Goal: Information Seeking & Learning: Learn about a topic

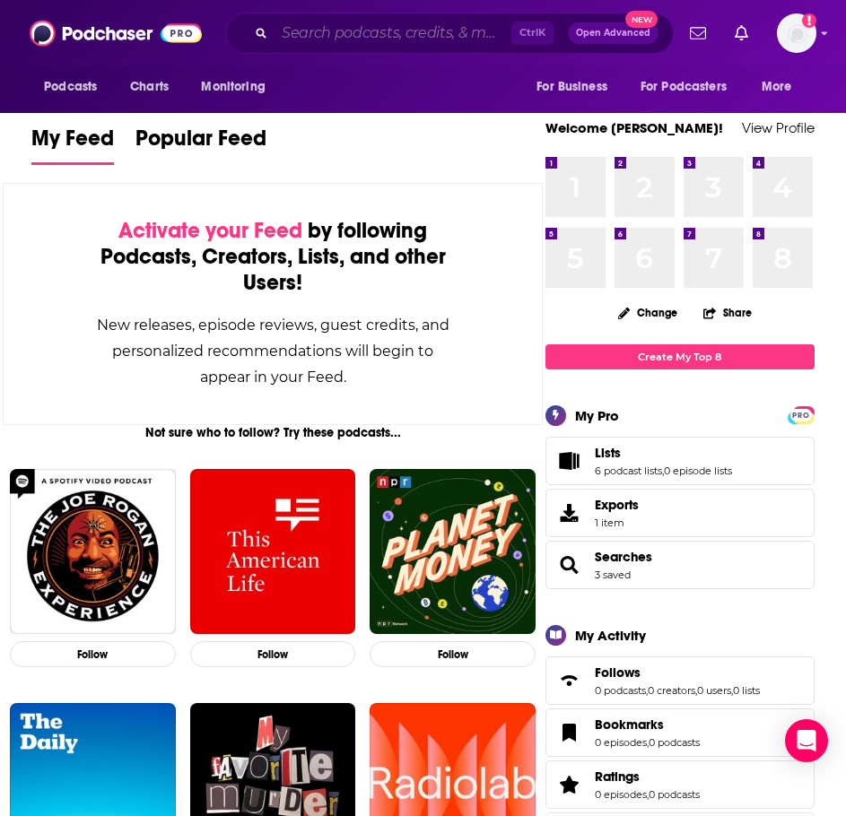
click at [466, 37] on input "Search podcasts, credits, & more..." at bounding box center [393, 33] width 237 height 29
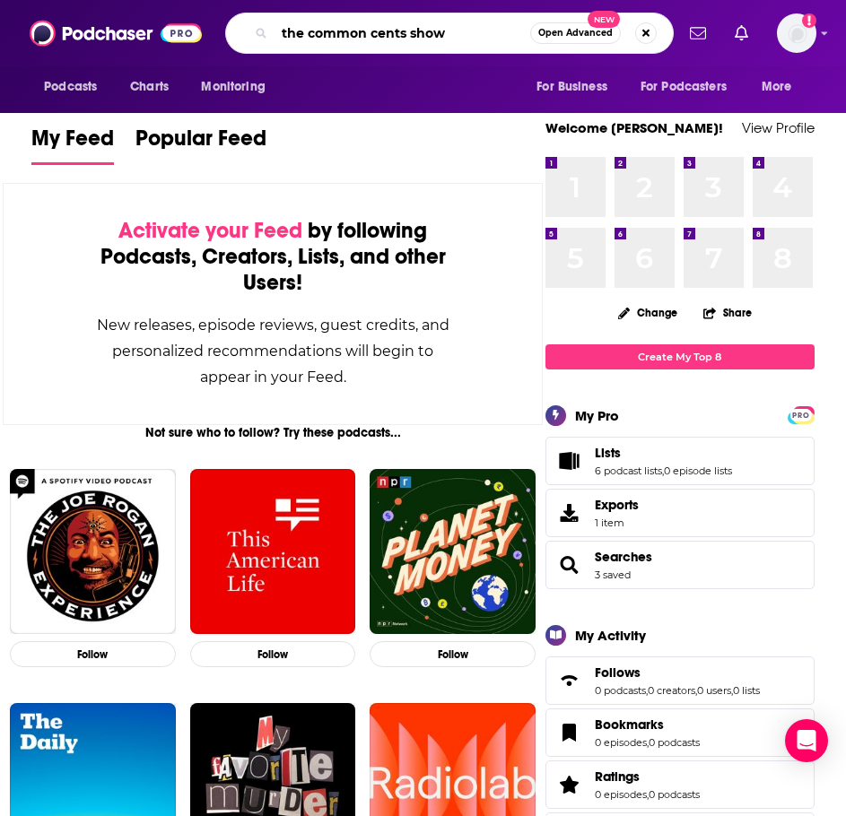
type input "the common cents show"
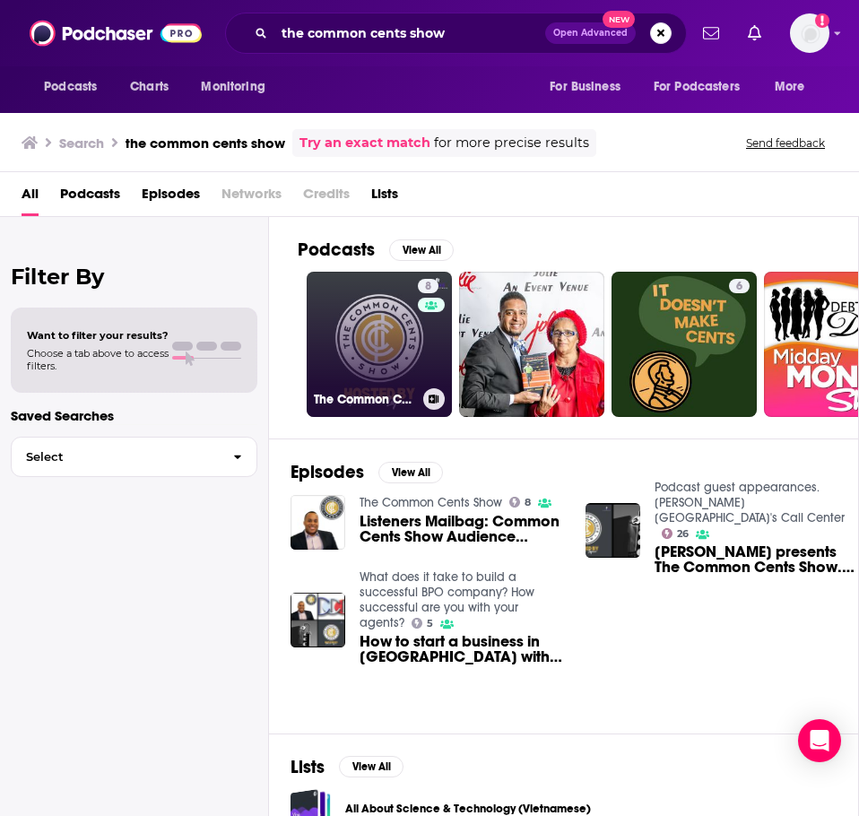
click at [371, 342] on link "8 The Common Cents Show" at bounding box center [379, 344] width 145 height 145
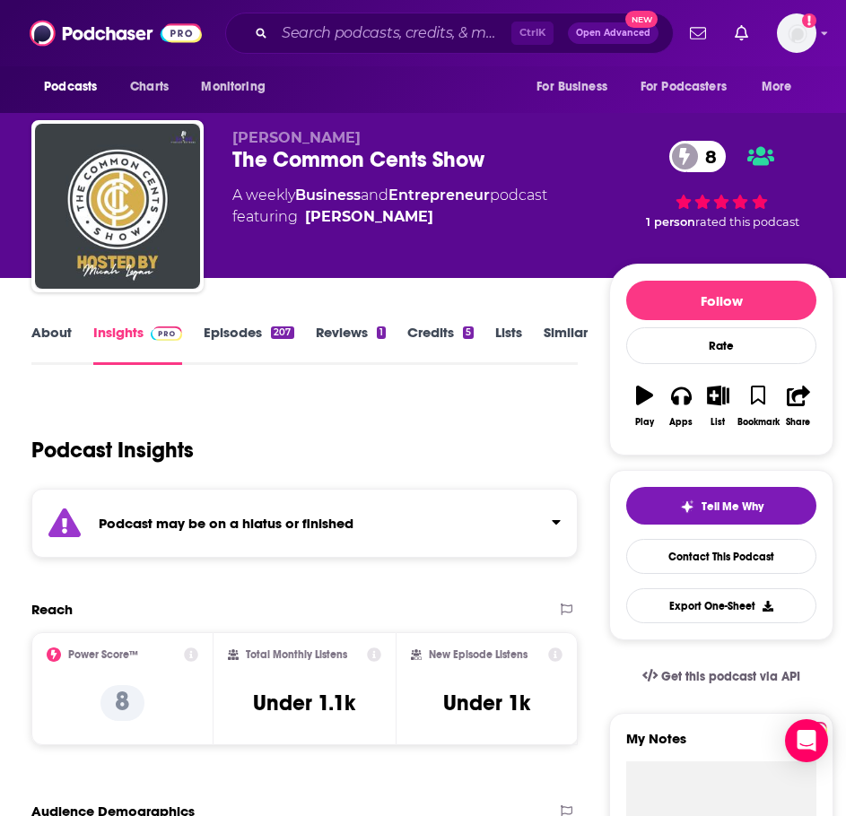
click at [303, 525] on strong "Podcast may be on a hiatus or finished" at bounding box center [226, 523] width 255 height 17
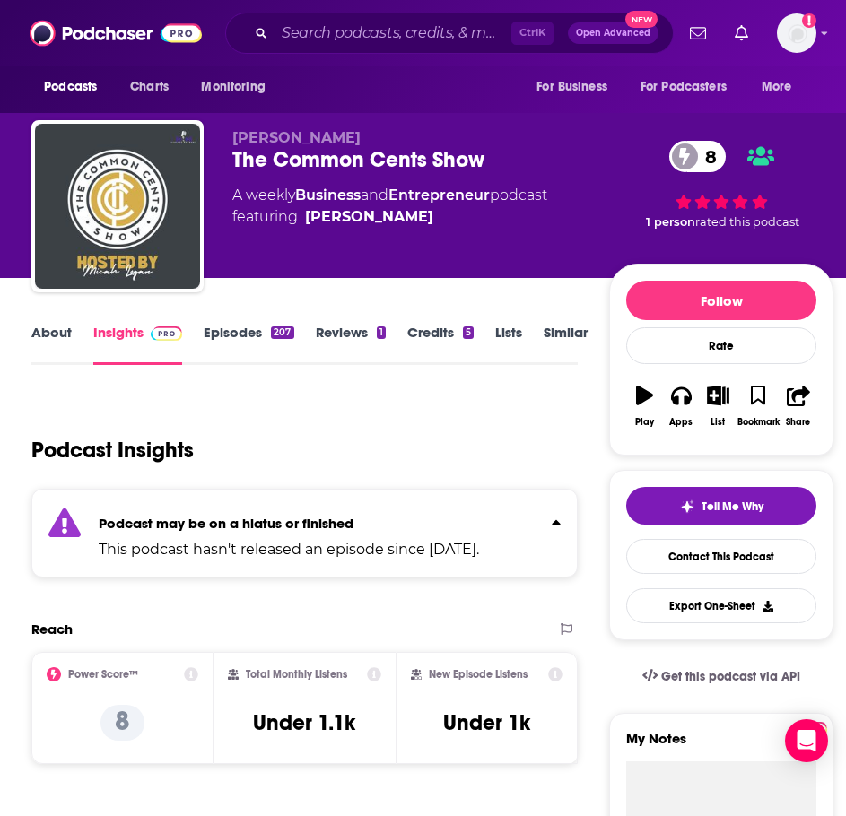
click at [251, 334] on link "Episodes 207" at bounding box center [249, 344] width 90 height 41
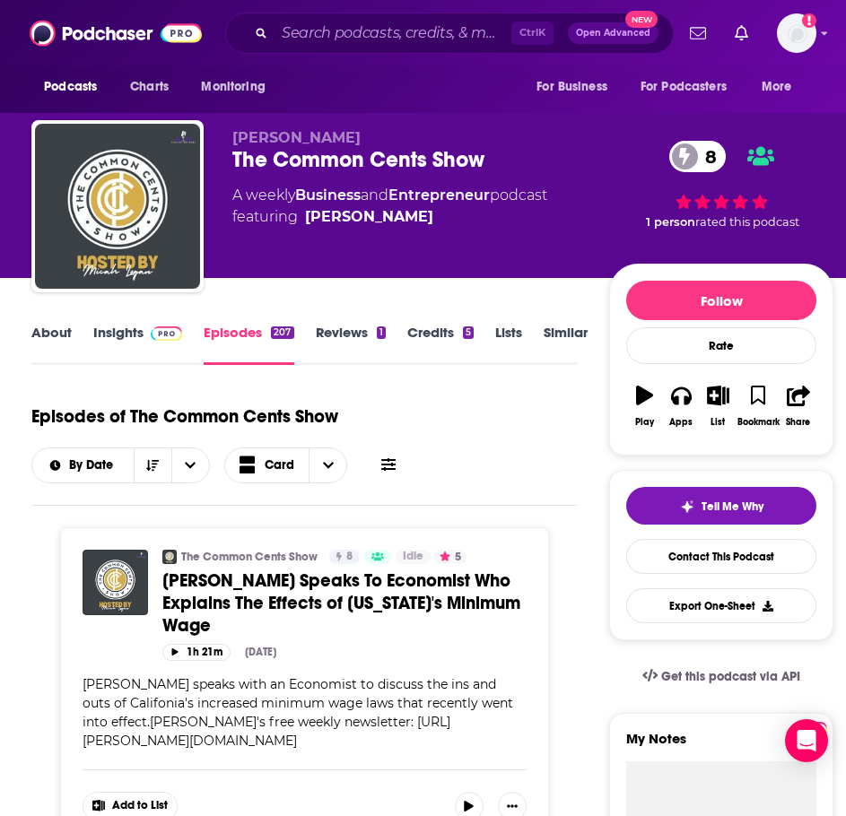
click at [69, 323] on div "About Insights Episodes 207 Reviews 1 Credits 5 Lists Similar" at bounding box center [303, 343] width 545 height 44
click at [64, 336] on link "About" at bounding box center [51, 344] width 40 height 41
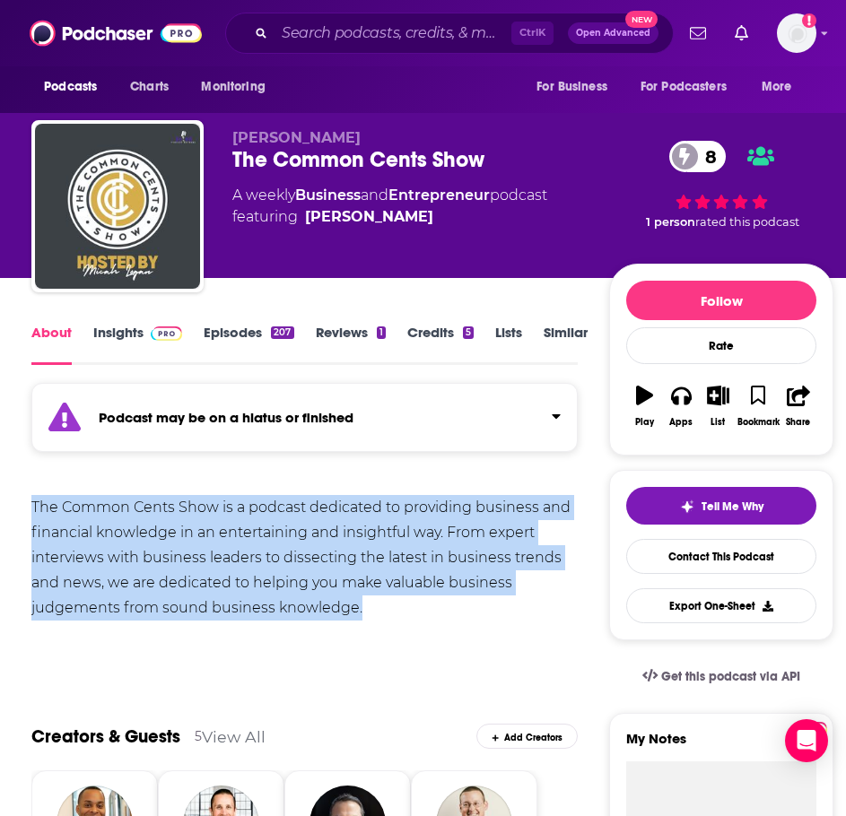
drag, startPoint x: 378, startPoint y: 598, endPoint x: 19, endPoint y: 515, distance: 368.4
copy div "The Common Cents Show is a podcast dedicated to providing business and financia…"
click at [119, 338] on link "Insights" at bounding box center [137, 344] width 89 height 41
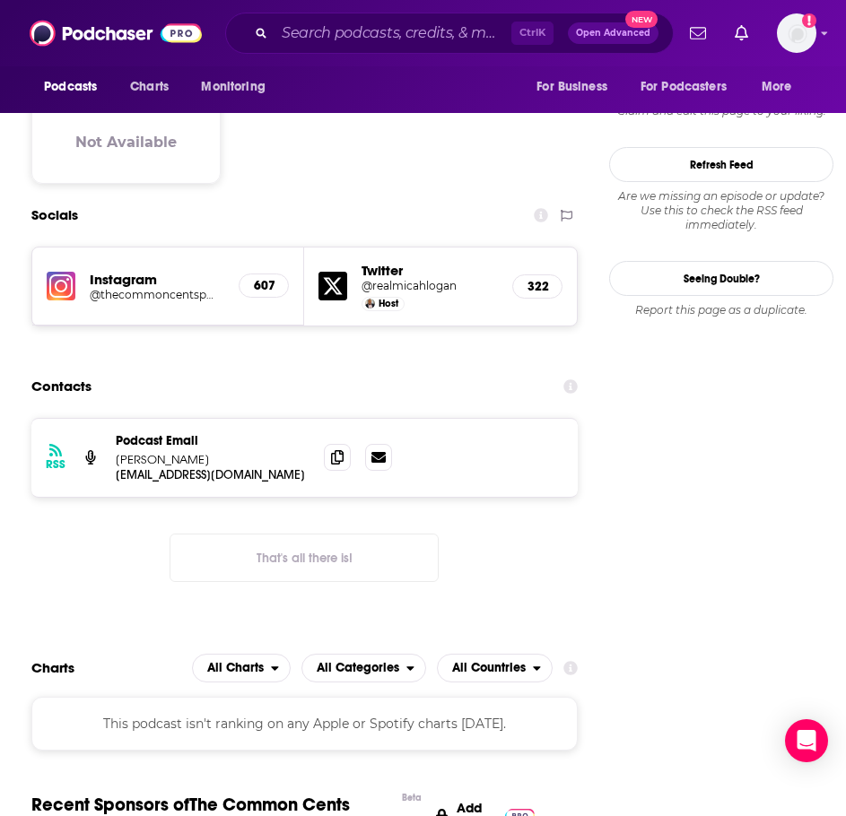
scroll to position [1615, 0]
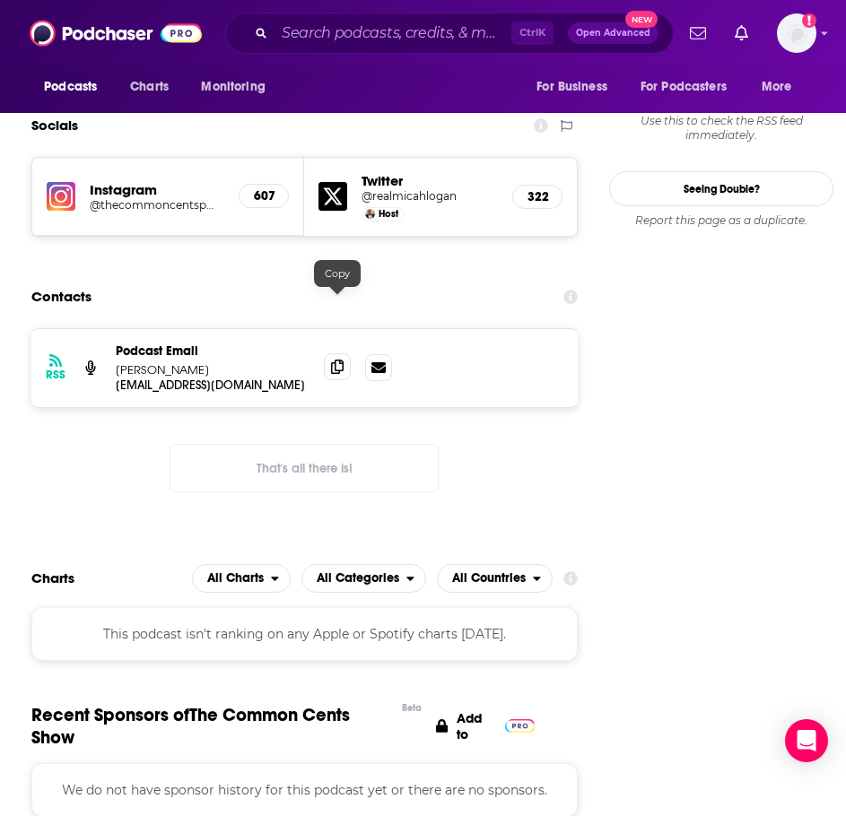
click at [337, 360] on icon at bounding box center [337, 367] width 13 height 14
click at [428, 26] on input "Search podcasts, credits, & more..." at bounding box center [393, 33] width 237 height 29
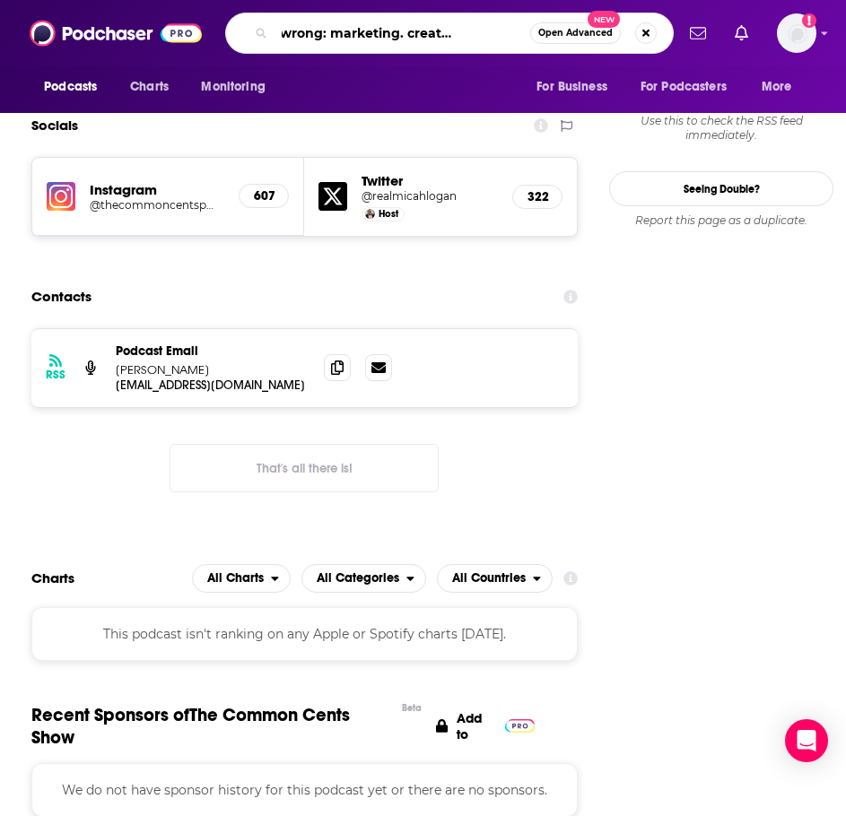
type input "brilliantly wrong: marketing. creativity. startups"
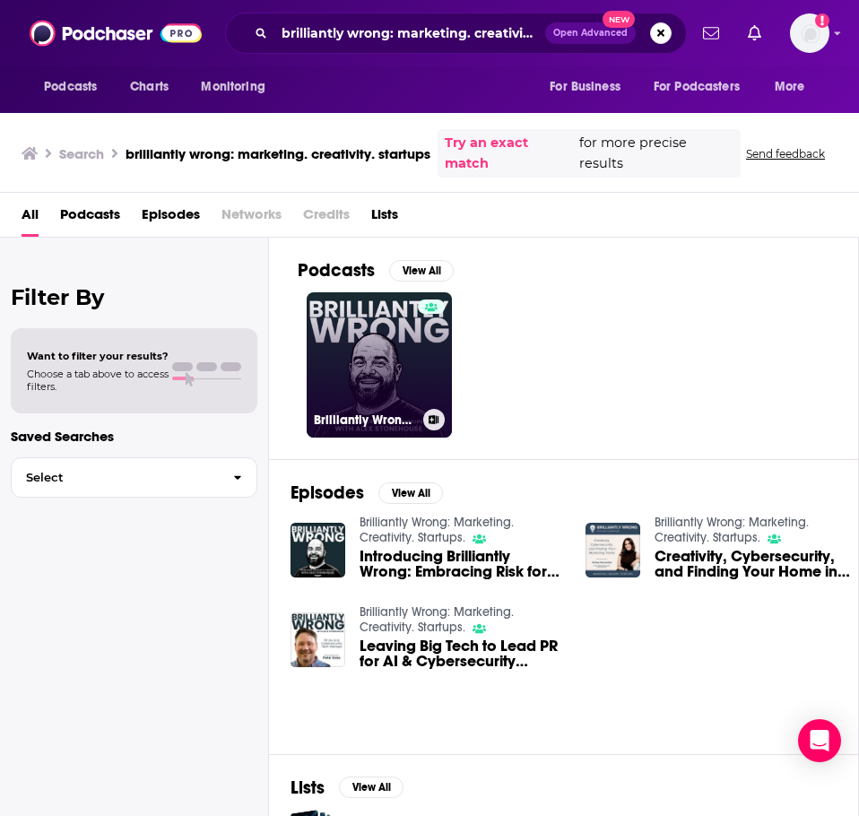
click at [366, 370] on link "Brilliantly Wrong: Marketing. Creativity. Startups." at bounding box center [379, 364] width 145 height 145
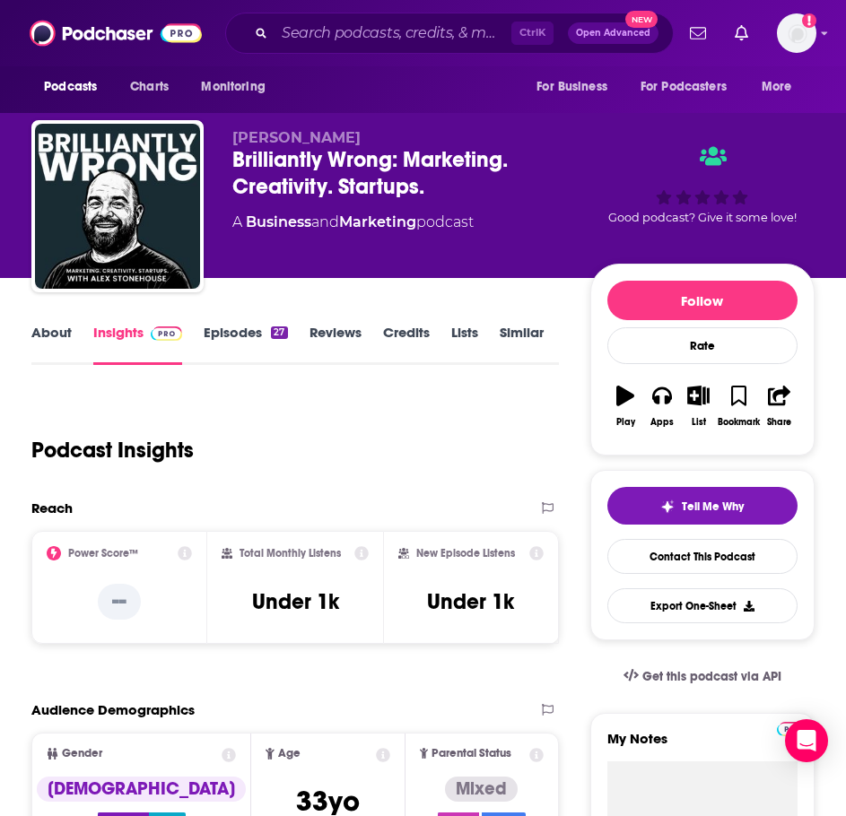
click at [44, 337] on link "About" at bounding box center [51, 344] width 40 height 41
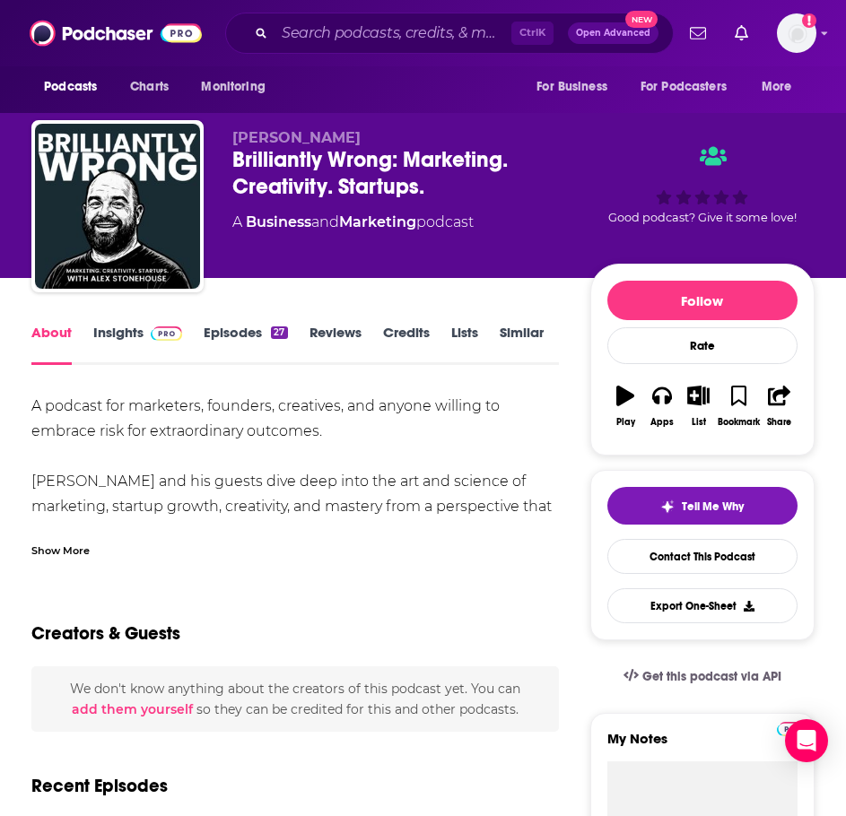
click at [72, 553] on div "Show More" at bounding box center [60, 549] width 58 height 17
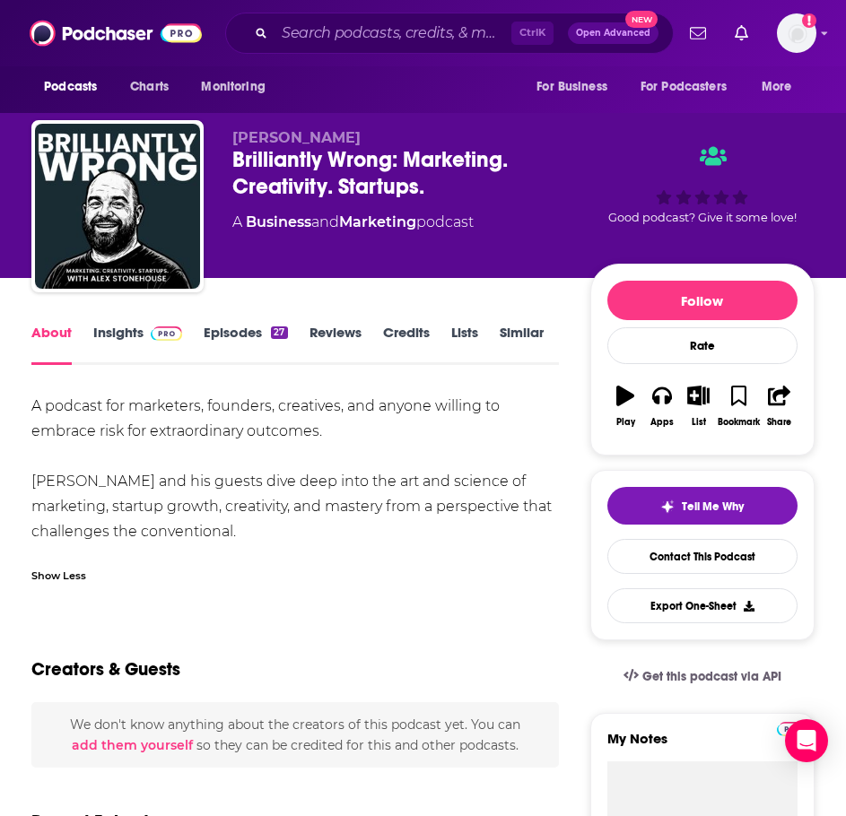
drag, startPoint x: 264, startPoint y: 531, endPoint x: 23, endPoint y: 414, distance: 267.6
copy div "A podcast for marketers, founders, creatives, and anyone willing to embrace ris…"
click at [135, 334] on link "Insights" at bounding box center [137, 344] width 89 height 41
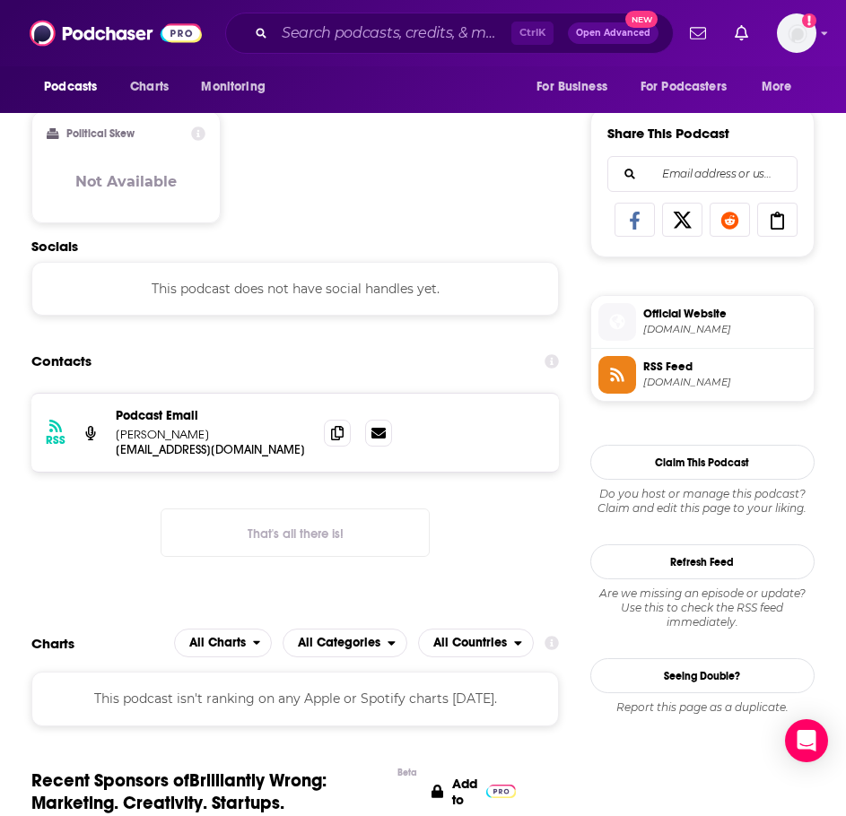
scroll to position [1256, 0]
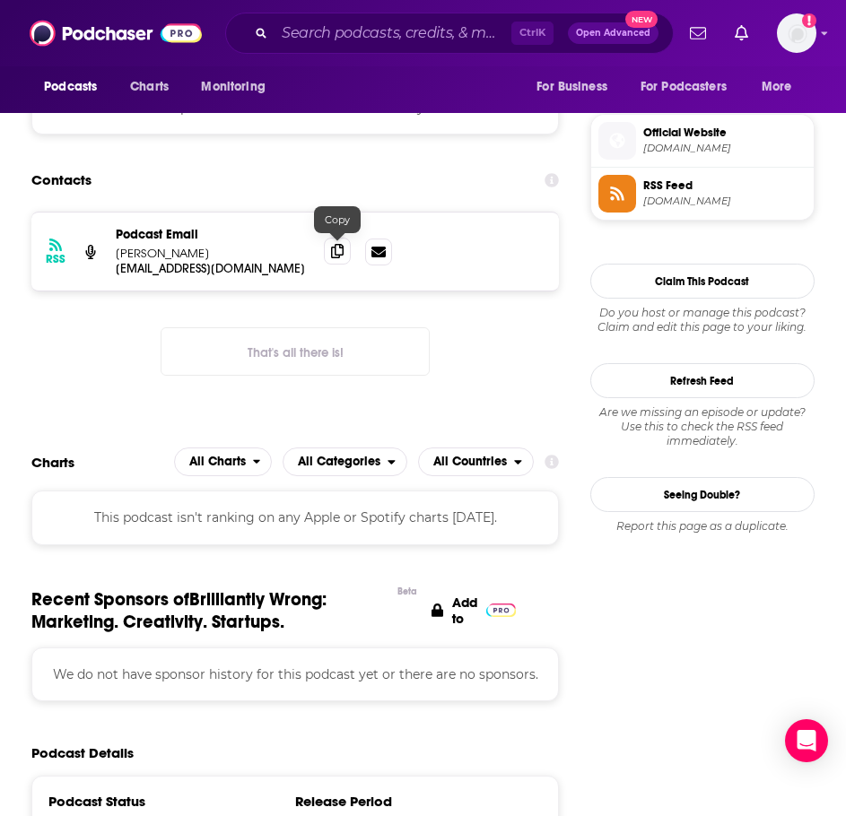
click at [336, 248] on icon at bounding box center [337, 251] width 13 height 14
click at [317, 37] on input "Search podcasts, credits, & more..." at bounding box center [393, 33] width 237 height 29
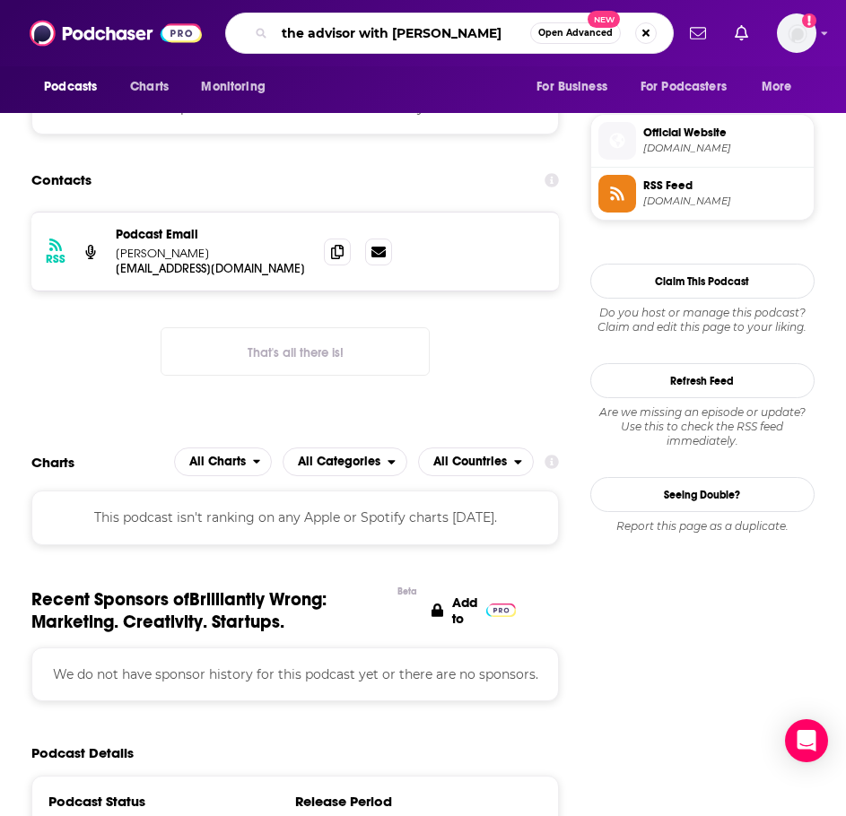
type input "the advisor with [PERSON_NAME]"
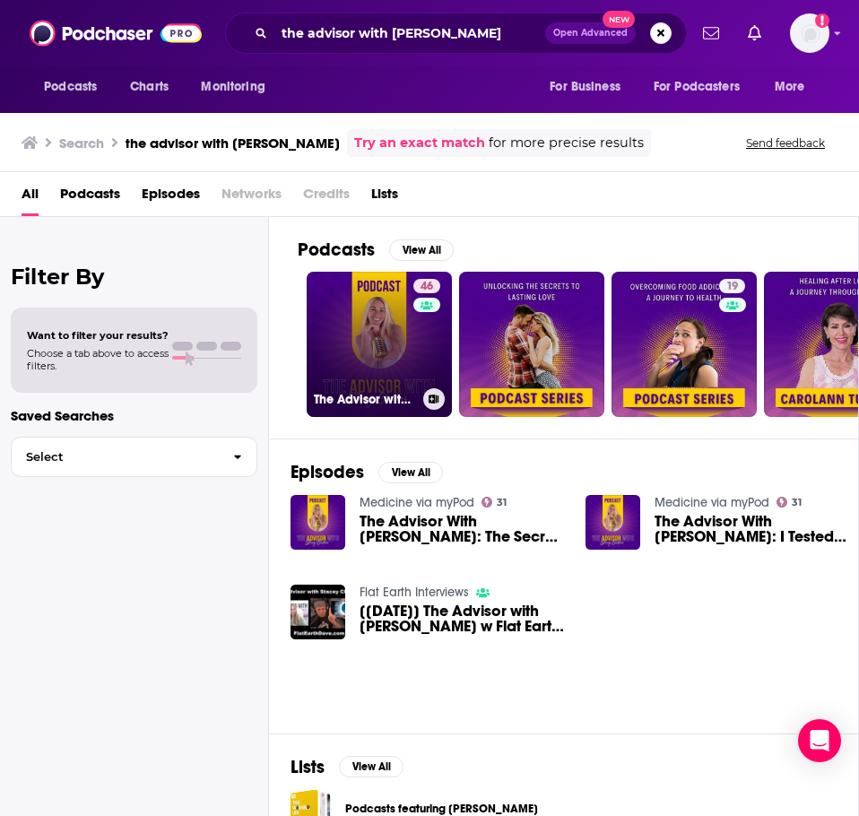
click at [367, 375] on link "46 The Advisor with [PERSON_NAME]: Mindset & Self-Improvement" at bounding box center [379, 344] width 145 height 145
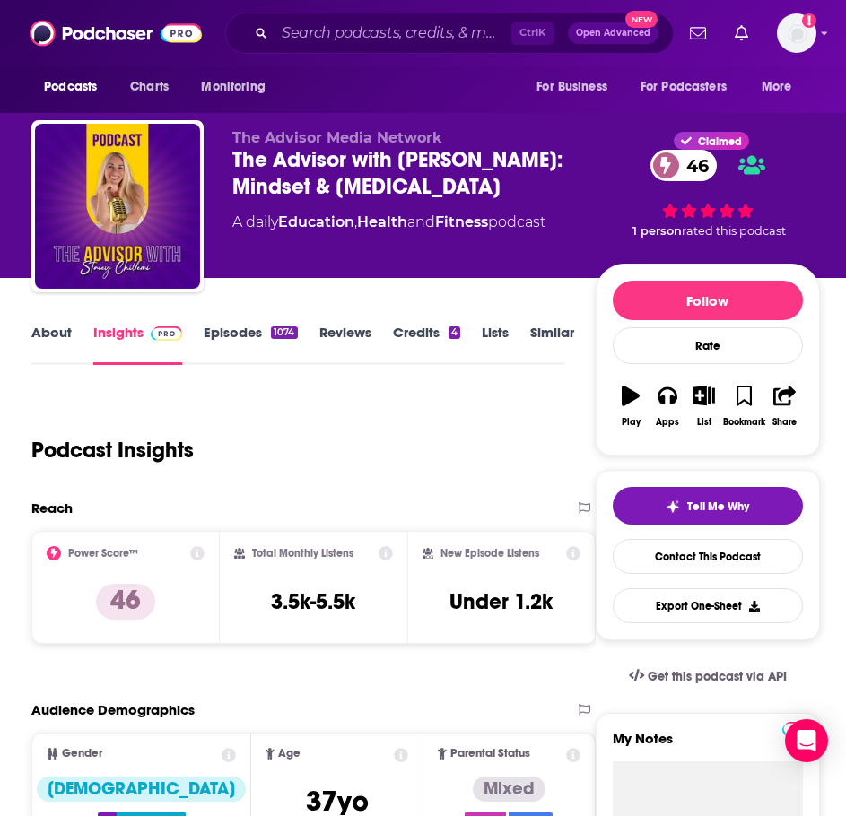
click at [69, 352] on link "About" at bounding box center [51, 344] width 40 height 41
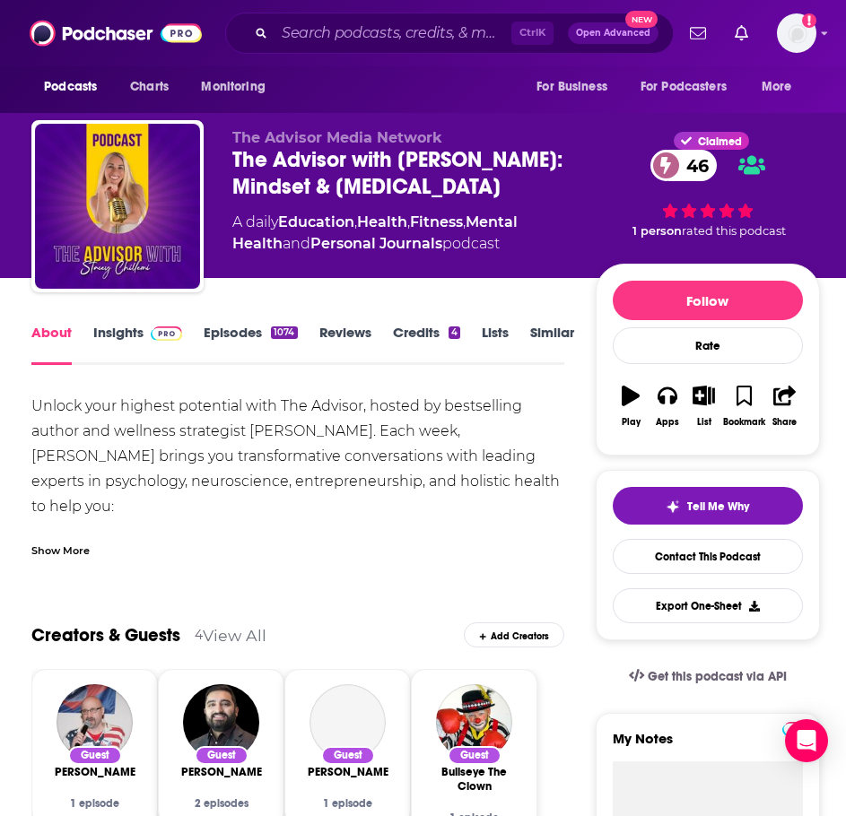
click at [81, 551] on div "Show More" at bounding box center [60, 549] width 58 height 17
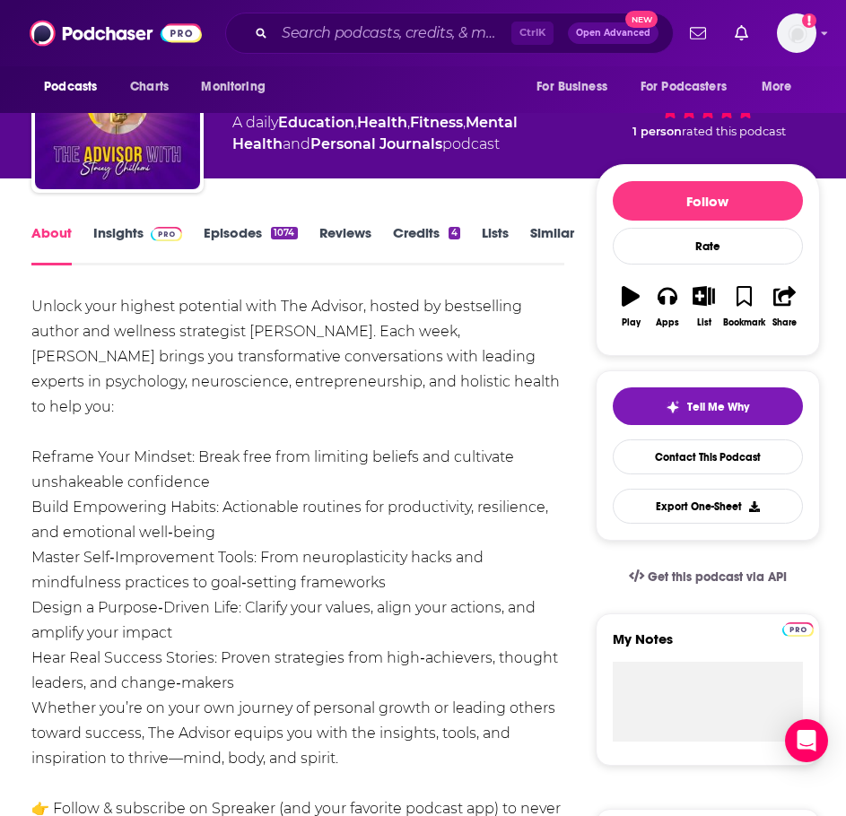
scroll to position [179, 0]
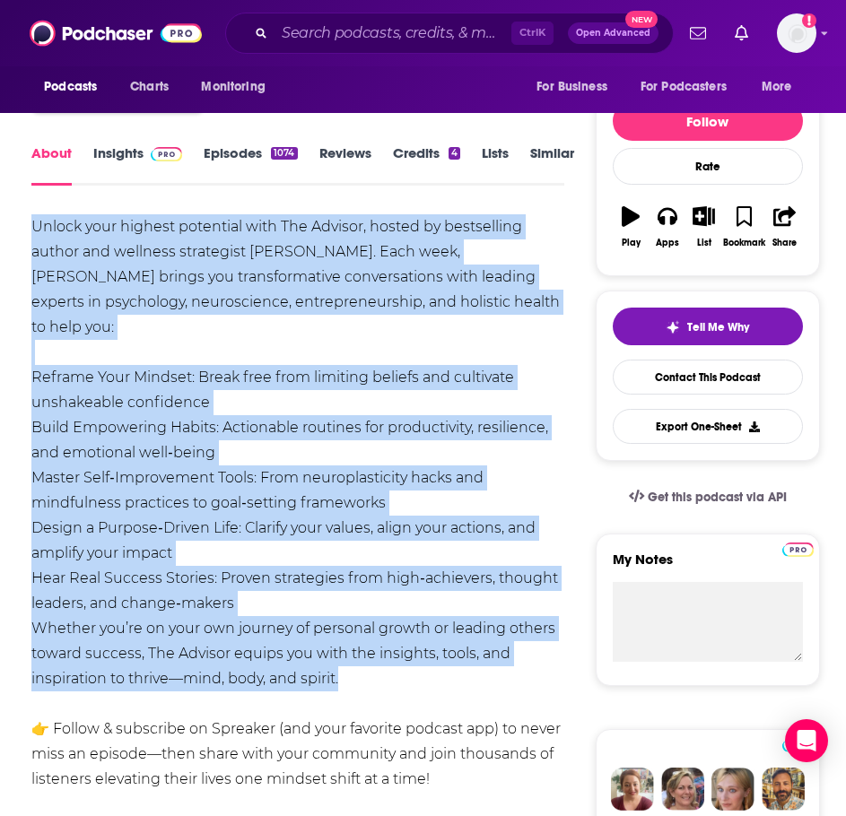
drag, startPoint x: 353, startPoint y: 651, endPoint x: 25, endPoint y: 232, distance: 531.7
copy div "Unlock your highest potential with The Advisor, hosted by bestselling author an…"
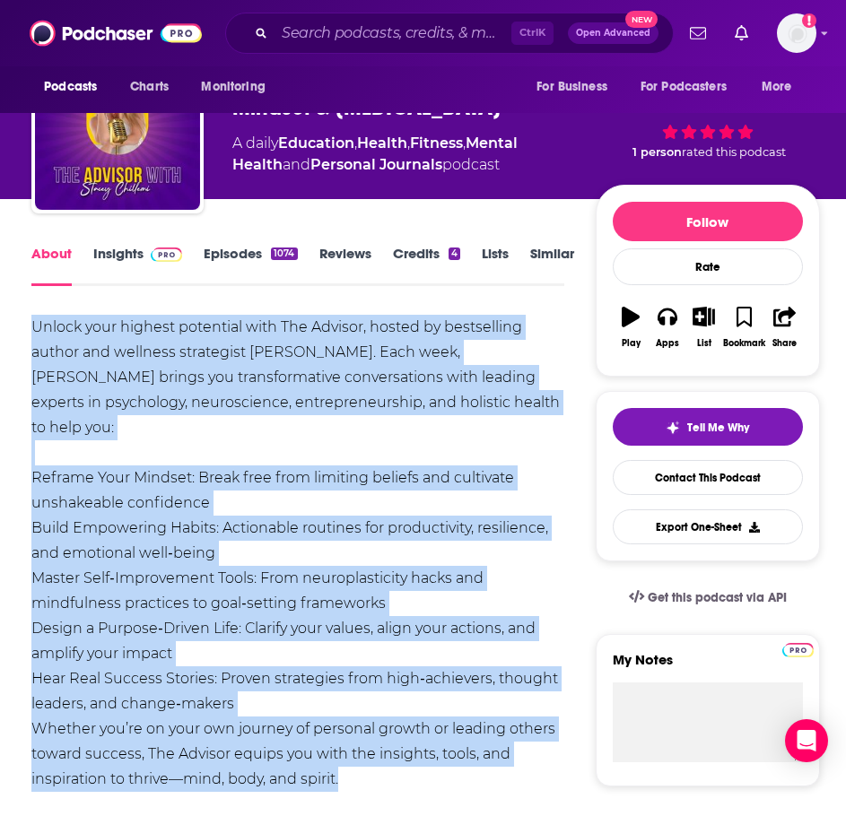
scroll to position [0, 0]
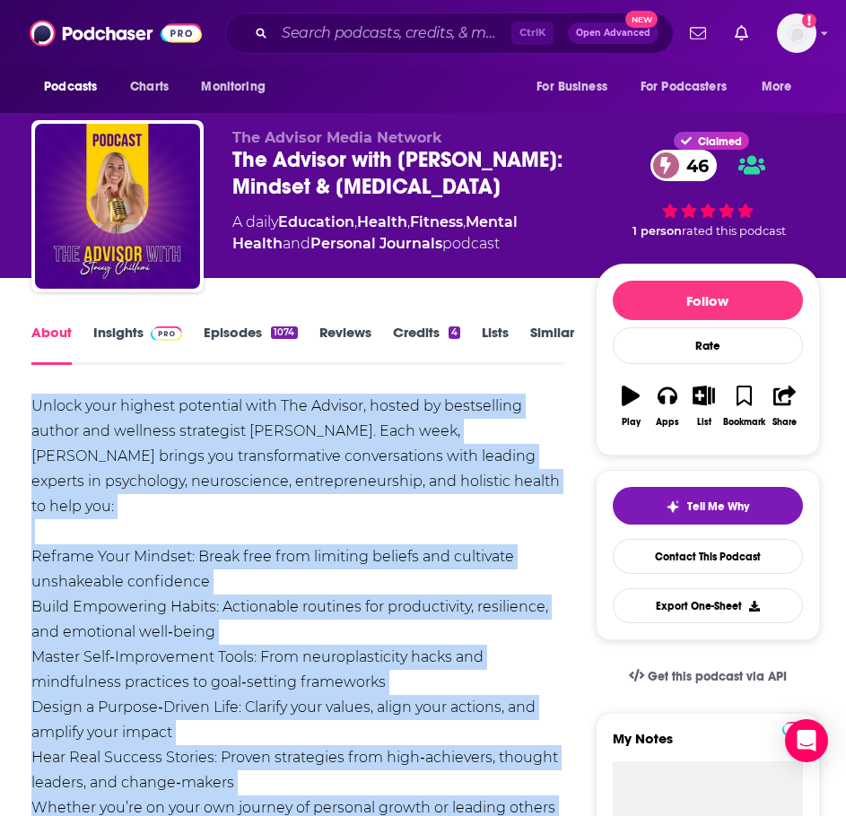
click at [135, 334] on link "Insights" at bounding box center [137, 344] width 89 height 41
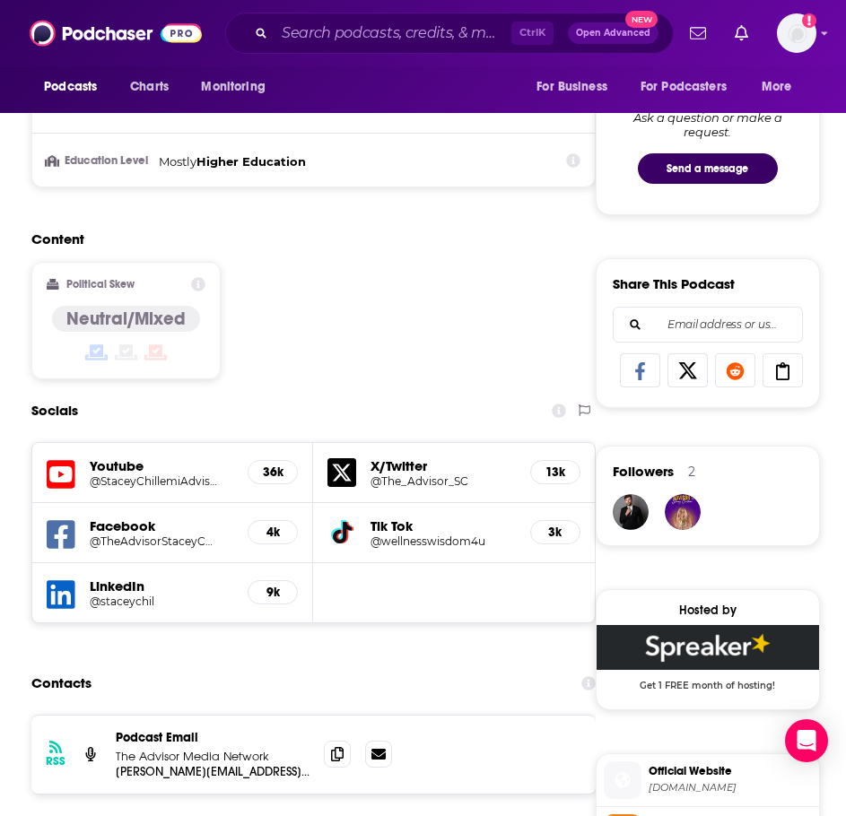
scroll to position [1256, 0]
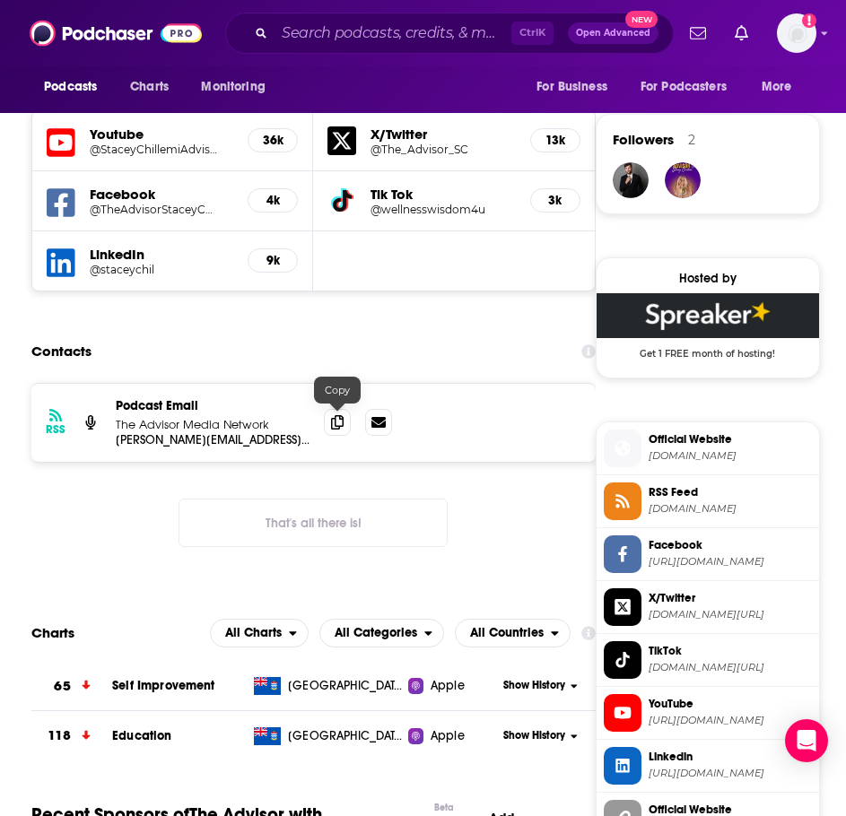
drag, startPoint x: 333, startPoint y: 422, endPoint x: 308, endPoint y: 426, distance: 25.5
click at [333, 422] on icon at bounding box center [337, 422] width 13 height 14
click at [395, 43] on input "Search podcasts, credits, & more..." at bounding box center [393, 33] width 237 height 29
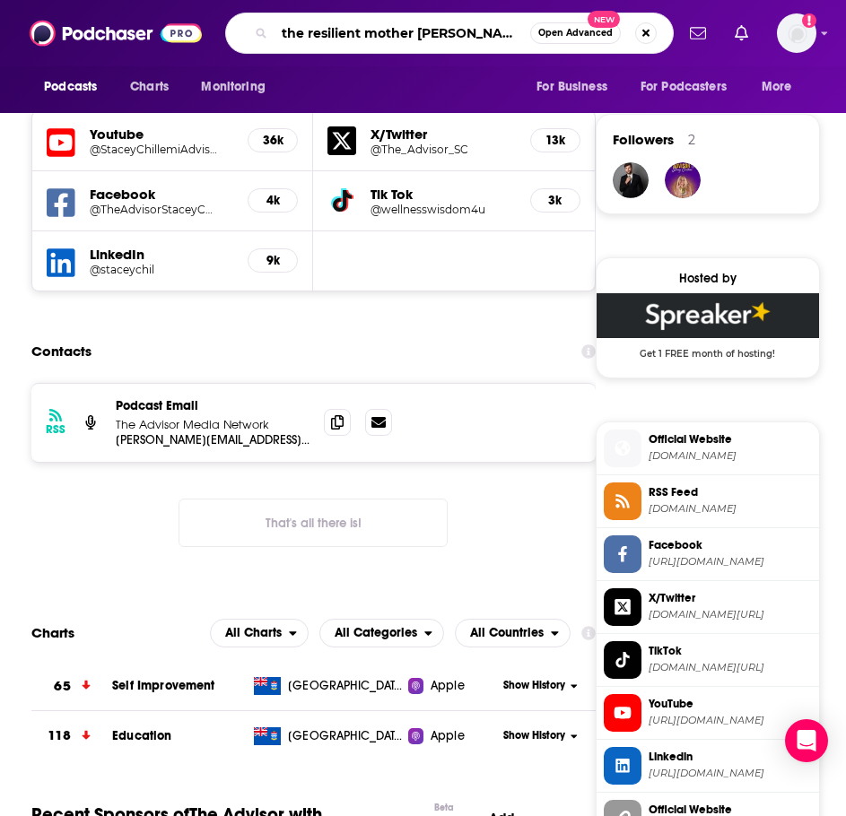
type input "the resilient mother podcast"
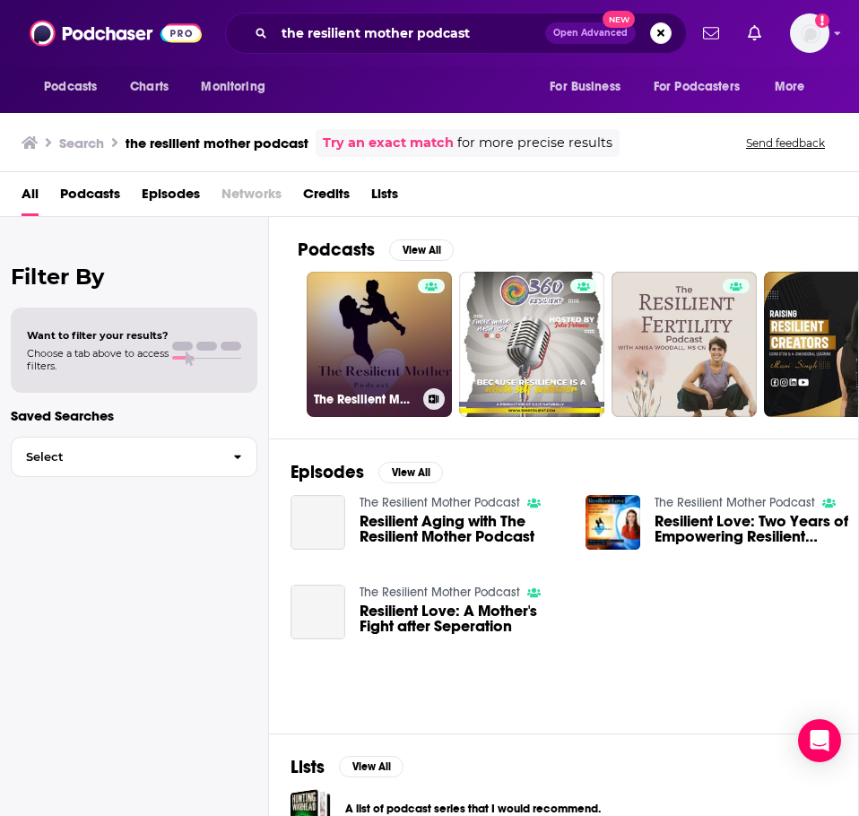
click at [369, 344] on link "The Resilient Mother Podcast" at bounding box center [379, 344] width 145 height 145
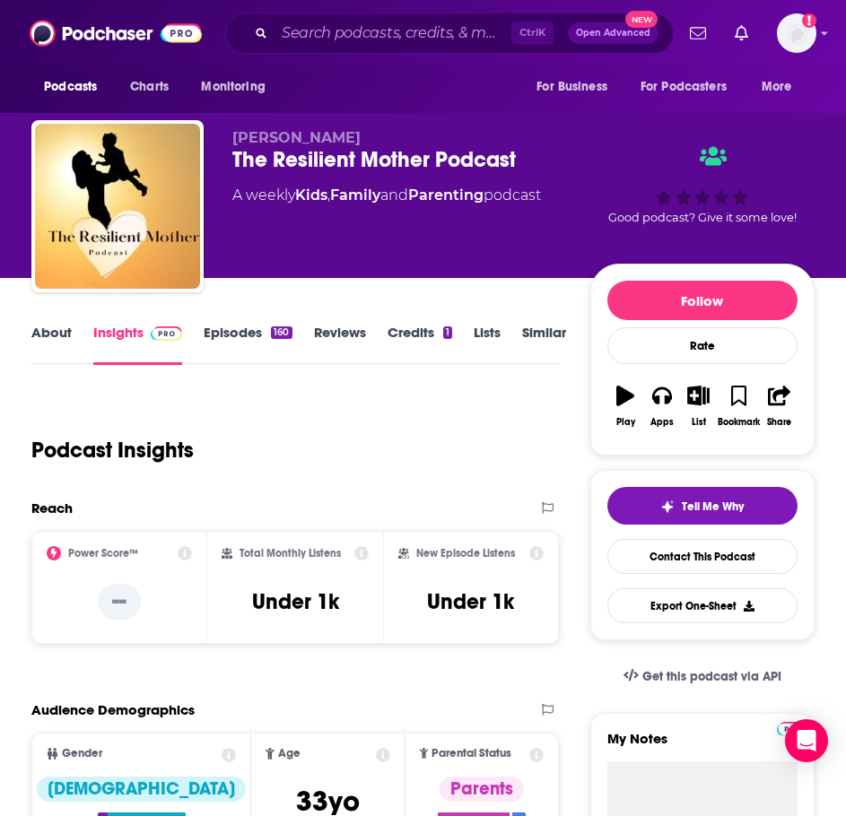
click at [60, 337] on link "About" at bounding box center [51, 344] width 40 height 41
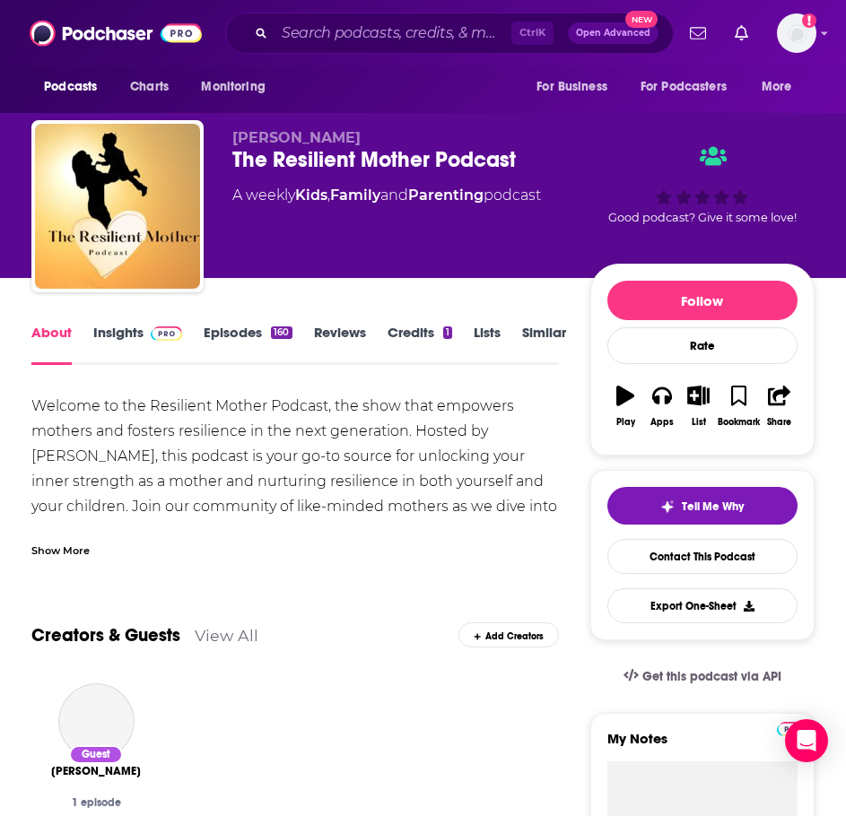
click at [75, 531] on div "Show More" at bounding box center [294, 543] width 527 height 31
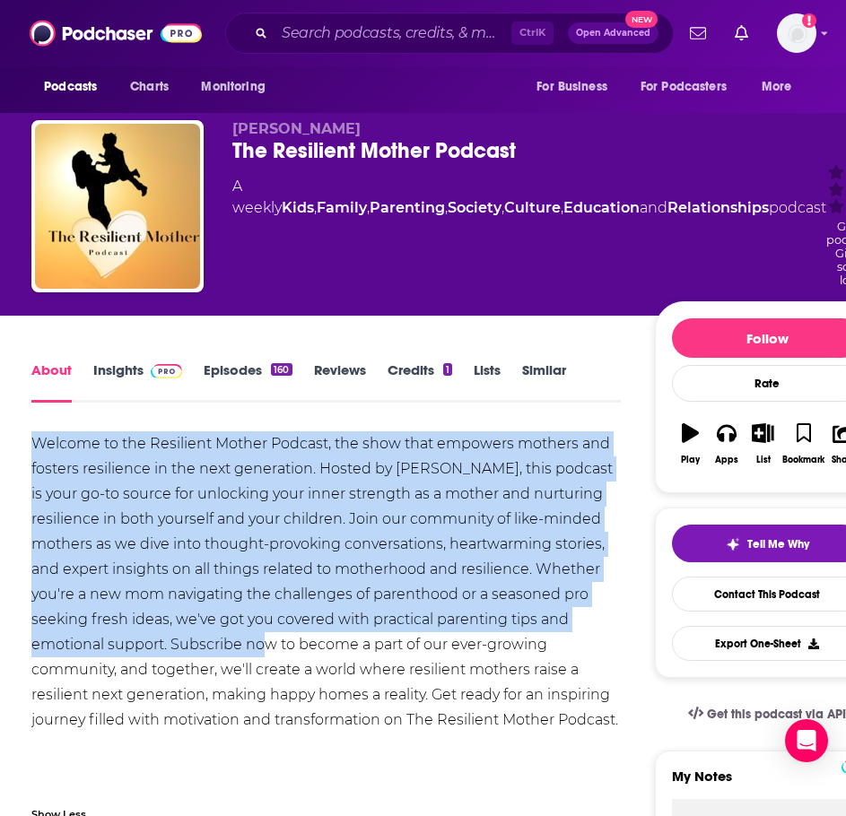
drag, startPoint x: 234, startPoint y: 630, endPoint x: 24, endPoint y: 394, distance: 315.8
copy div "Welcome to the Resilient Mother Podcast, the show that empowers mothers and fos…"
click at [141, 362] on link "Insights" at bounding box center [137, 382] width 89 height 41
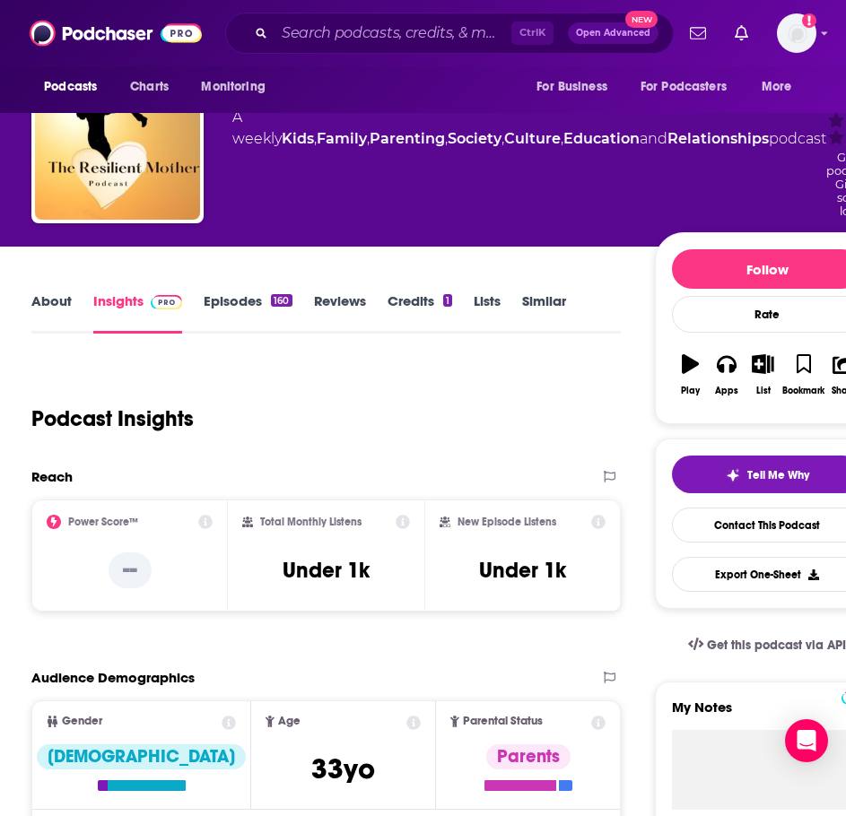
scroll to position [90, 0]
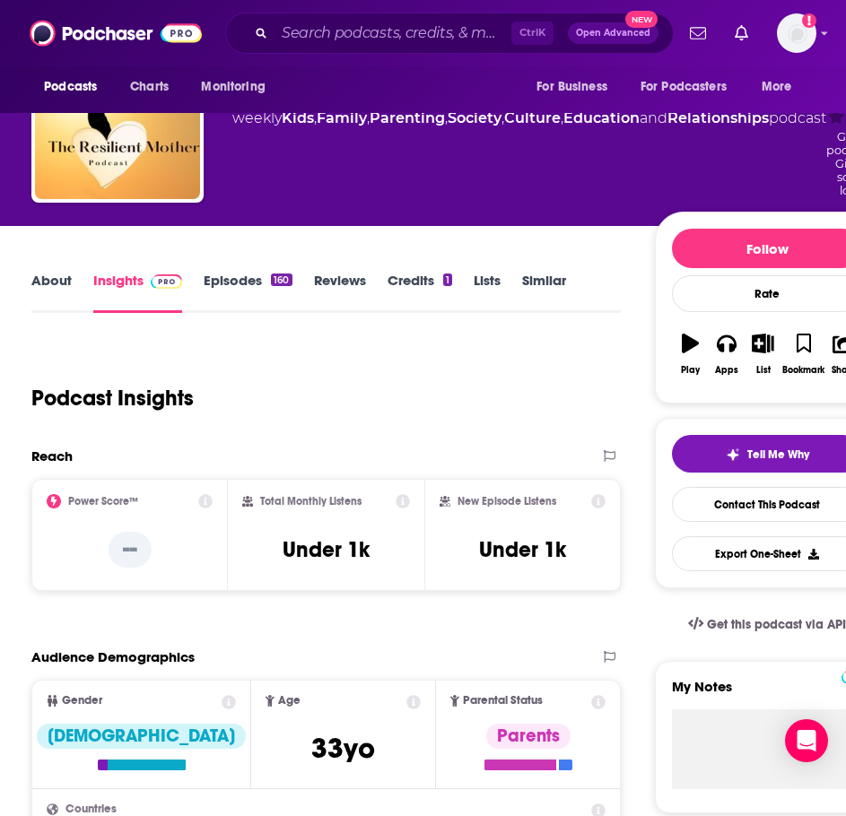
click at [53, 272] on link "About" at bounding box center [51, 292] width 40 height 41
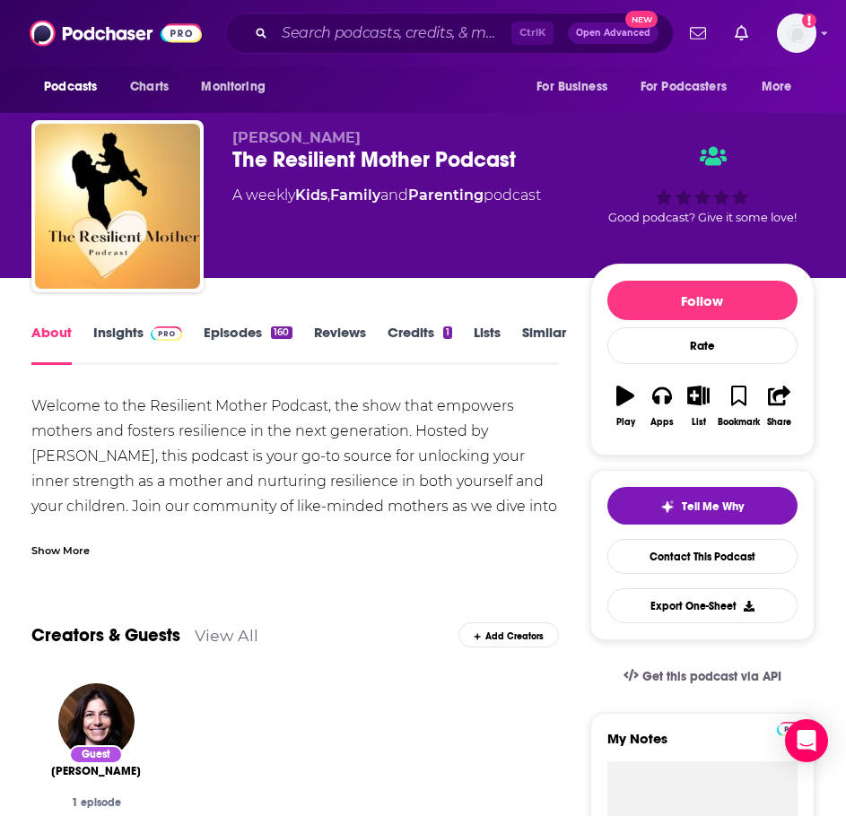
click at [136, 336] on link "Insights" at bounding box center [137, 344] width 89 height 41
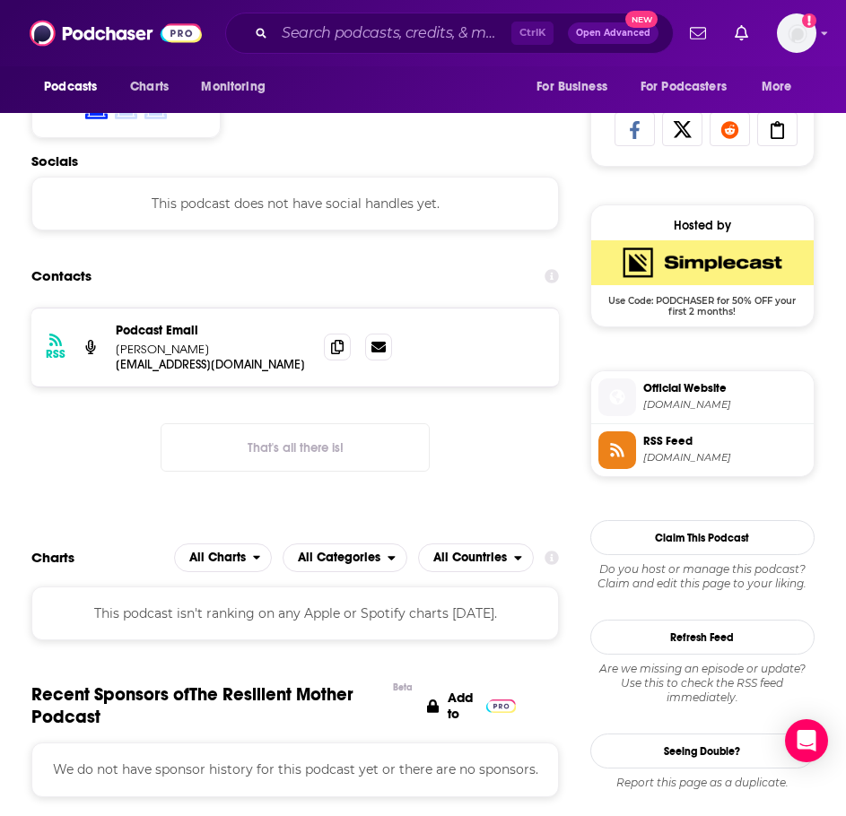
scroll to position [1166, 0]
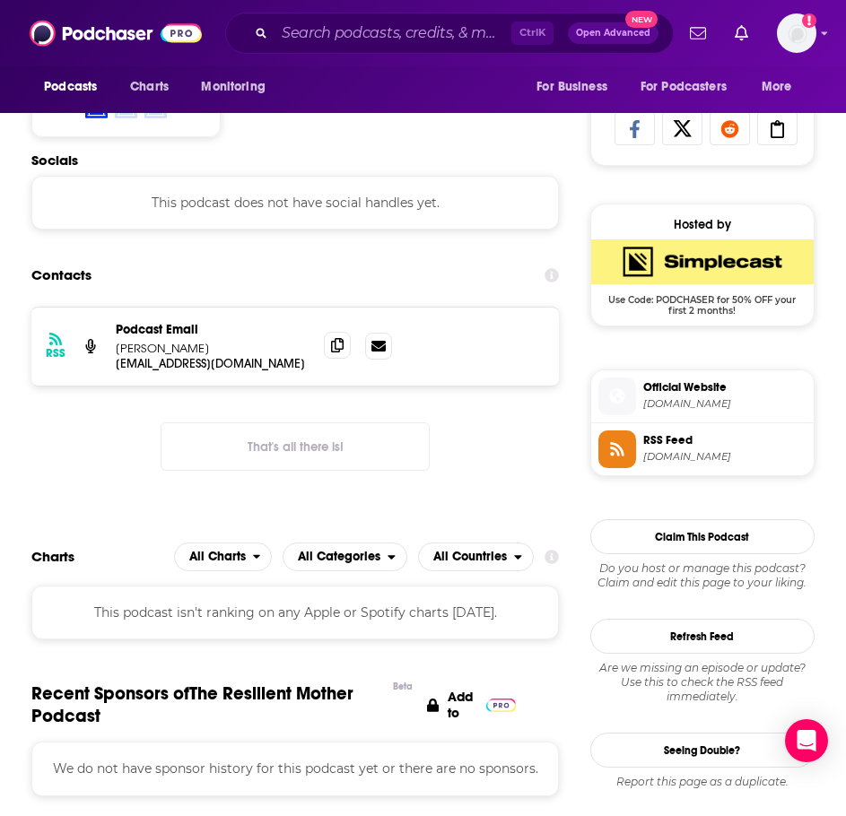
click at [338, 344] on icon at bounding box center [337, 345] width 13 height 14
click at [327, 29] on input "Search podcasts, credits, & more..." at bounding box center [393, 33] width 237 height 29
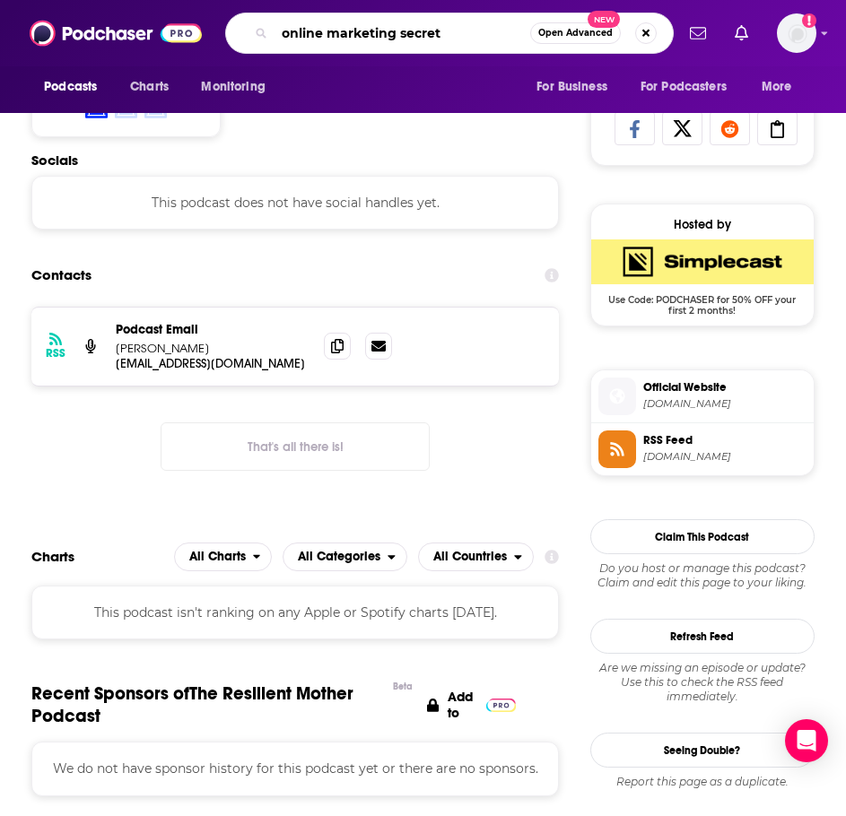
type input "online marketing secrets"
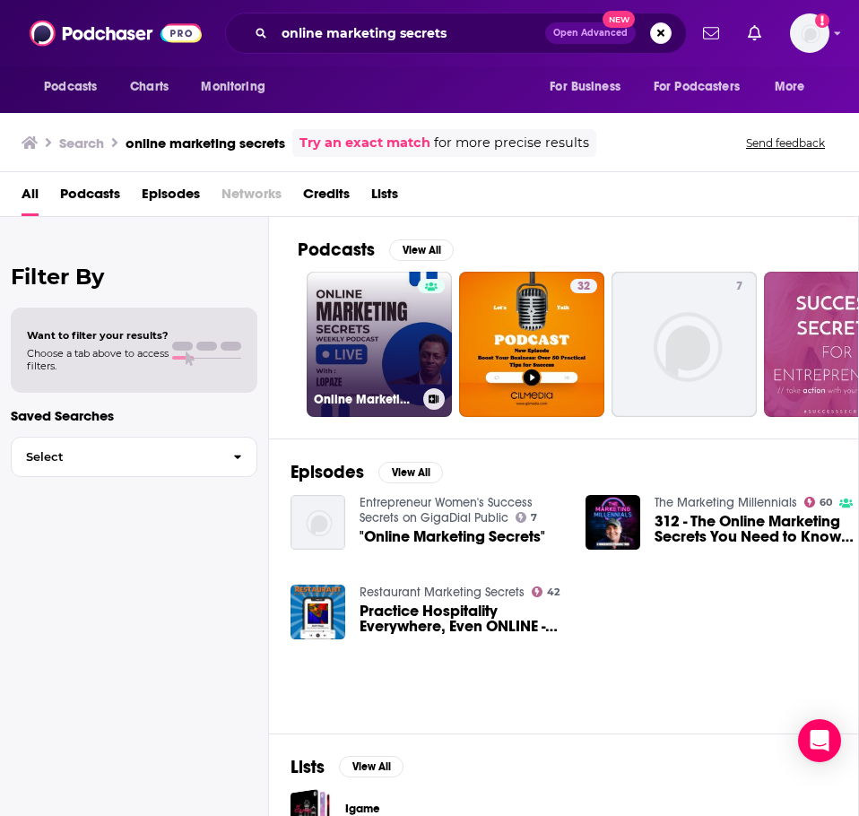
click at [328, 301] on link "Online Marketing Secrets Podcast" at bounding box center [379, 344] width 145 height 145
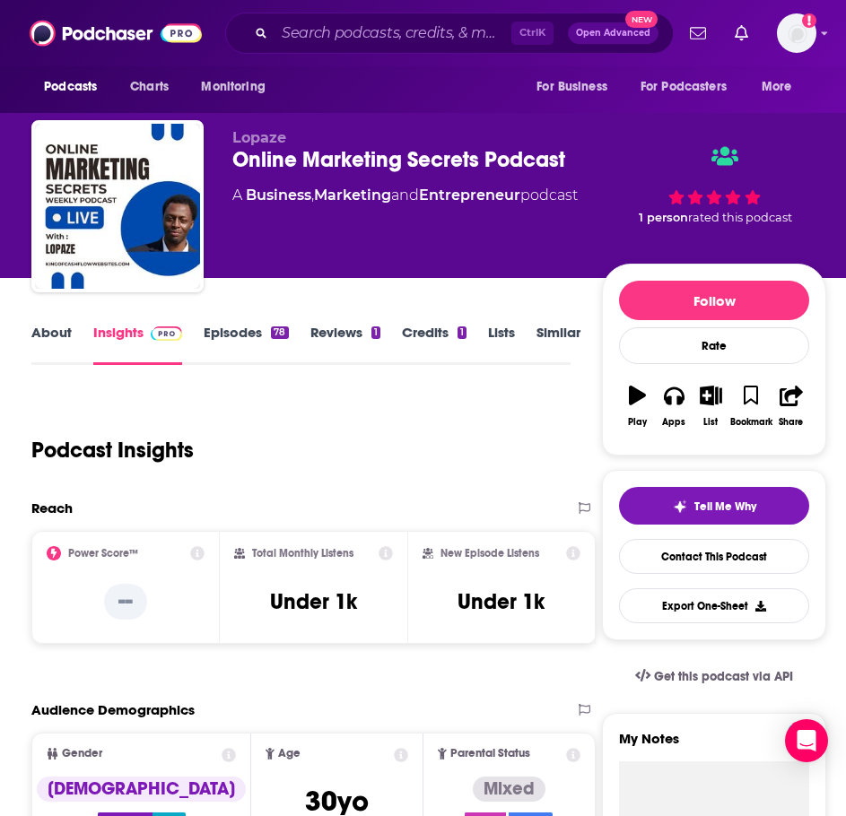
click at [57, 340] on link "About" at bounding box center [51, 344] width 40 height 41
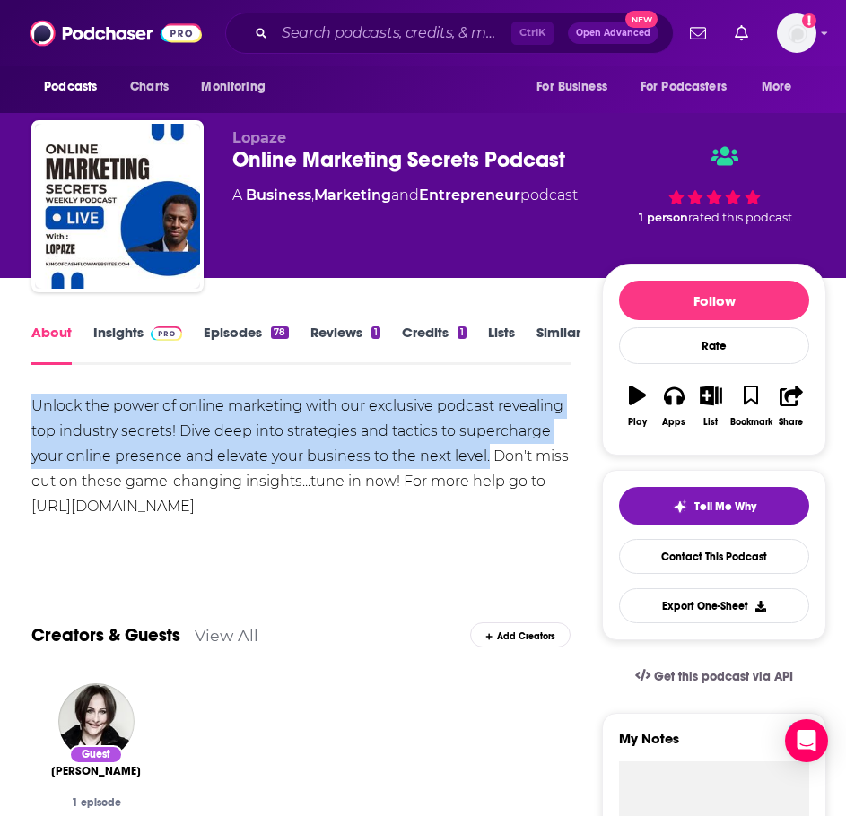
drag, startPoint x: 486, startPoint y: 456, endPoint x: -48, endPoint y: 412, distance: 535.6
click at [0, 412] on html "Podcasts Charts Monitoring Ctrl K Open Advanced New For Business For Podcasters…" at bounding box center [423, 408] width 846 height 816
copy div "Unlock the power of online marketing with our exclusive podcast revealing top i…"
click at [153, 331] on img at bounding box center [166, 334] width 31 height 14
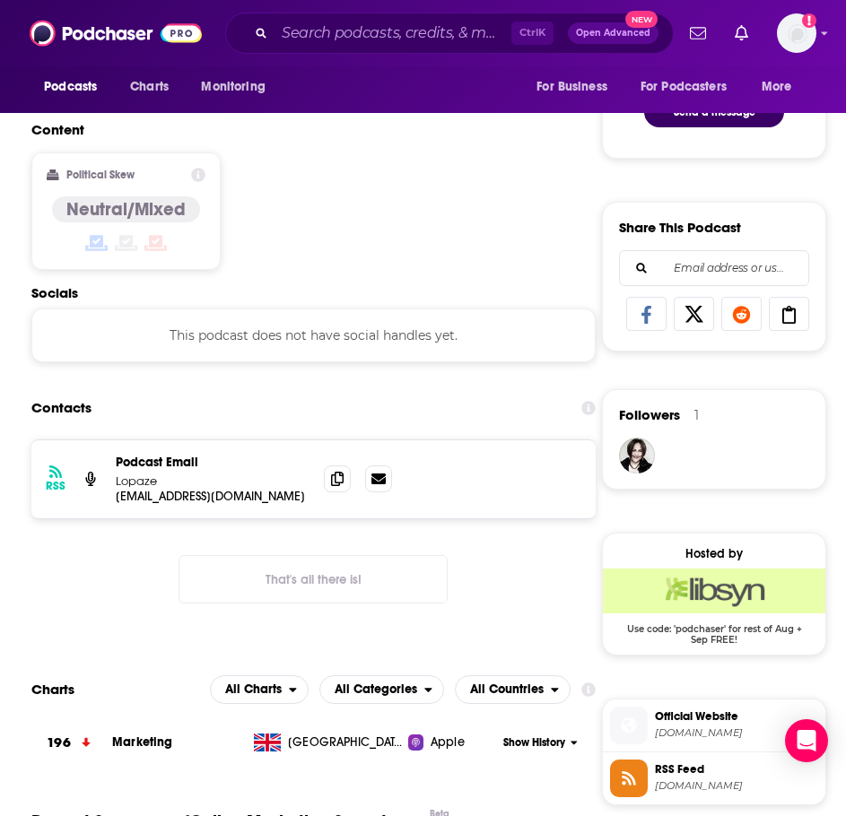
scroll to position [1166, 0]
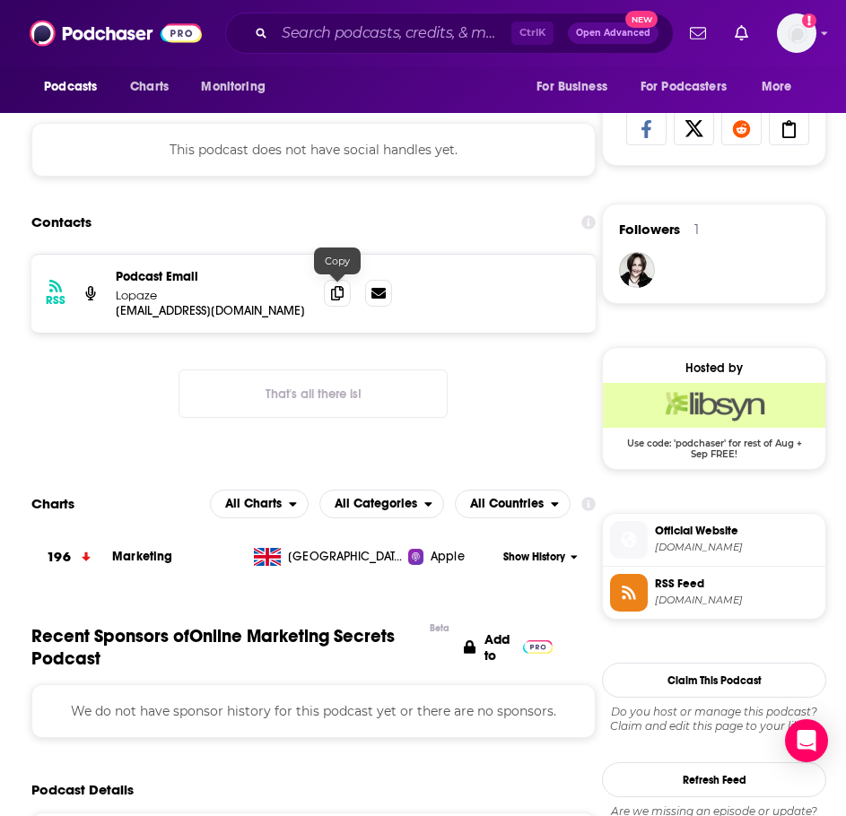
drag, startPoint x: 336, startPoint y: 293, endPoint x: 320, endPoint y: 304, distance: 19.4
click at [336, 293] on icon at bounding box center [337, 293] width 13 height 14
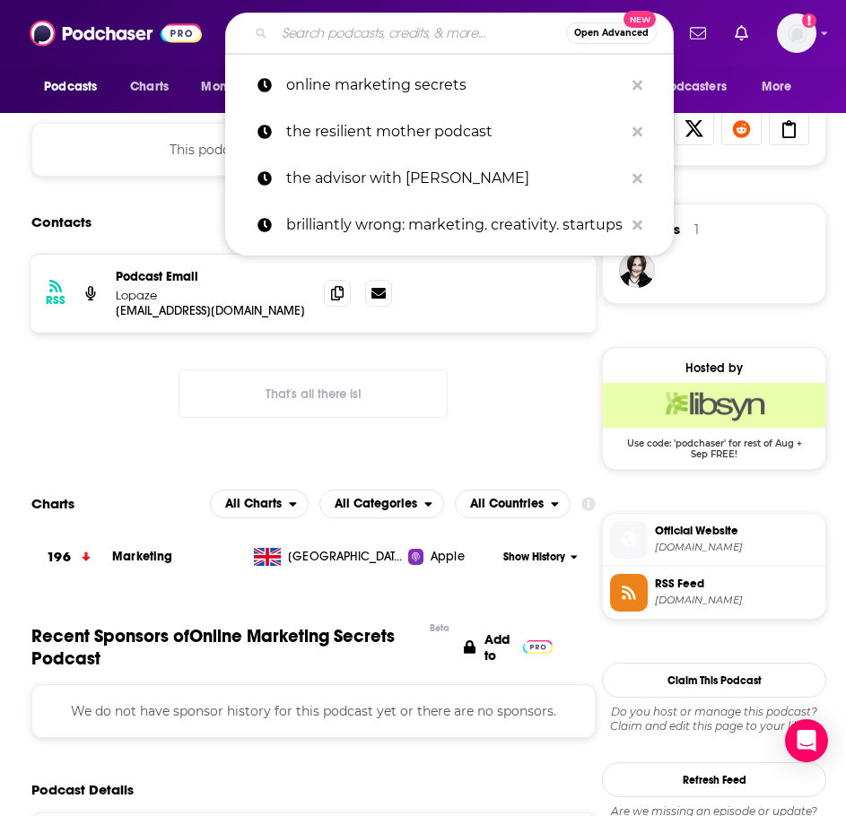
click at [418, 33] on input "Search podcasts, credits, & more..." at bounding box center [421, 33] width 292 height 29
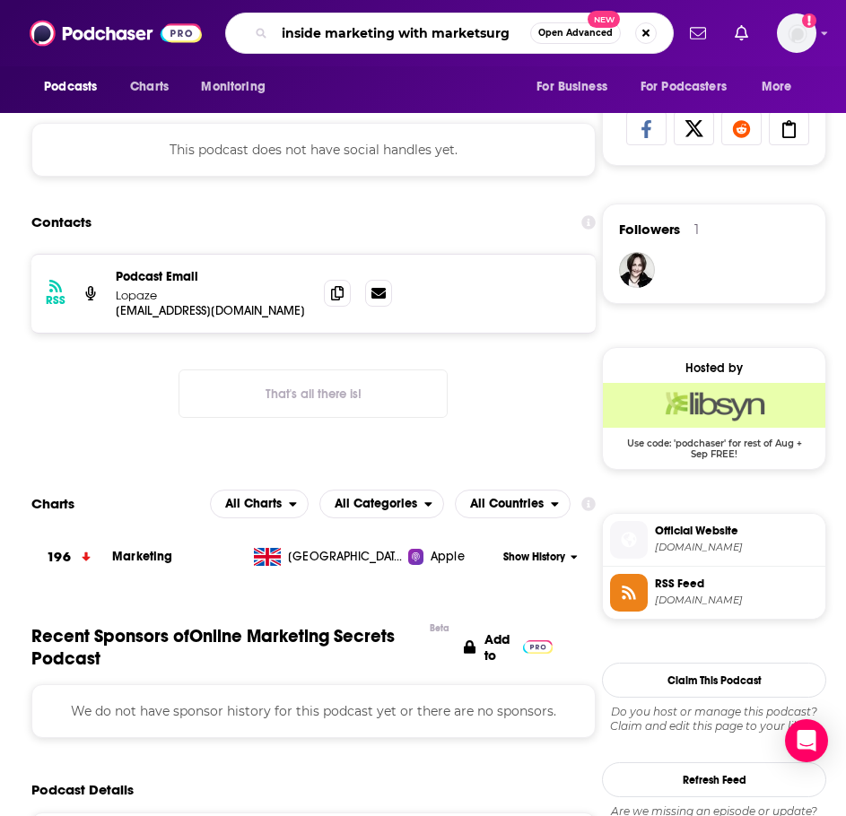
type input "inside marketing with marketsurge"
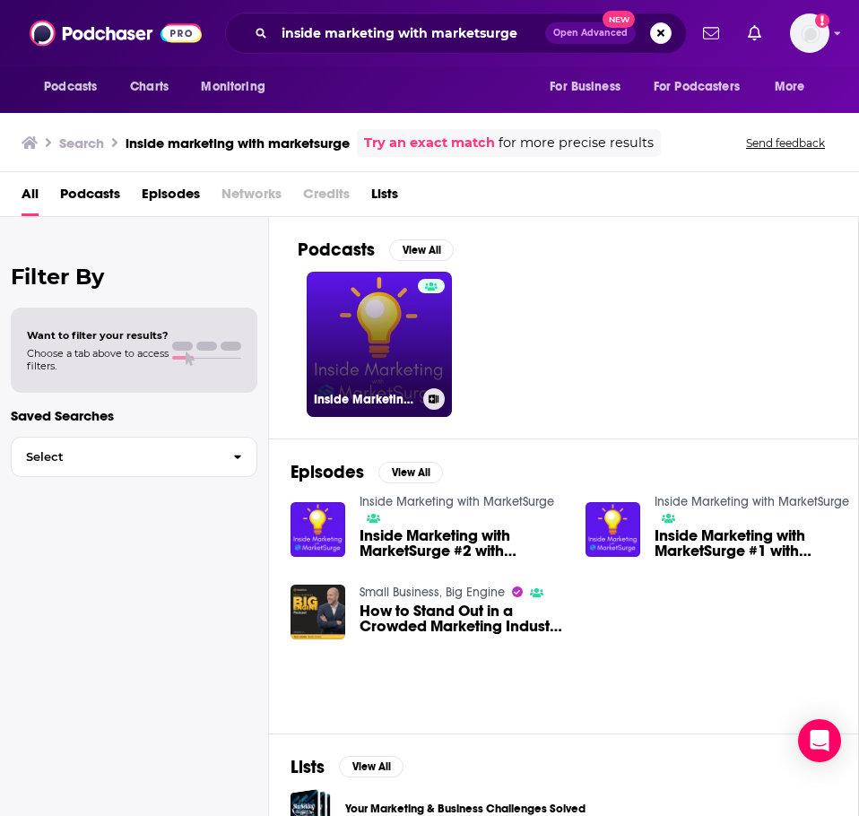
click at [331, 344] on link "Inside Marketing with MarketSurge" at bounding box center [379, 344] width 145 height 145
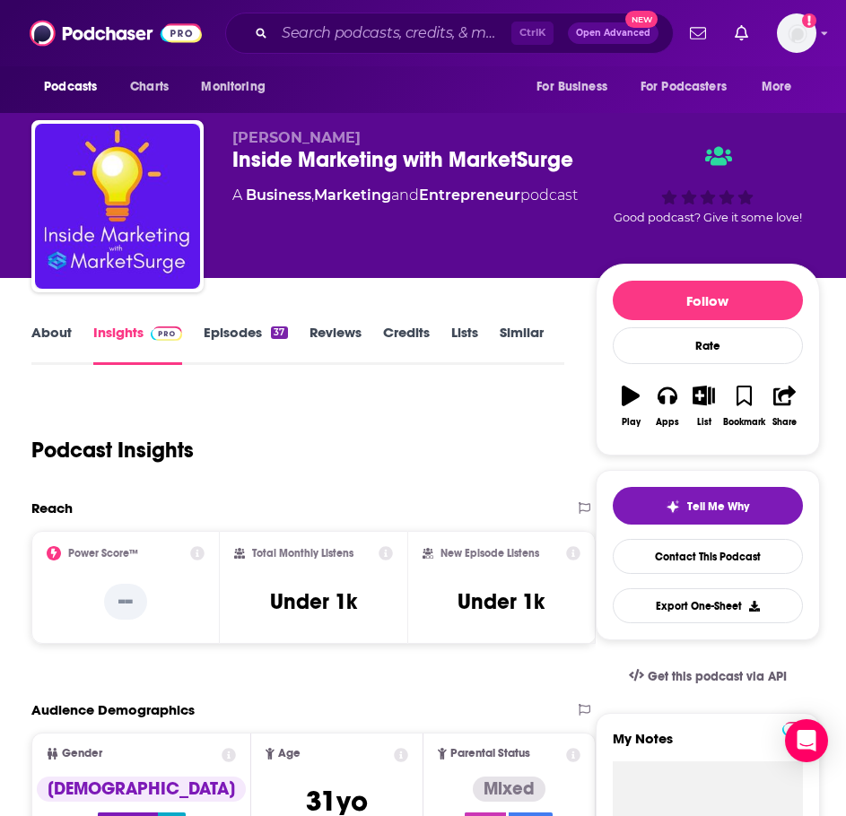
click at [64, 342] on link "About" at bounding box center [51, 344] width 40 height 41
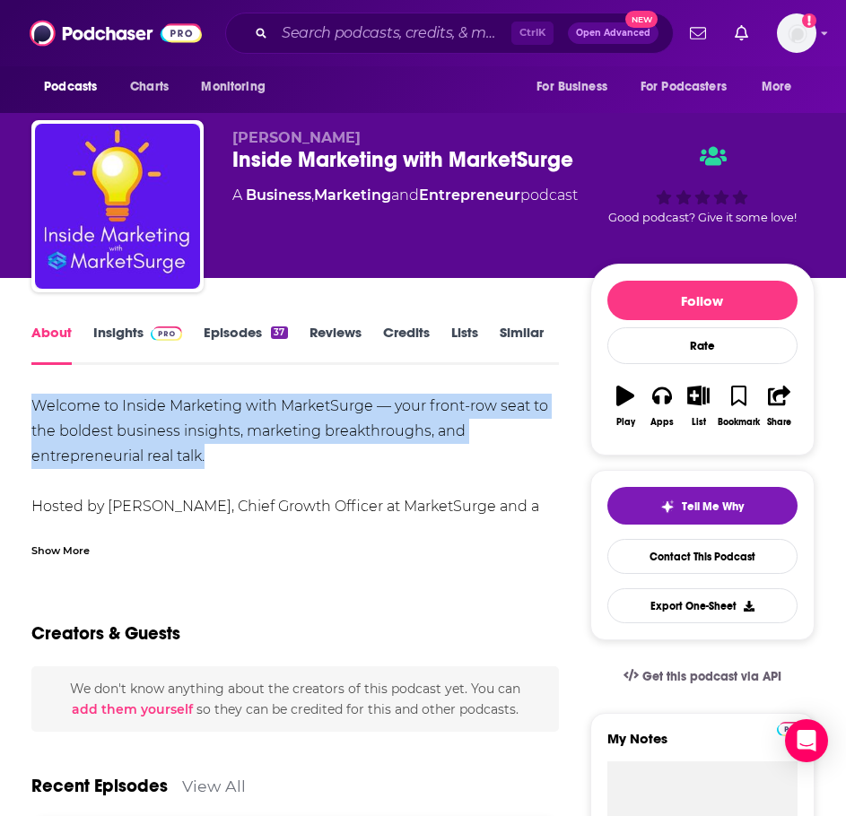
drag, startPoint x: 304, startPoint y: 449, endPoint x: 124, endPoint y: 434, distance: 181.0
copy div "Welcome to Inside Marketing with MarketSurge — your front-row seat to the bolde…"
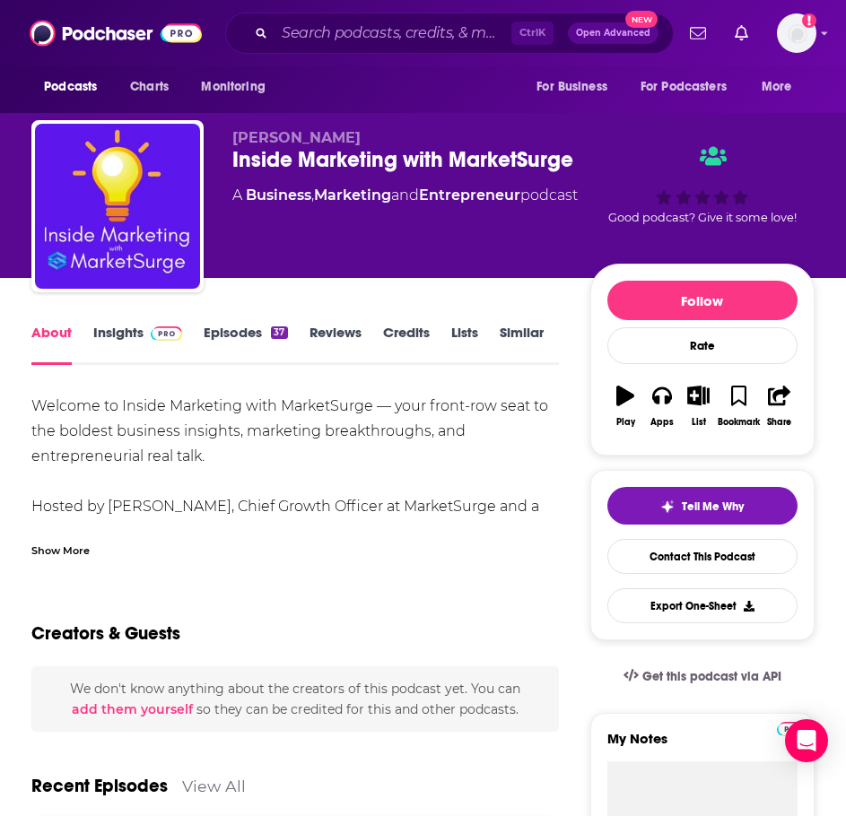
click at [79, 548] on div "Show More" at bounding box center [60, 549] width 58 height 17
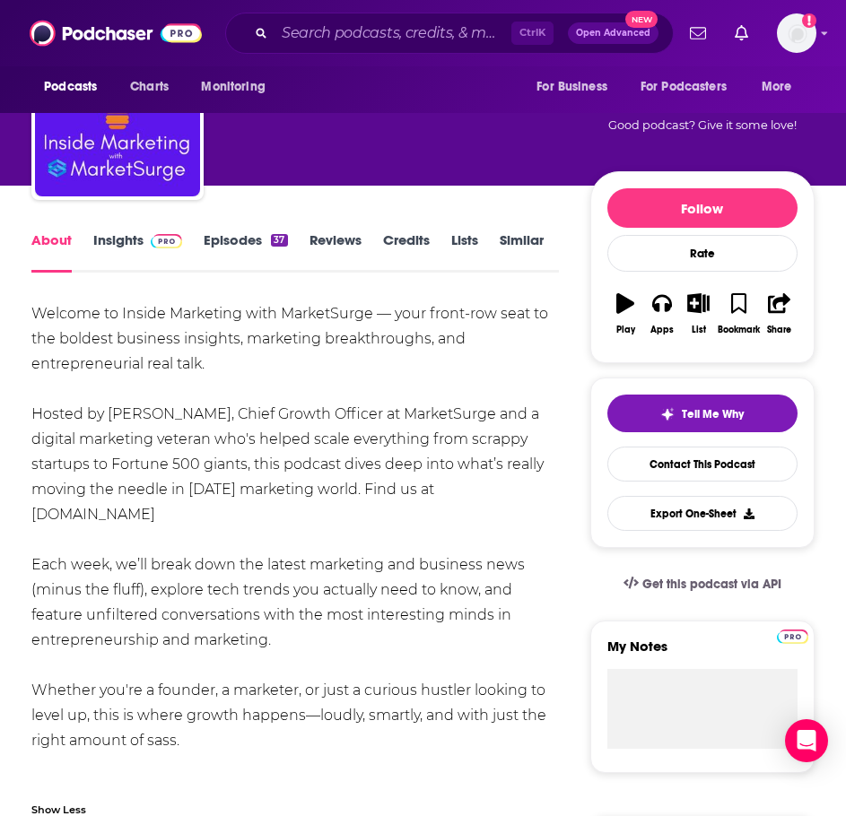
scroll to position [179, 0]
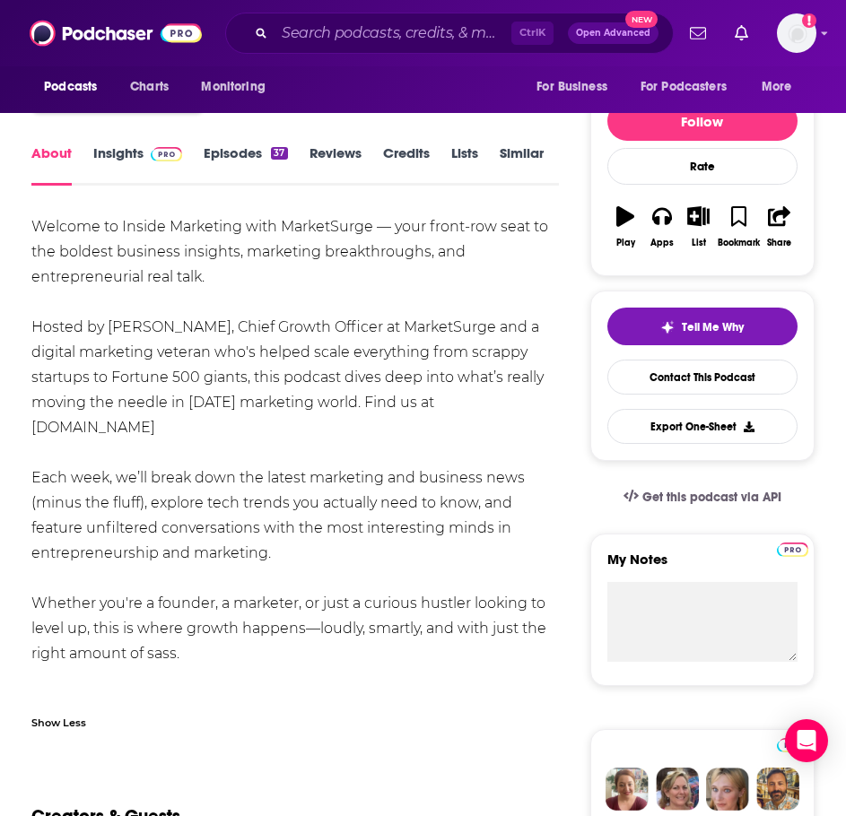
drag, startPoint x: 249, startPoint y: 501, endPoint x: 9, endPoint y: 227, distance: 364.2
copy div "Welcome to Inside Marketing with MarketSurge — your front-row seat to the bolde…"
click at [156, 160] on img at bounding box center [166, 154] width 31 height 14
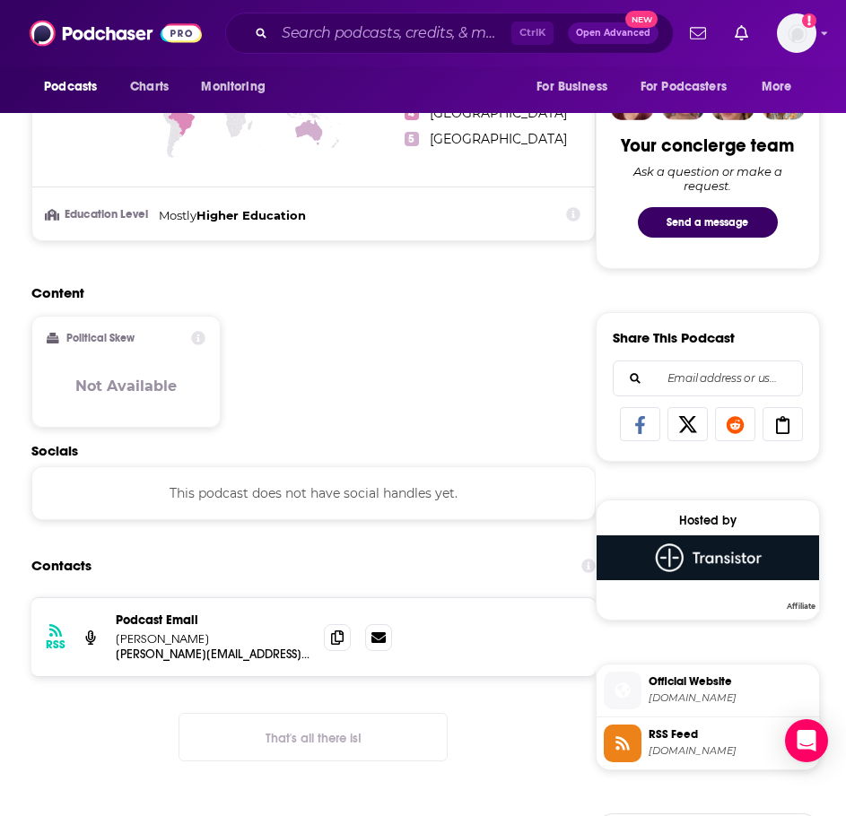
scroll to position [1076, 0]
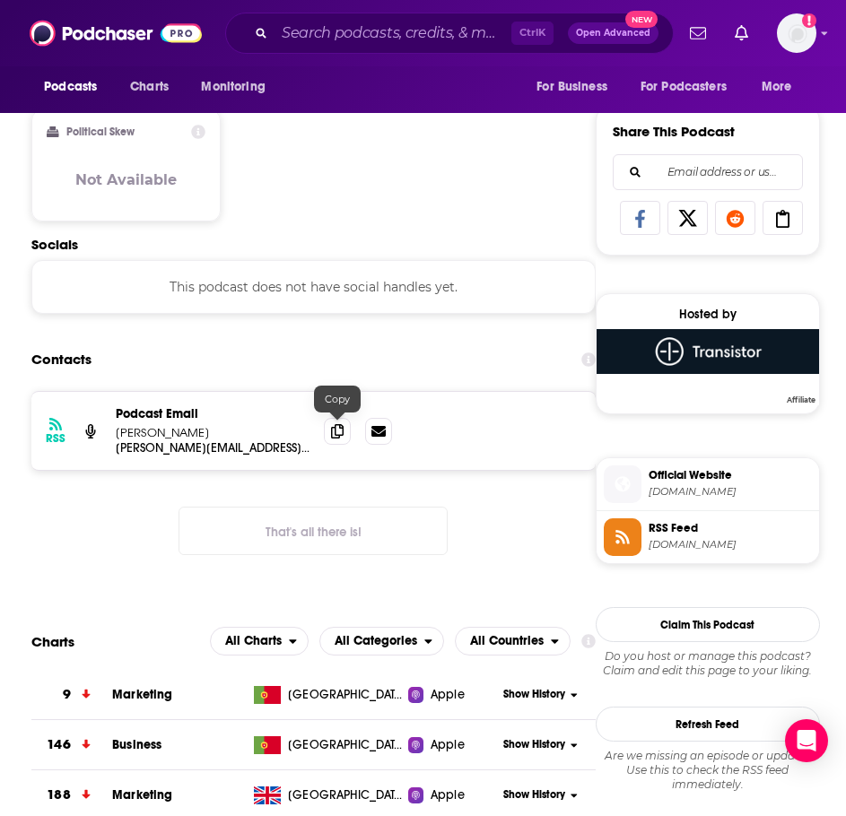
drag, startPoint x: 333, startPoint y: 427, endPoint x: 317, endPoint y: 437, distance: 18.9
click at [333, 427] on icon at bounding box center [337, 431] width 13 height 14
click at [327, 36] on input "Search podcasts, credits, & more..." at bounding box center [393, 33] width 237 height 29
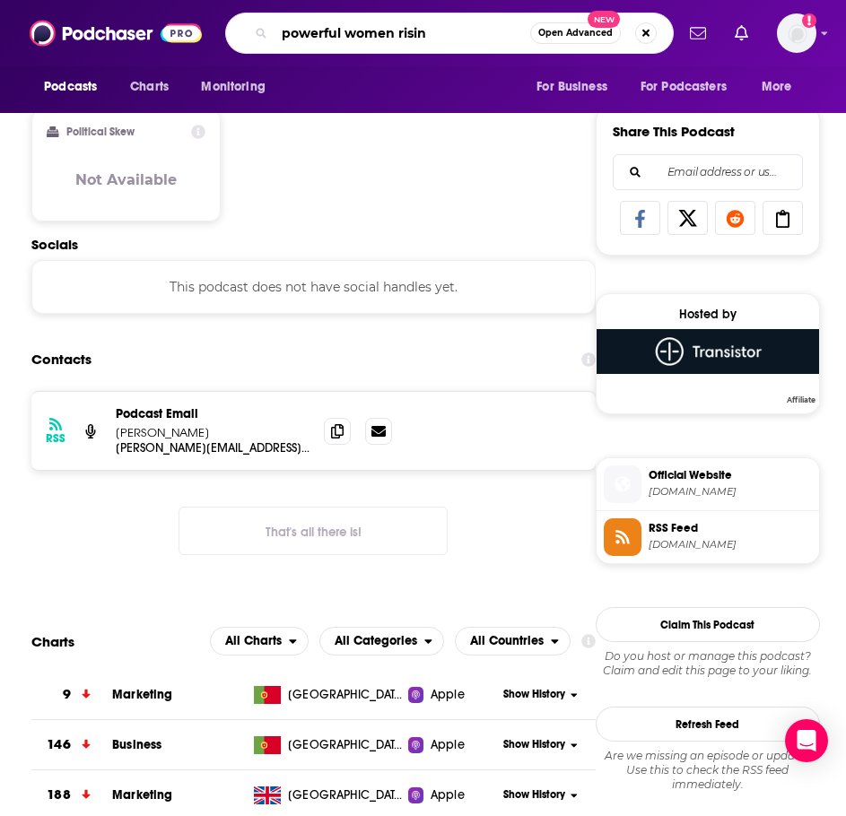
type input "powerful women rising"
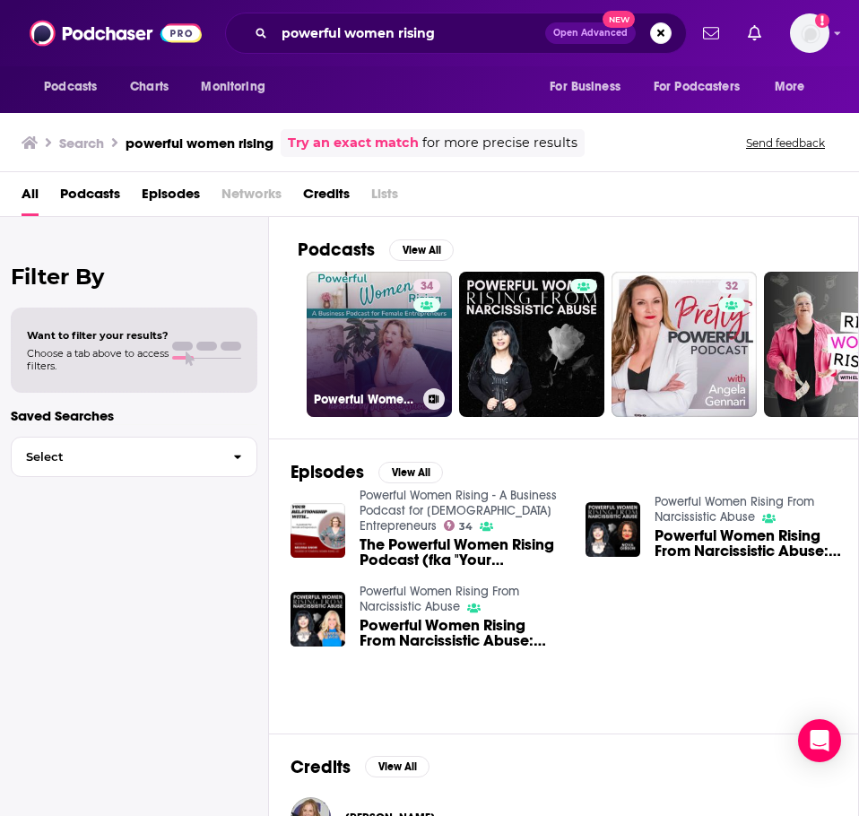
click at [360, 306] on link "34 Powerful Women Rising - A Business Podcast for [DEMOGRAPHIC_DATA] Entreprene…" at bounding box center [379, 344] width 145 height 145
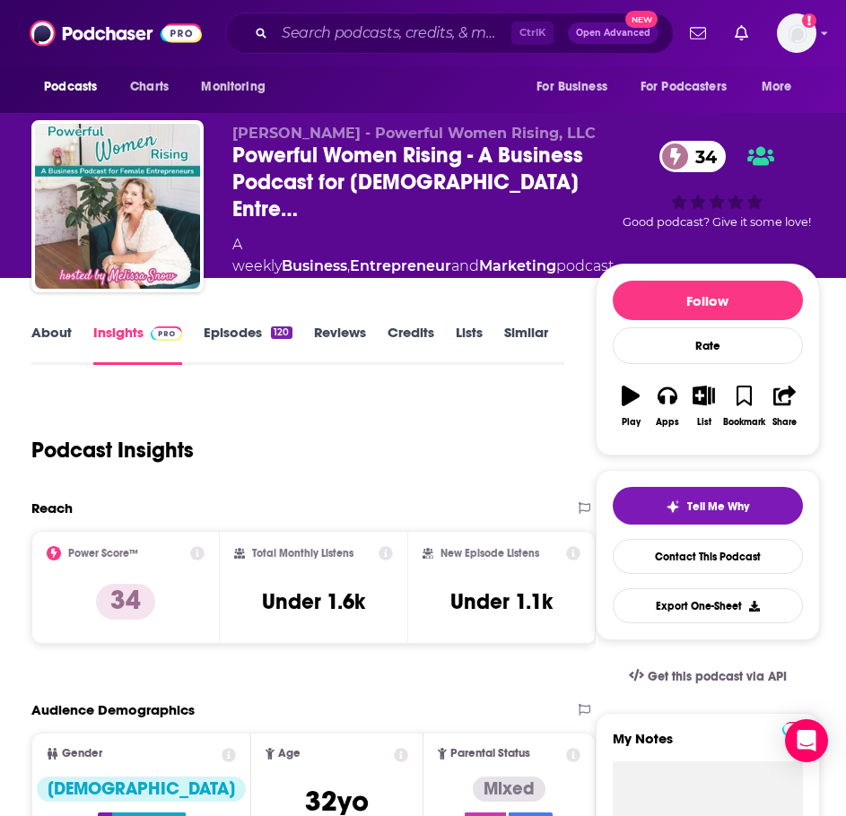
click at [68, 334] on link "About" at bounding box center [51, 344] width 40 height 41
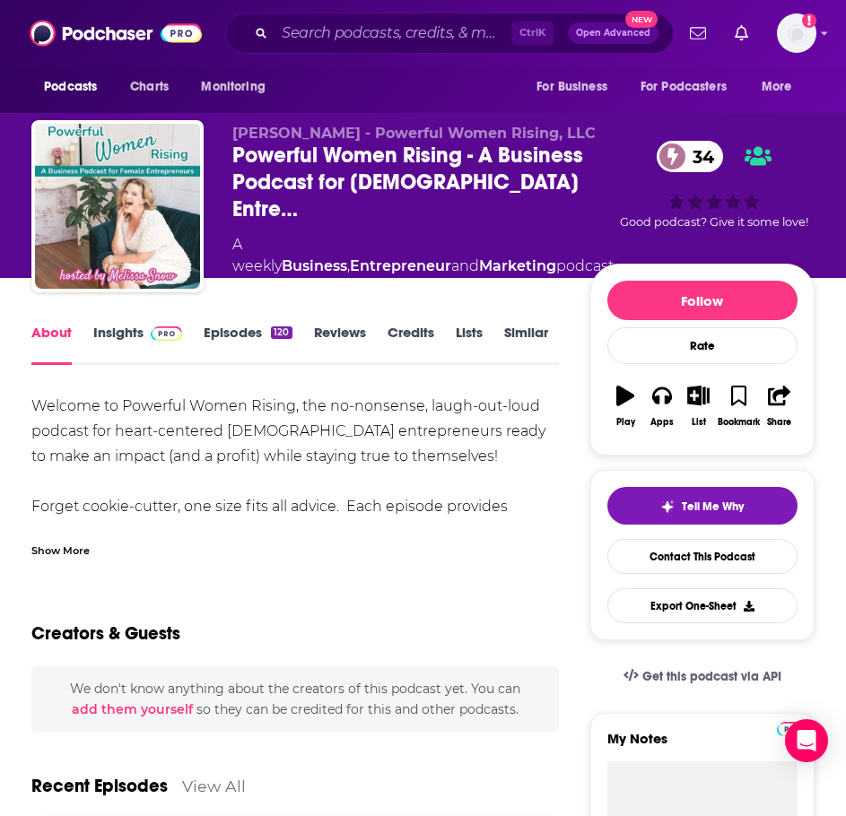
click at [61, 539] on div "Show More" at bounding box center [294, 543] width 527 height 31
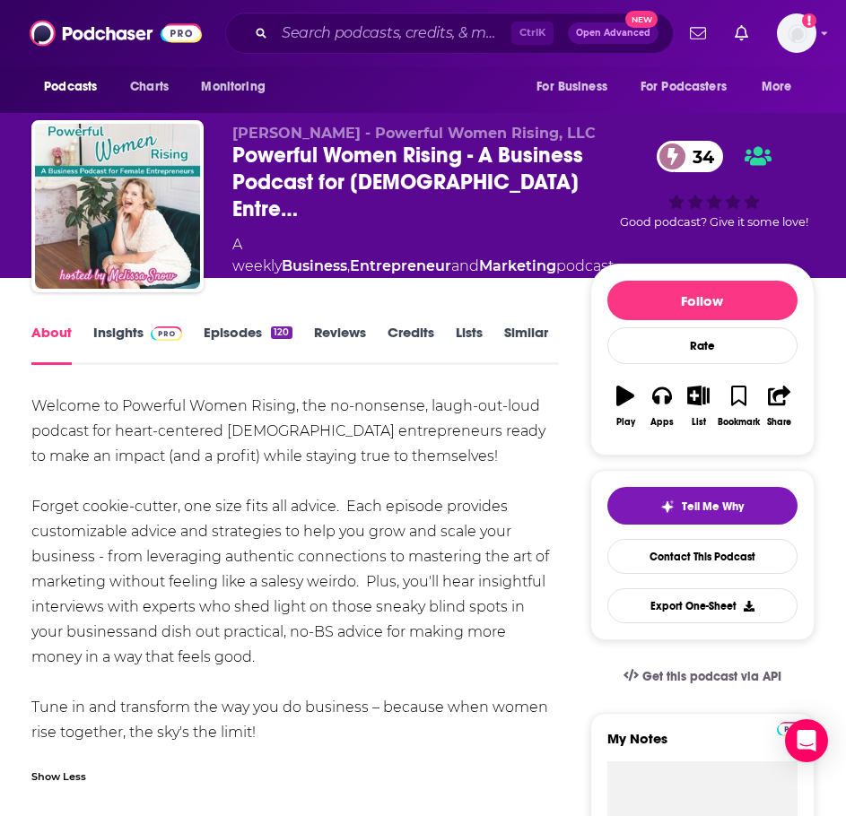
drag, startPoint x: 201, startPoint y: 660, endPoint x: 179, endPoint y: 651, distance: 23.3
click at [179, 651] on div "Welcome to Powerful Women Rising, the no-nonsense, laugh-out-loud podcast for h…" at bounding box center [294, 570] width 527 height 352
drag, startPoint x: 265, startPoint y: 728, endPoint x: 35, endPoint y: 410, distance: 392.6
click at [35, 410] on div "Welcome to Powerful Women Rising, the no-nonsense, laugh-out-loud podcast for h…" at bounding box center [294, 570] width 527 height 352
copy div "Welcome to Powerful Women Rising, the no-nonsense, laugh-out-loud podcast for h…"
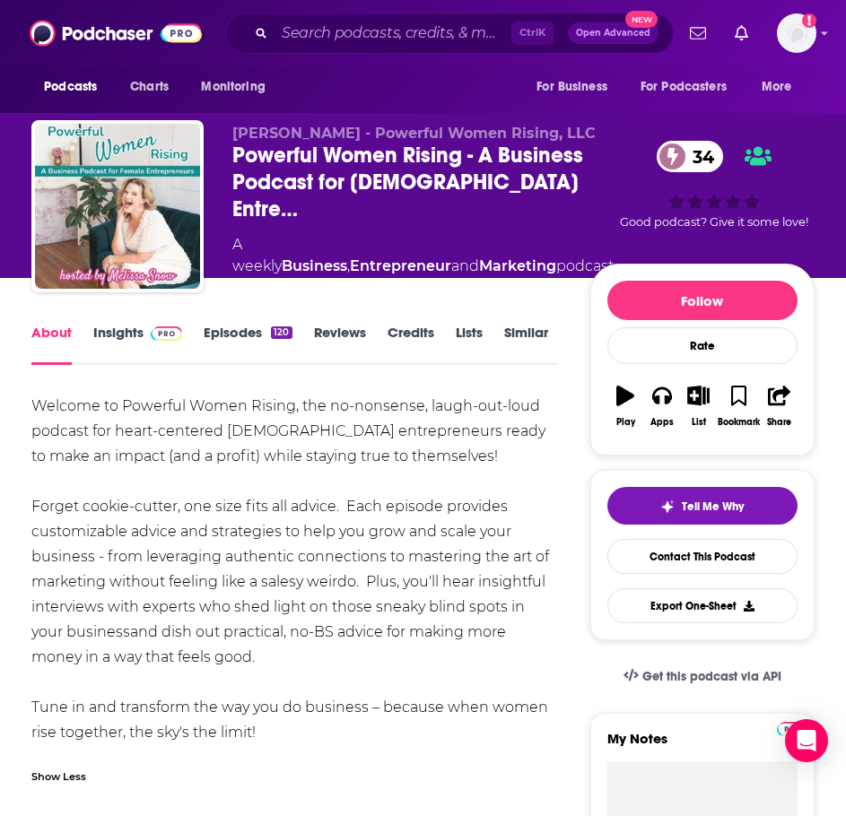
click at [116, 341] on link "Insights" at bounding box center [137, 344] width 89 height 41
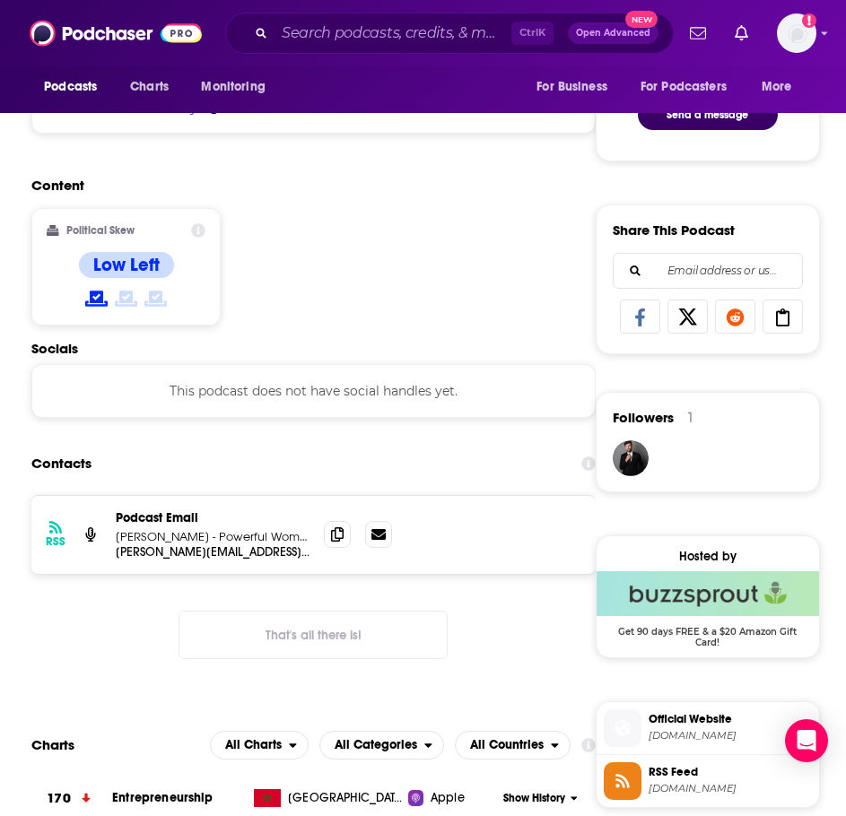
scroll to position [987, 0]
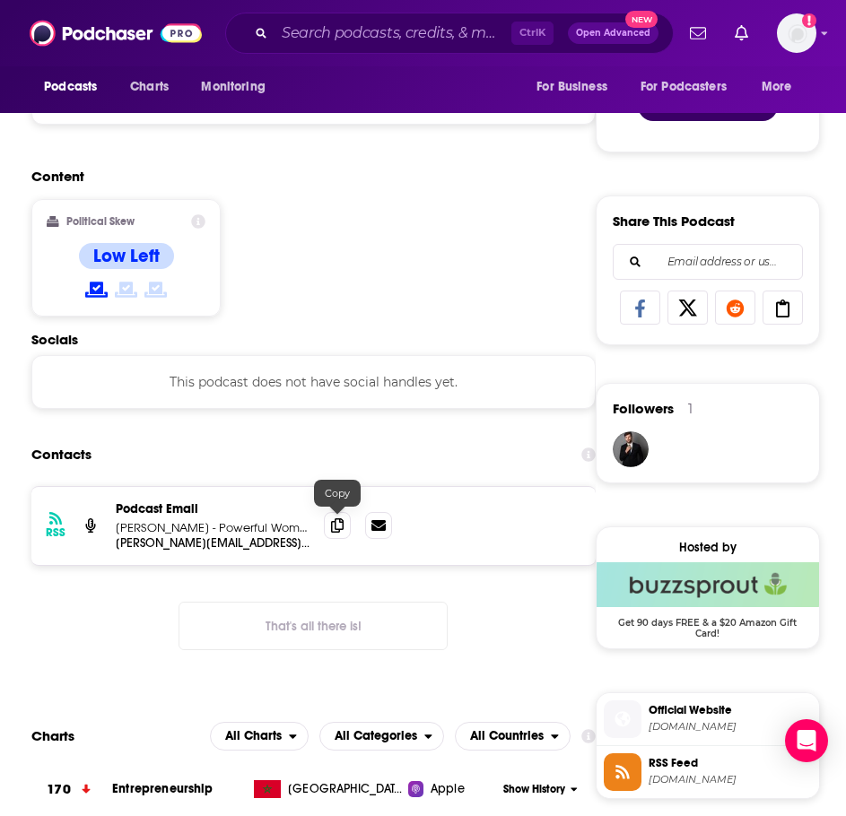
drag, startPoint x: 334, startPoint y: 528, endPoint x: 266, endPoint y: 543, distance: 68.8
click at [334, 528] on icon at bounding box center [337, 526] width 13 height 14
click at [329, 28] on input "Search podcasts, credits, & more..." at bounding box center [393, 33] width 237 height 29
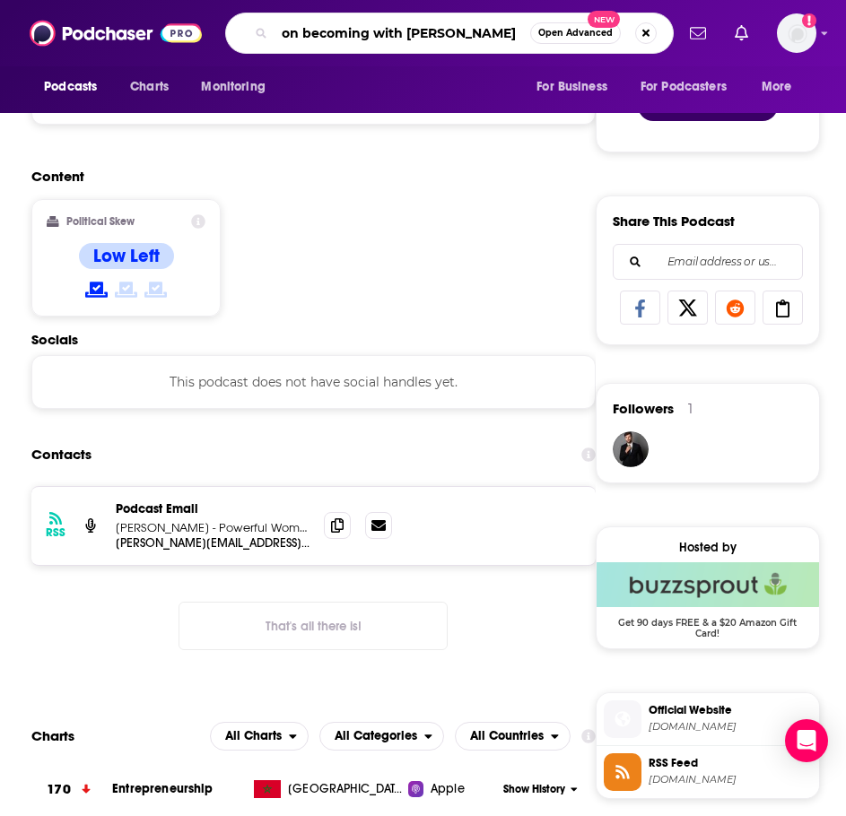
type input "on becoming with [PERSON_NAME]"
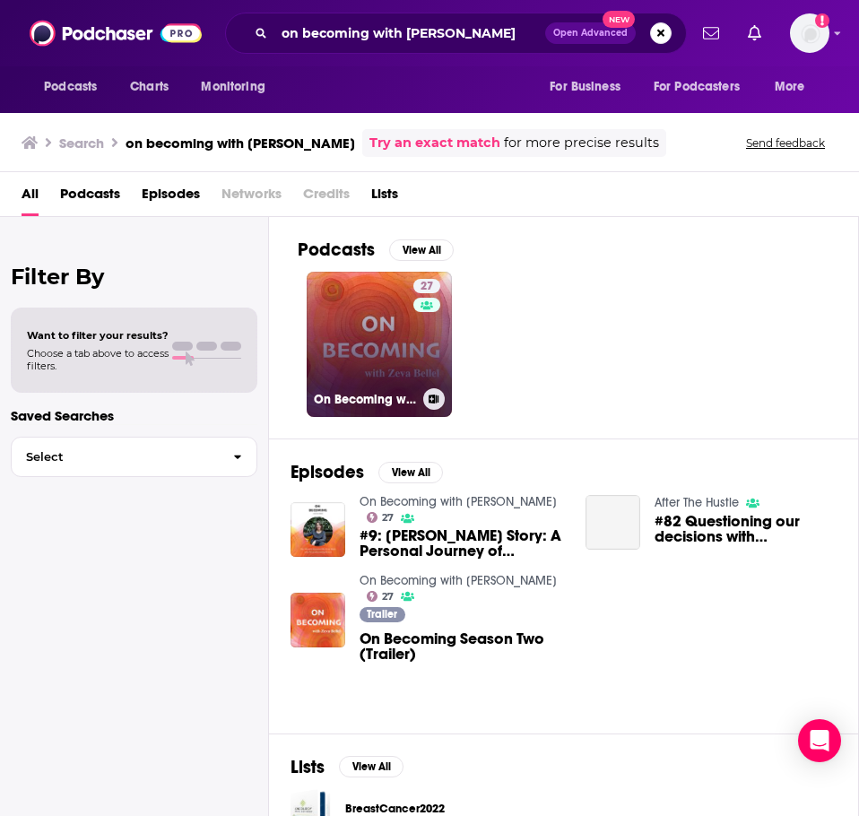
click at [347, 325] on link "27 On Becoming with [PERSON_NAME]" at bounding box center [379, 344] width 145 height 145
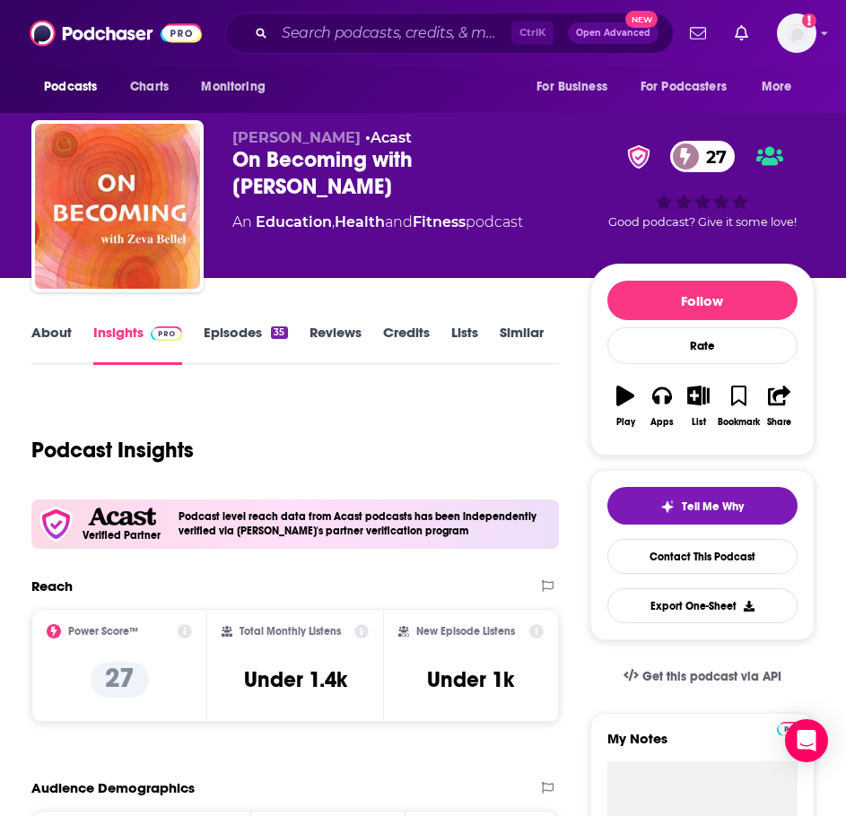
click at [60, 339] on link "About" at bounding box center [51, 344] width 40 height 41
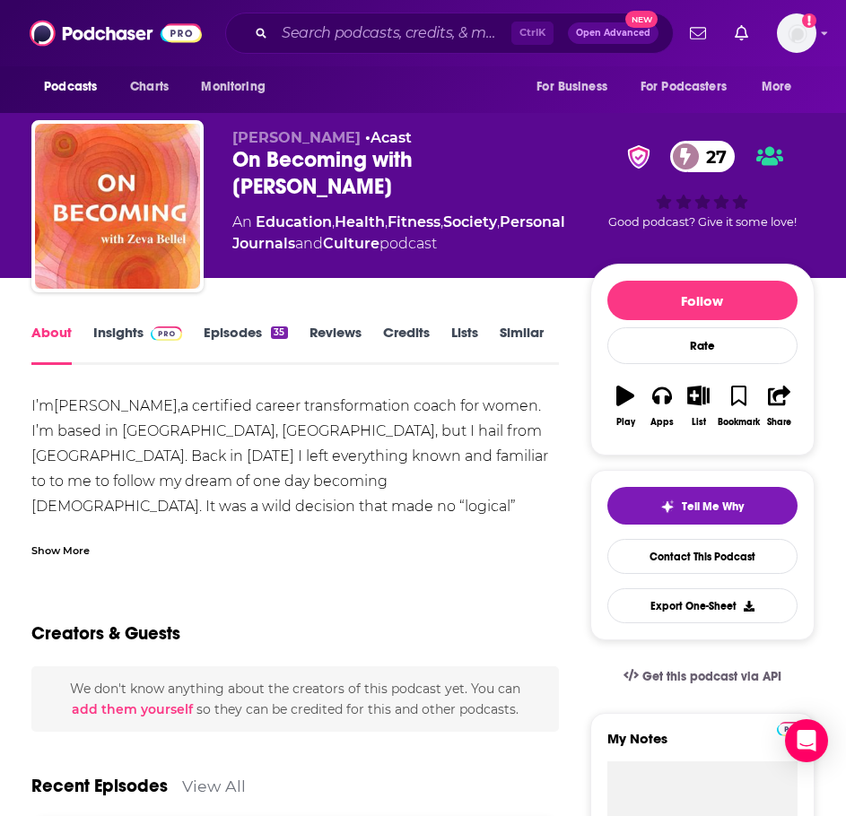
click at [81, 556] on div "Show More" at bounding box center [60, 549] width 58 height 17
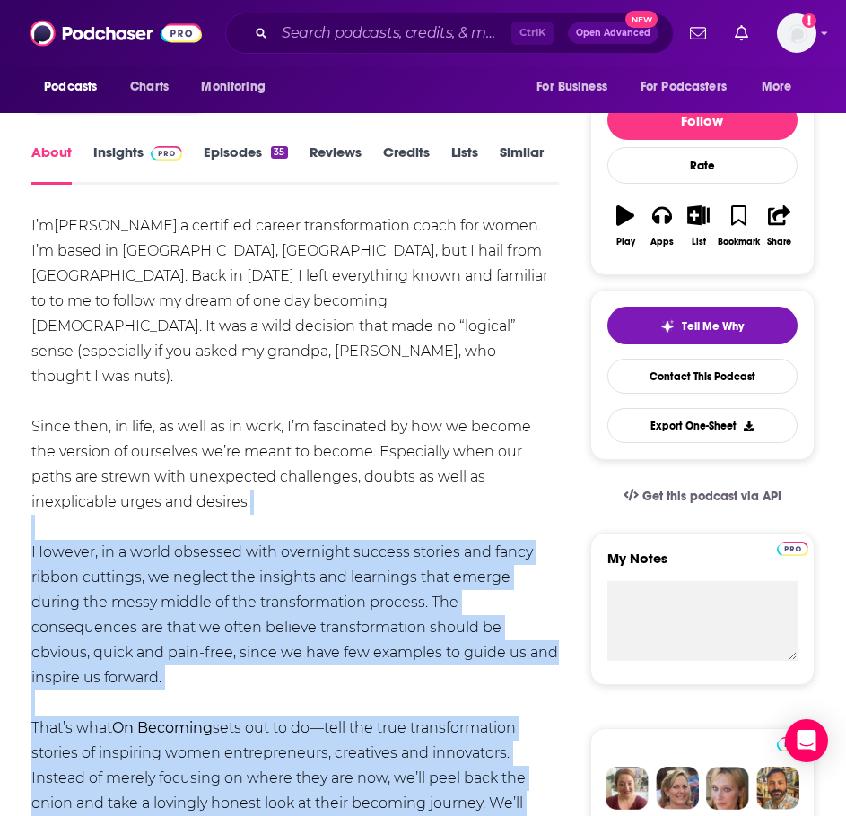
scroll to position [179, 0]
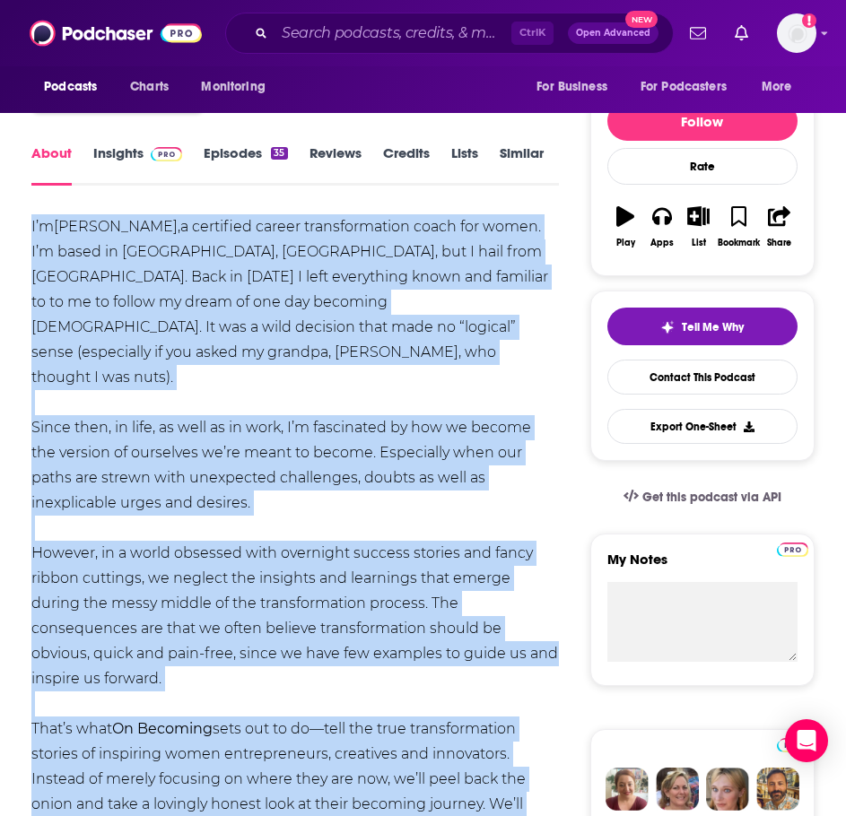
drag, startPoint x: 372, startPoint y: 586, endPoint x: 18, endPoint y: 223, distance: 506.9
copy div "L’i Dolo Sitame, c adipiscin elitse doeiusmodtempo incid utl etdol. M’a enima m…"
click at [139, 158] on link "Insights" at bounding box center [137, 164] width 89 height 41
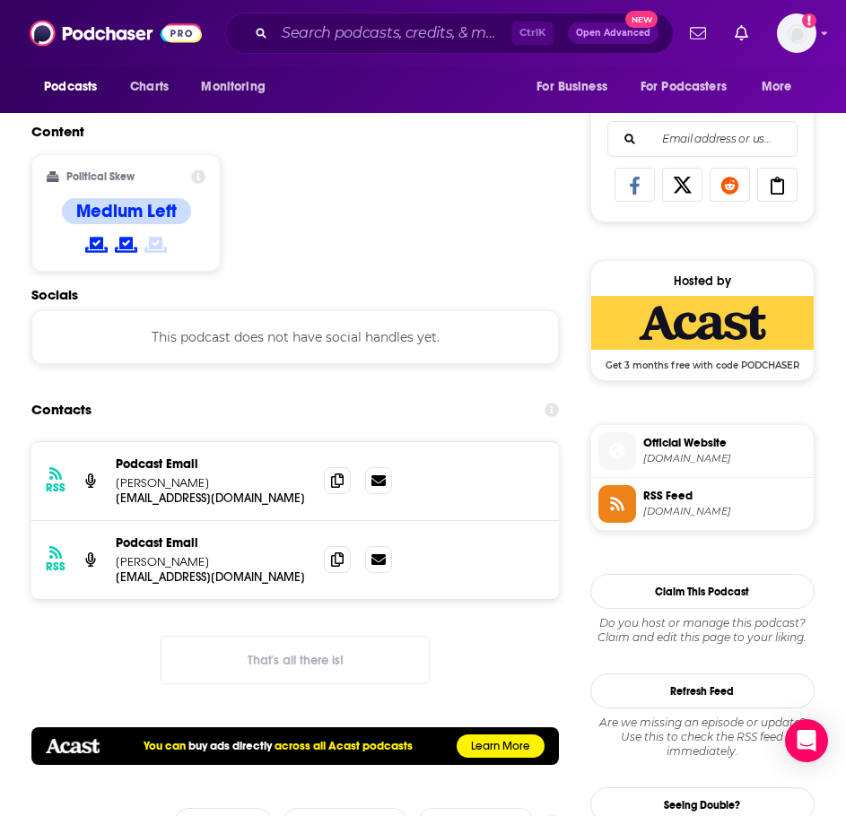
scroll to position [1166, 0]
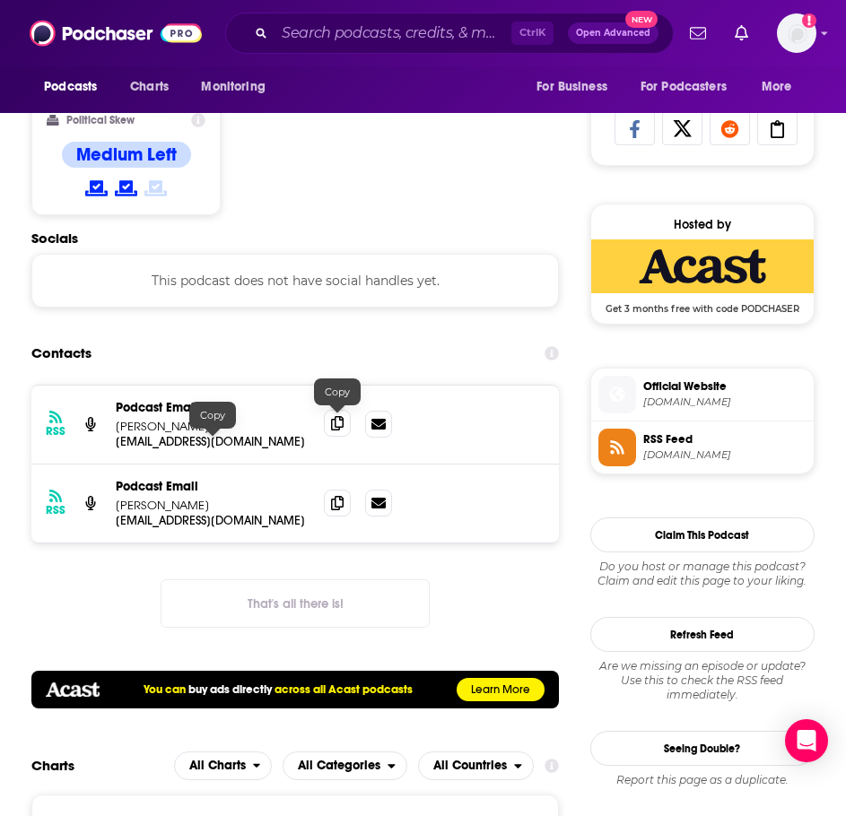
click at [335, 421] on icon at bounding box center [337, 423] width 13 height 14
click at [314, 36] on input "Search podcasts, credits, & more..." at bounding box center [393, 33] width 237 height 29
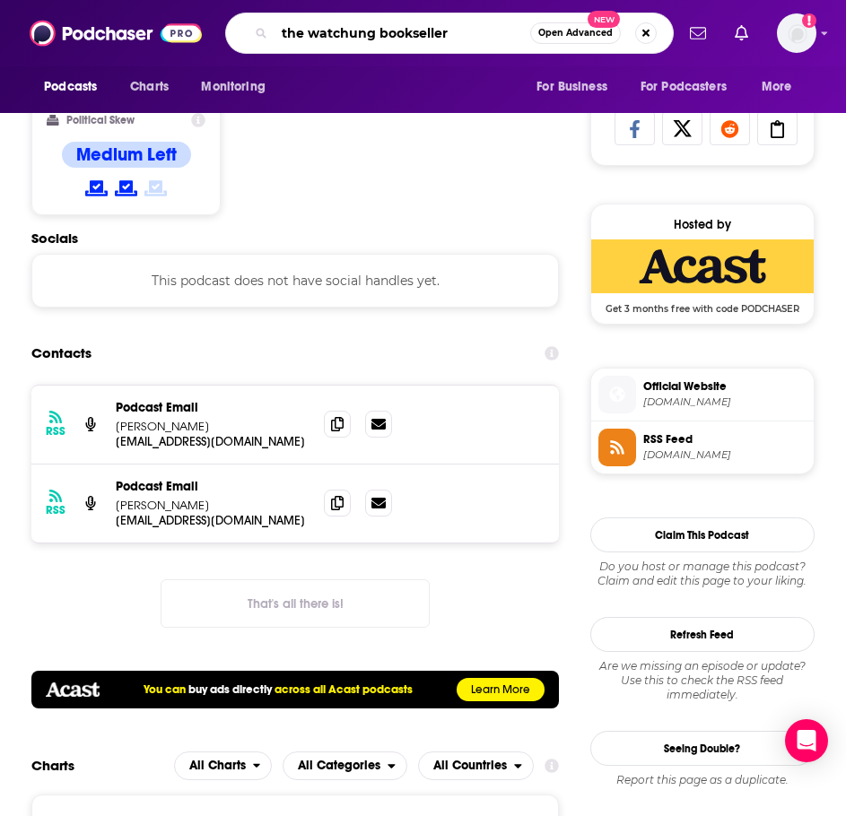
type input "the watchung booksellers"
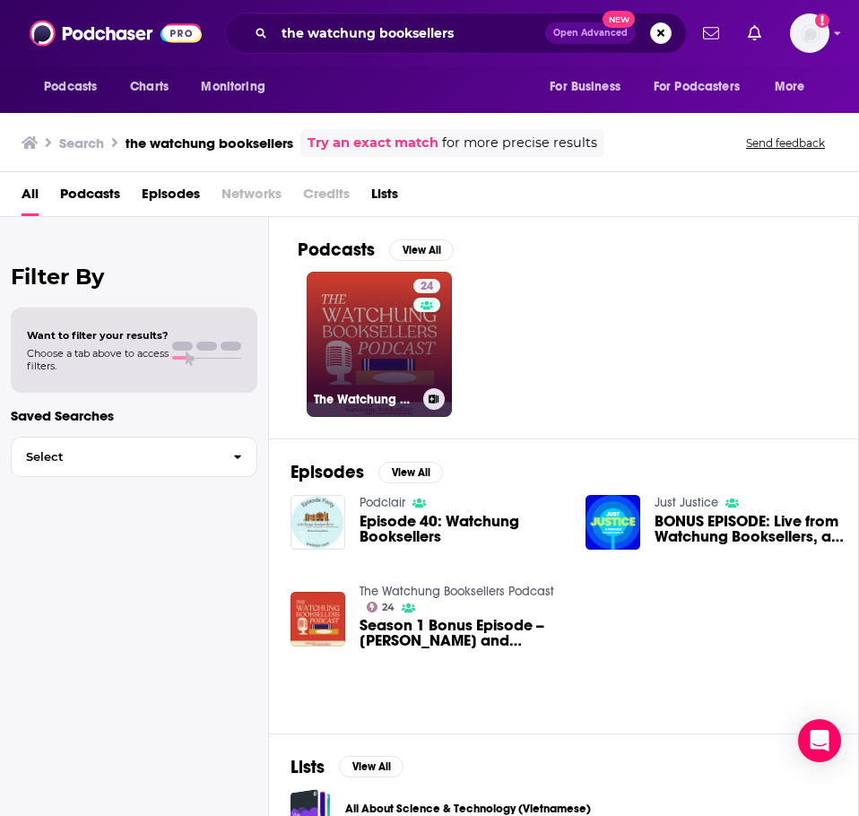
click at [370, 321] on link "24 The Watchung Booksellers Podcast" at bounding box center [379, 344] width 145 height 145
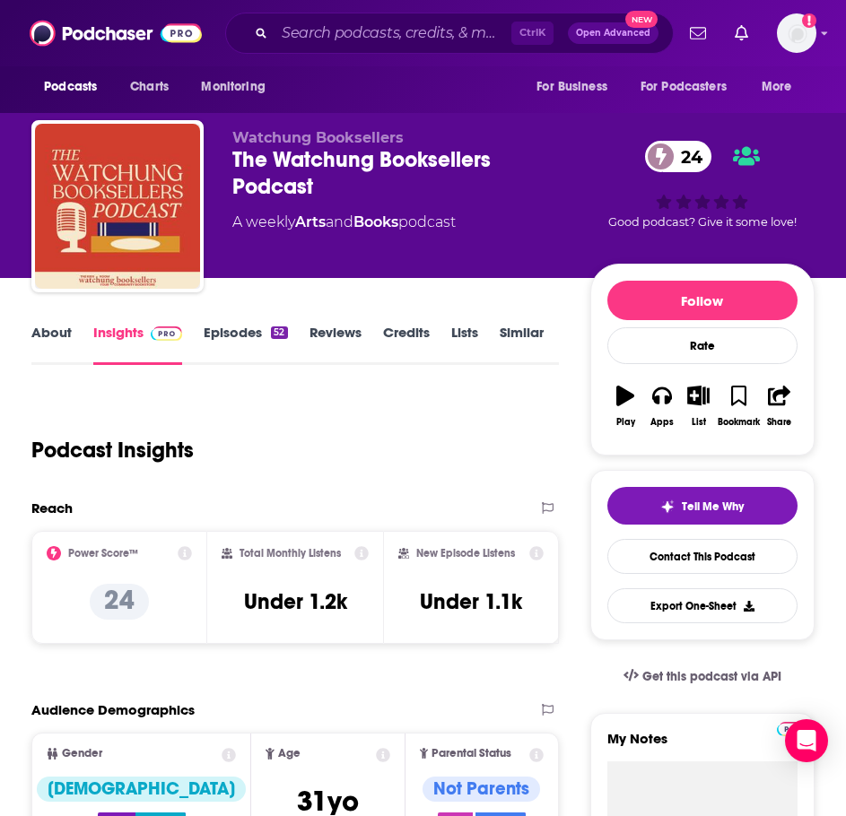
click at [66, 335] on link "About" at bounding box center [51, 344] width 40 height 41
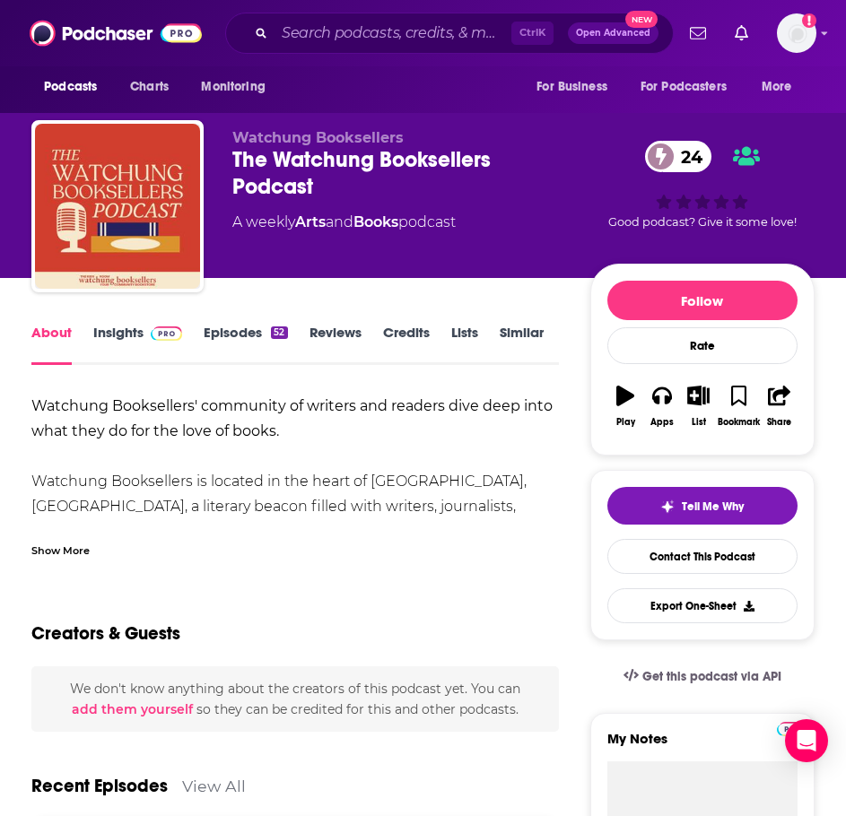
click at [81, 542] on div "Show More" at bounding box center [60, 549] width 58 height 17
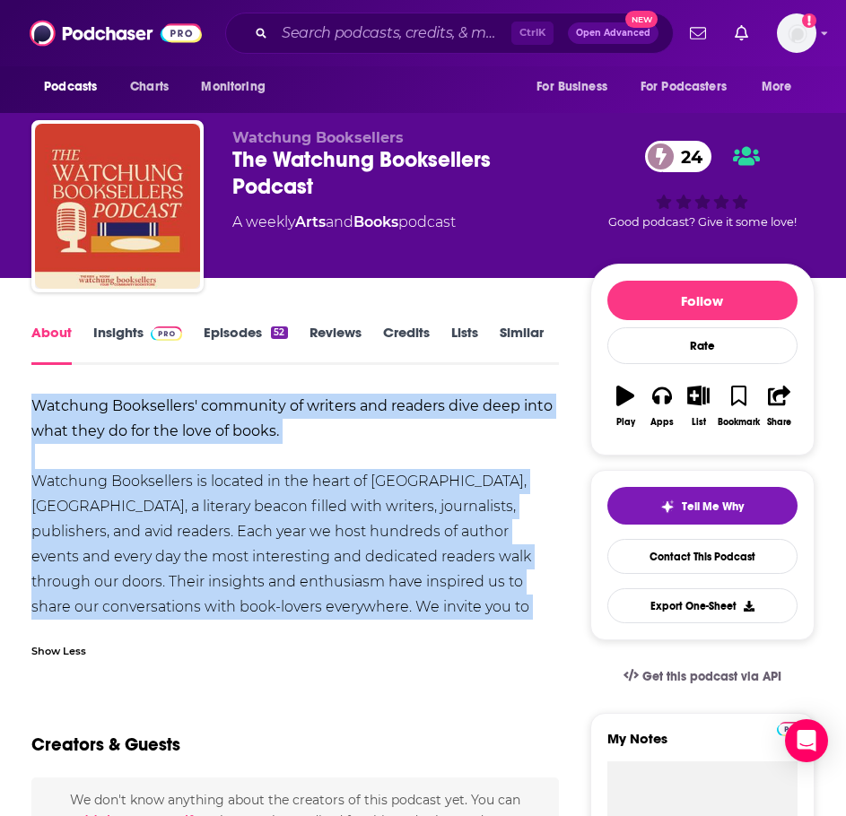
drag, startPoint x: 567, startPoint y: 604, endPoint x: 32, endPoint y: 406, distance: 569.9
copy div "Watchung Booksellers' community of writers and readers dive deep into what they…"
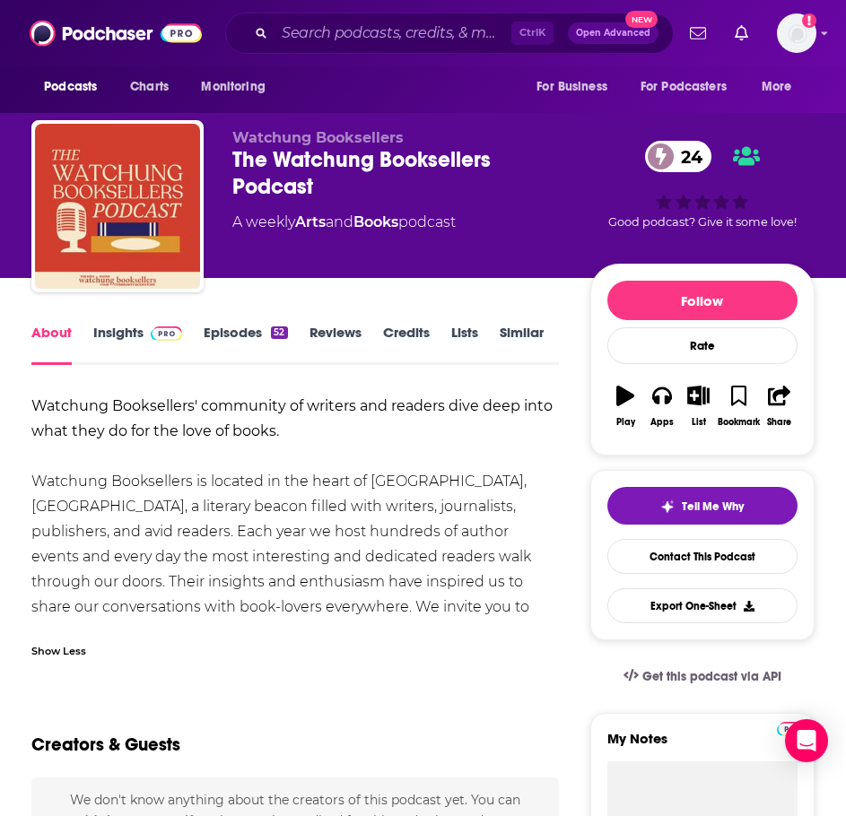
click at [137, 350] on link "Insights" at bounding box center [137, 344] width 89 height 41
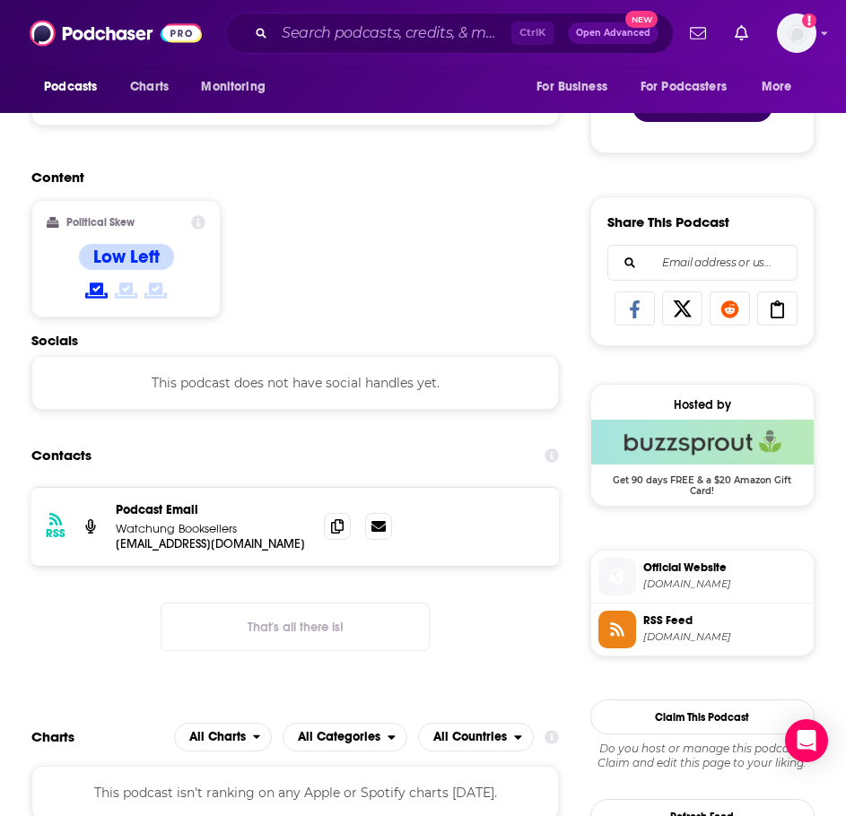
scroll to position [987, 0]
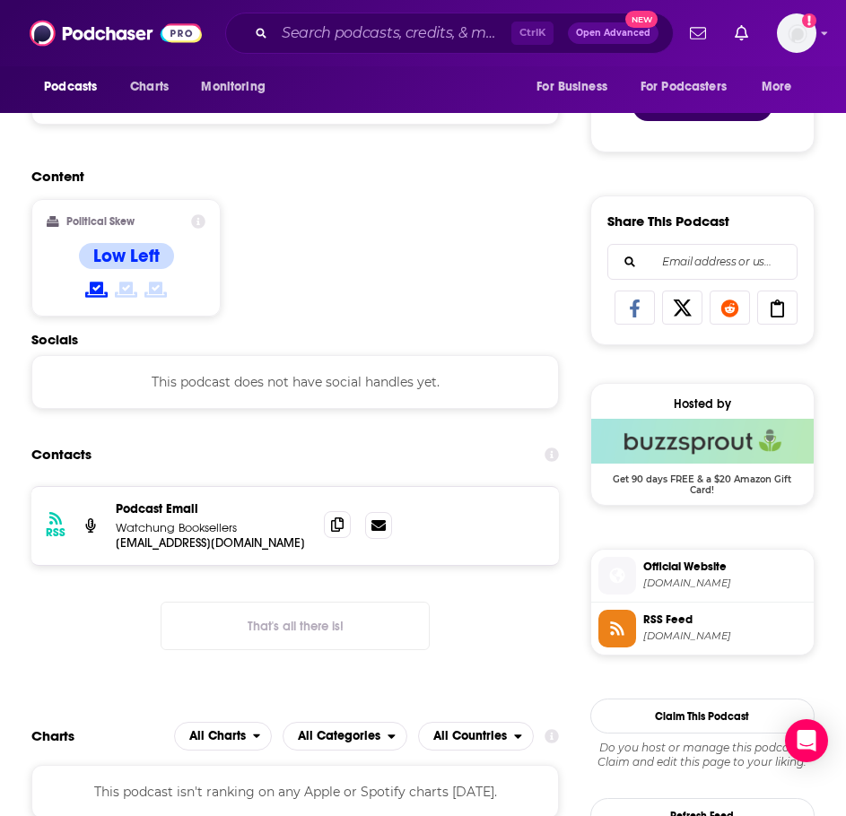
click at [331, 529] on icon at bounding box center [337, 525] width 13 height 14
click at [328, 26] on input "Search podcasts, credits, & more..." at bounding box center [393, 33] width 237 height 29
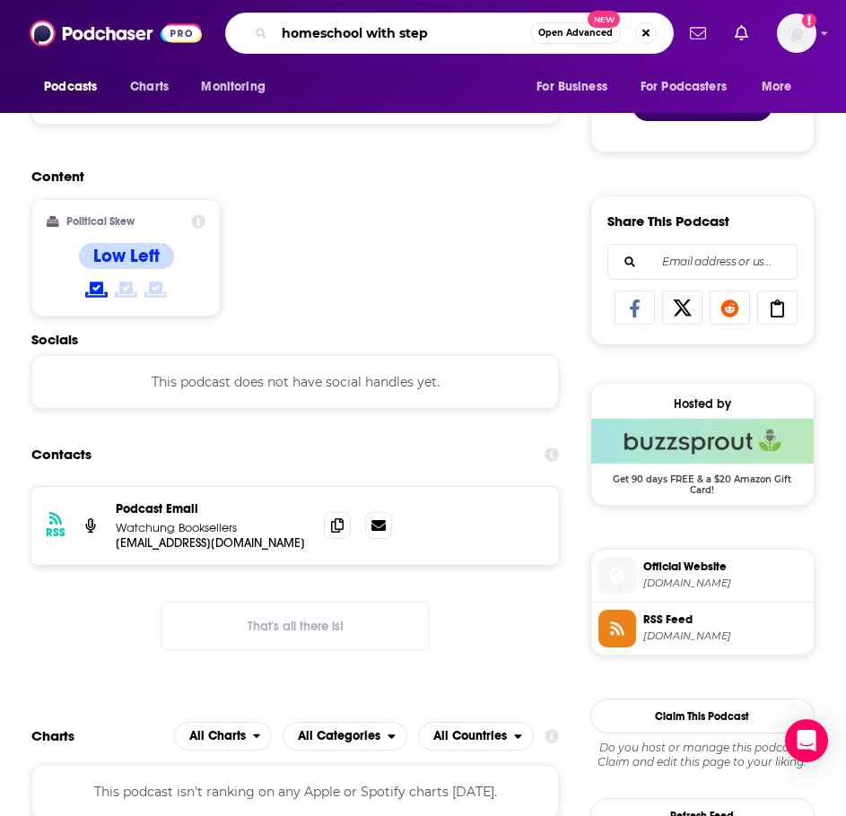
type input "homeschool with steph"
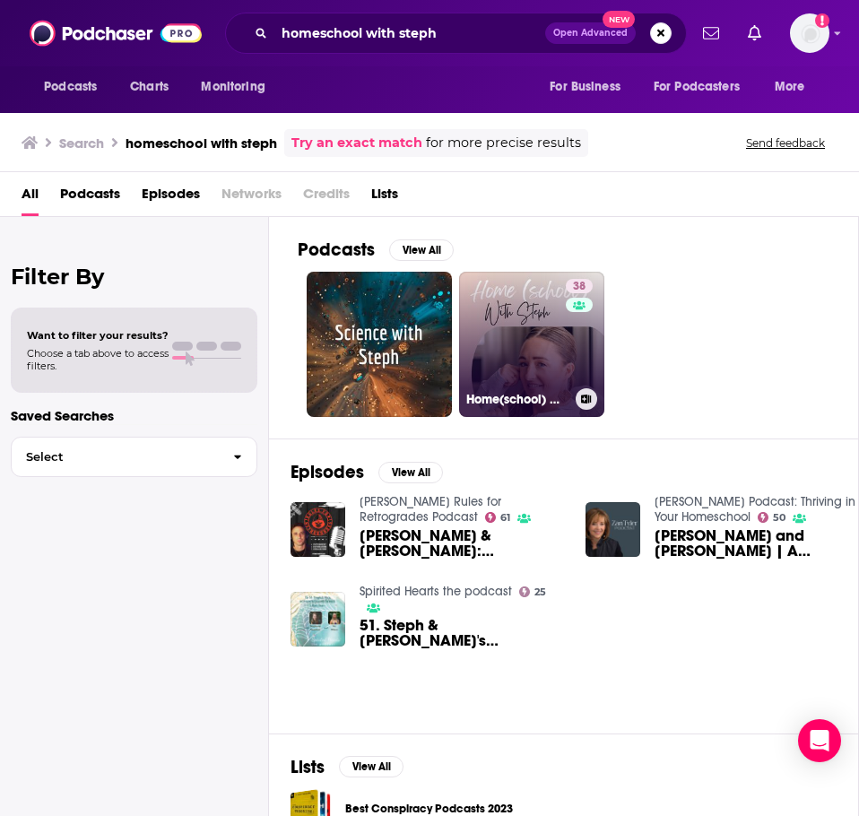
click at [503, 336] on link "38 Home(school) with [PERSON_NAME]" at bounding box center [531, 344] width 145 height 145
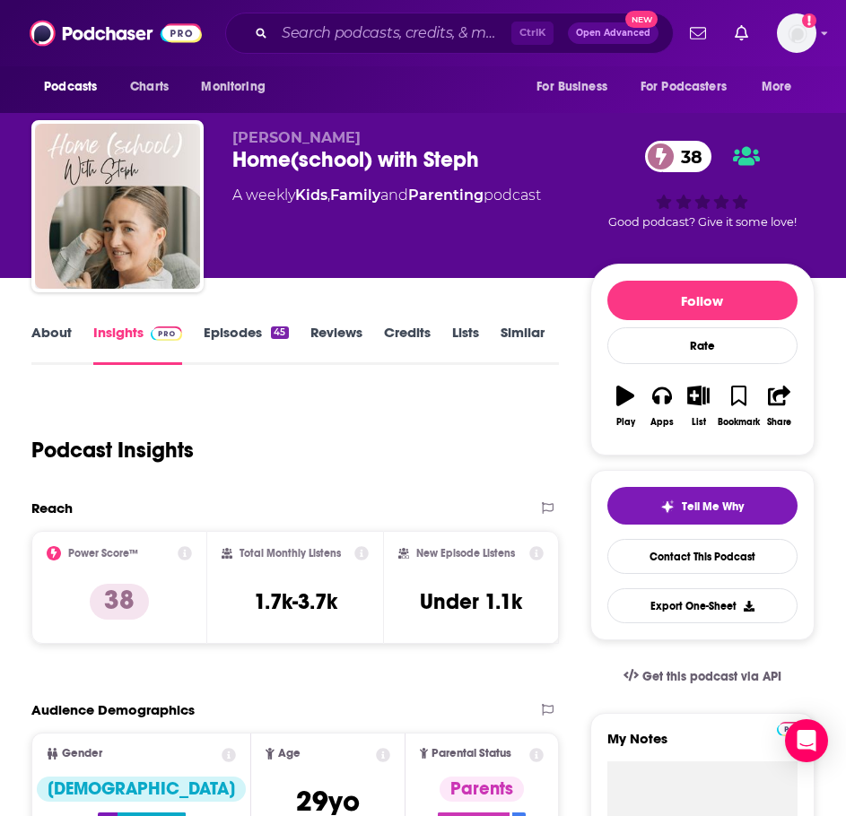
click at [64, 330] on link "About" at bounding box center [51, 344] width 40 height 41
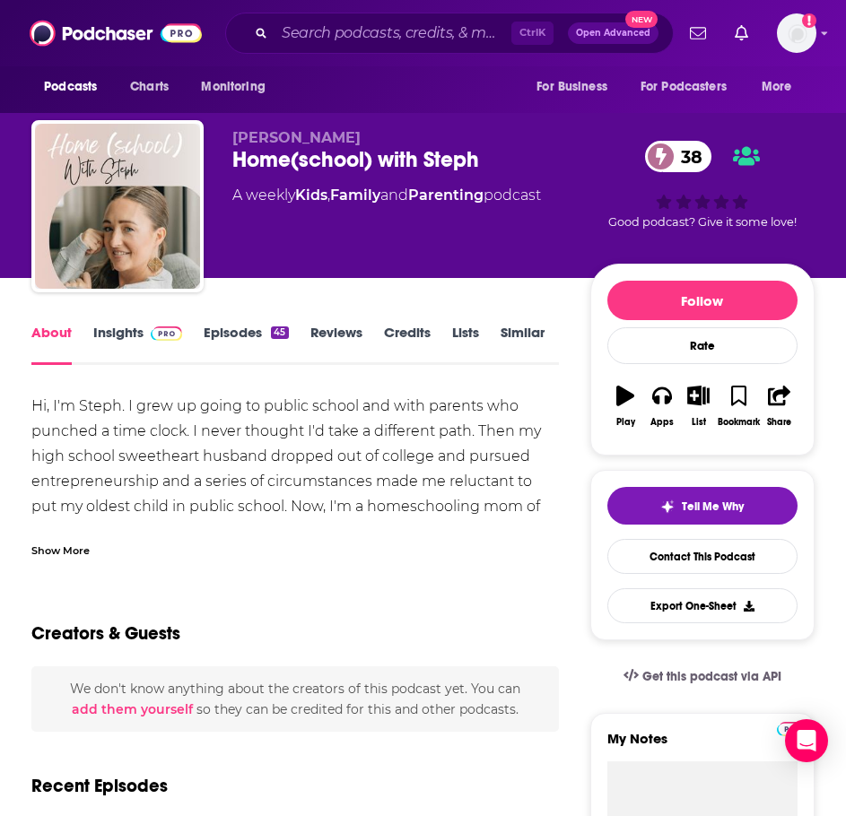
click at [72, 533] on div "Show More" at bounding box center [294, 543] width 527 height 31
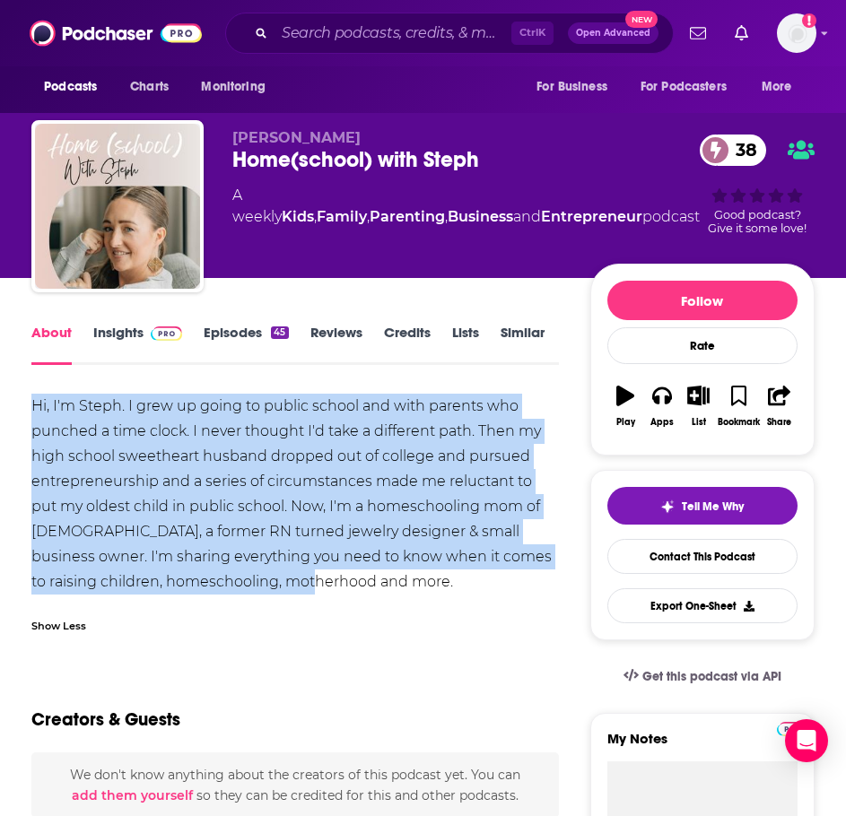
drag, startPoint x: 344, startPoint y: 588, endPoint x: 22, endPoint y: 386, distance: 379.8
click at [152, 337] on img at bounding box center [166, 334] width 31 height 14
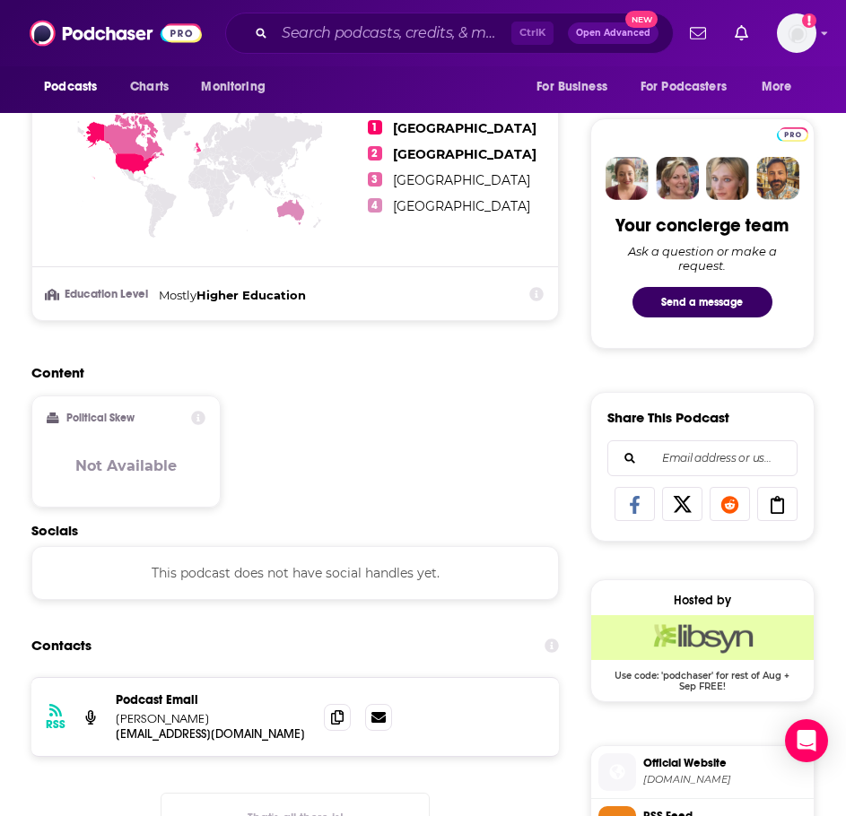
scroll to position [1076, 0]
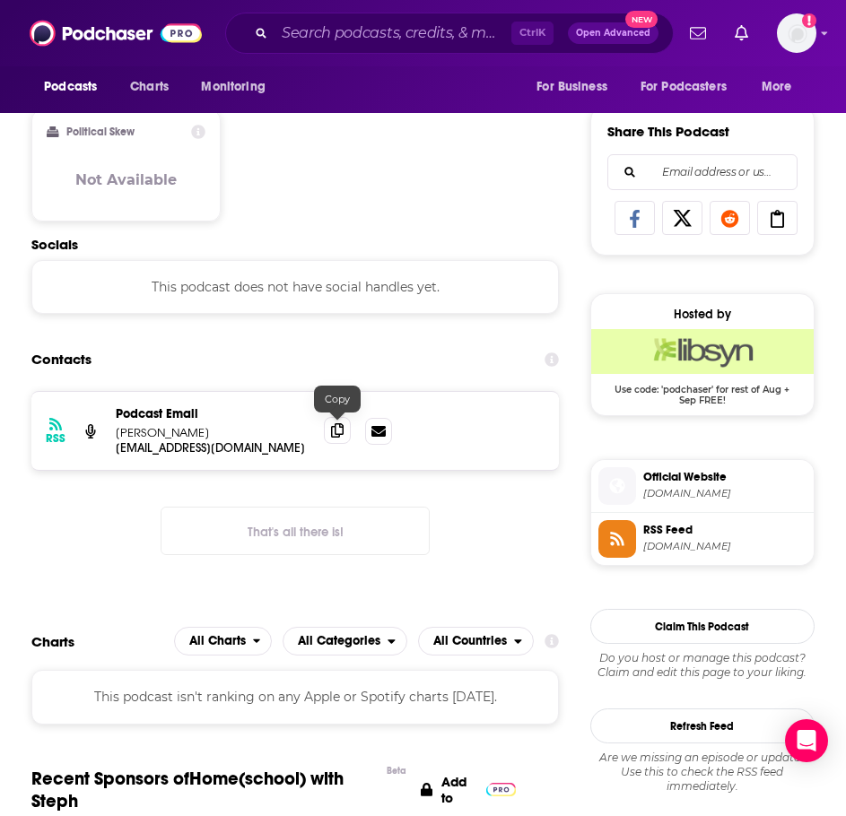
click at [332, 427] on icon at bounding box center [337, 430] width 13 height 14
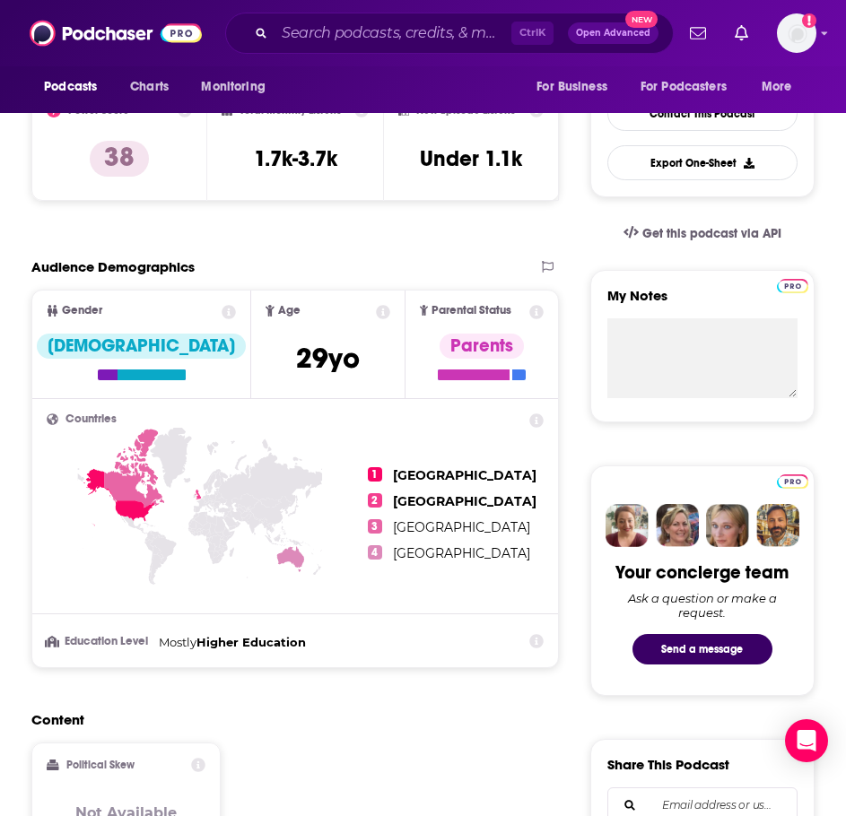
scroll to position [179, 0]
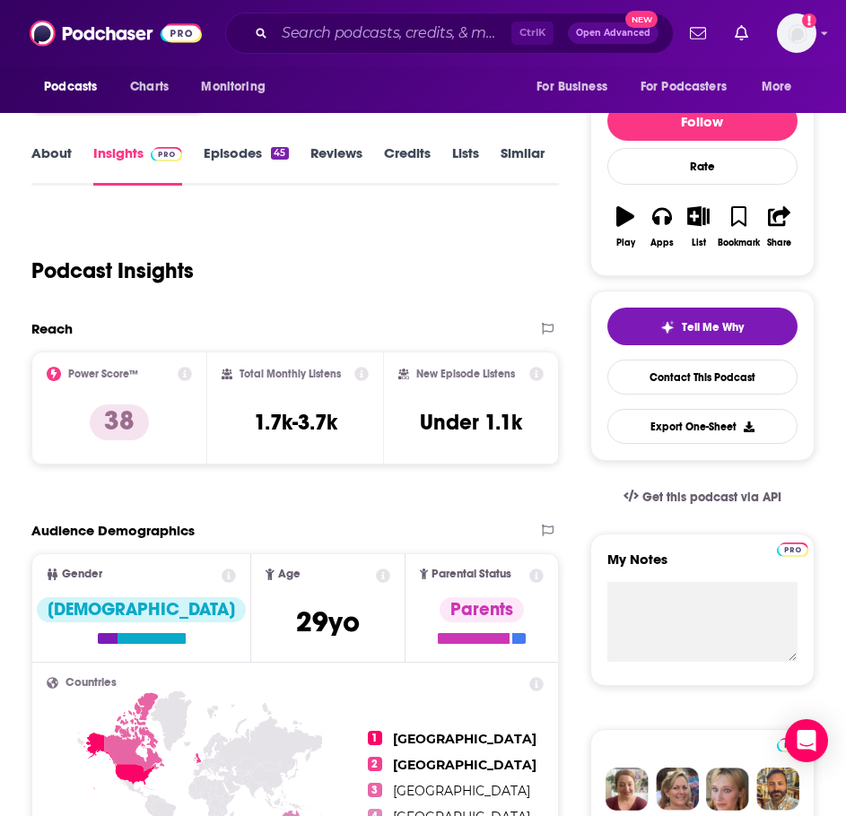
click at [240, 148] on link "Episodes 45" at bounding box center [246, 164] width 84 height 41
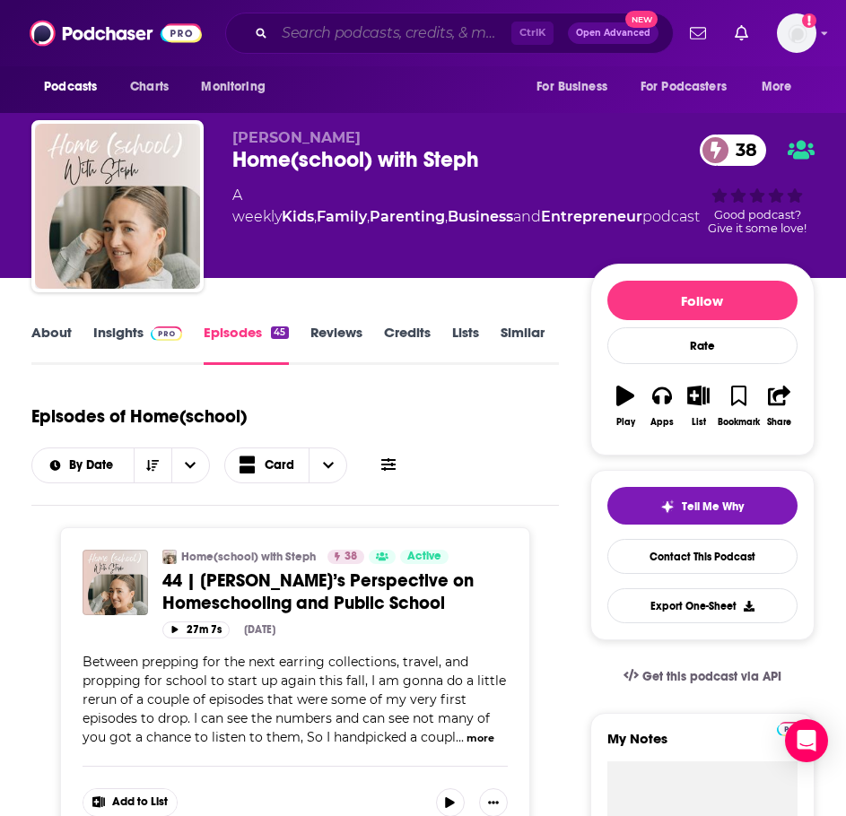
click at [324, 27] on input "Search podcasts, credits, & more..." at bounding box center [393, 33] width 237 height 29
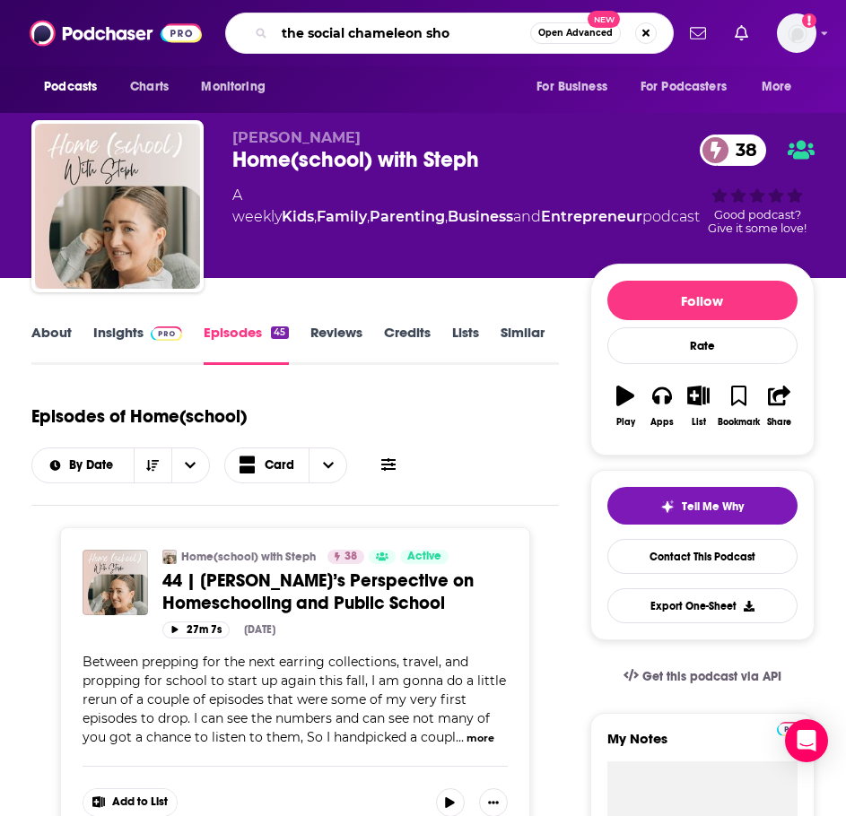
type input "the social chameleon show"
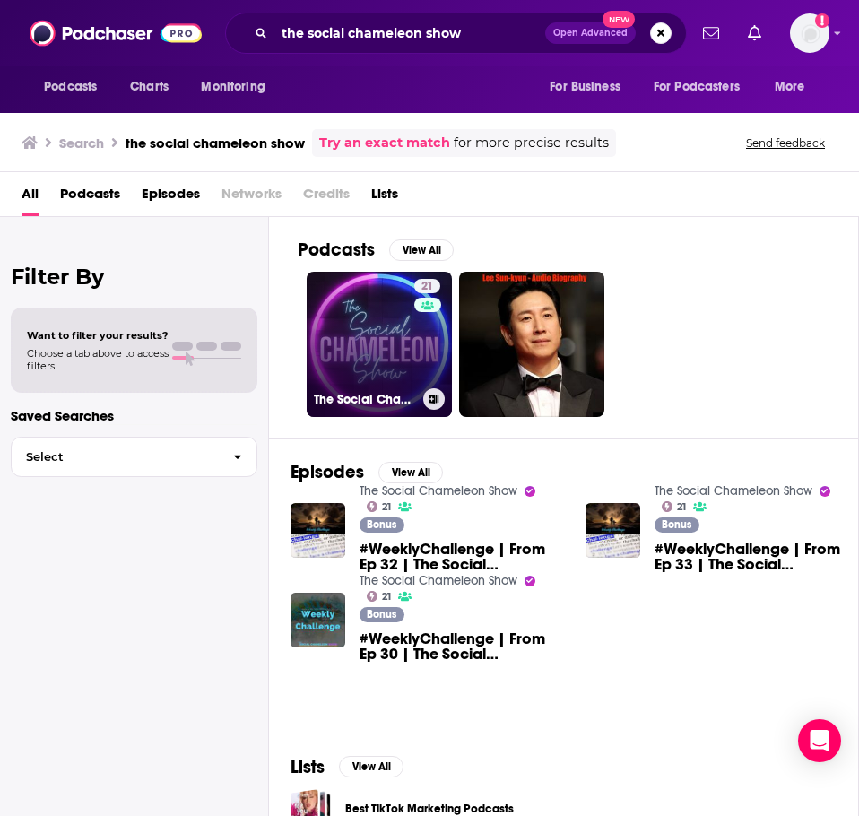
click at [371, 341] on link "21 The Social Chameleon Show" at bounding box center [379, 344] width 145 height 145
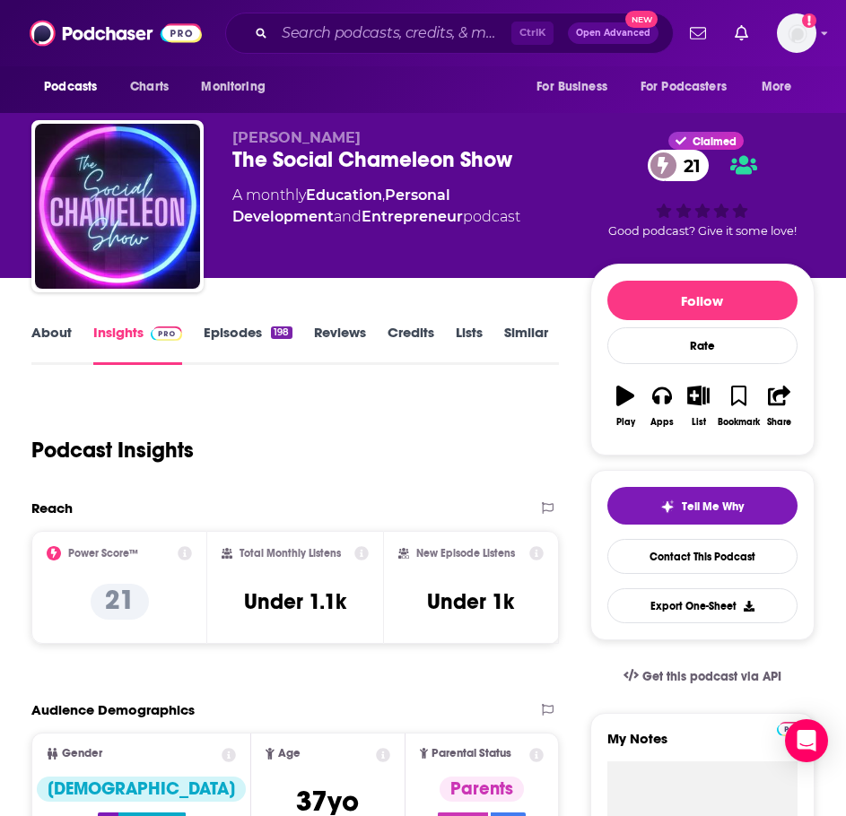
click at [70, 335] on link "About" at bounding box center [51, 344] width 40 height 41
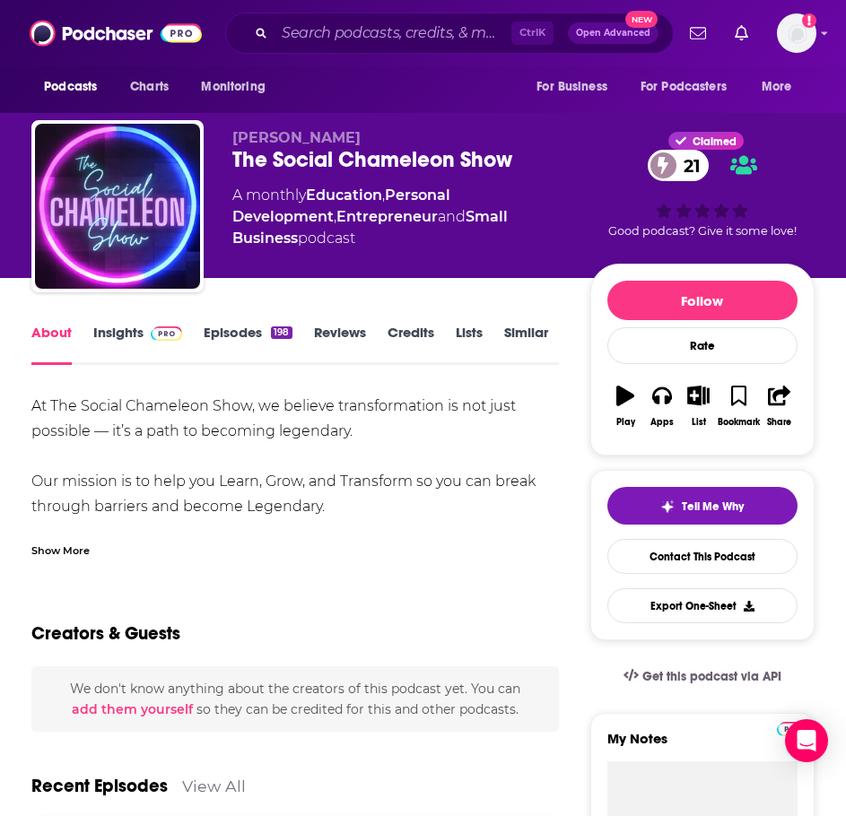
click at [75, 553] on div "Show More" at bounding box center [60, 549] width 58 height 17
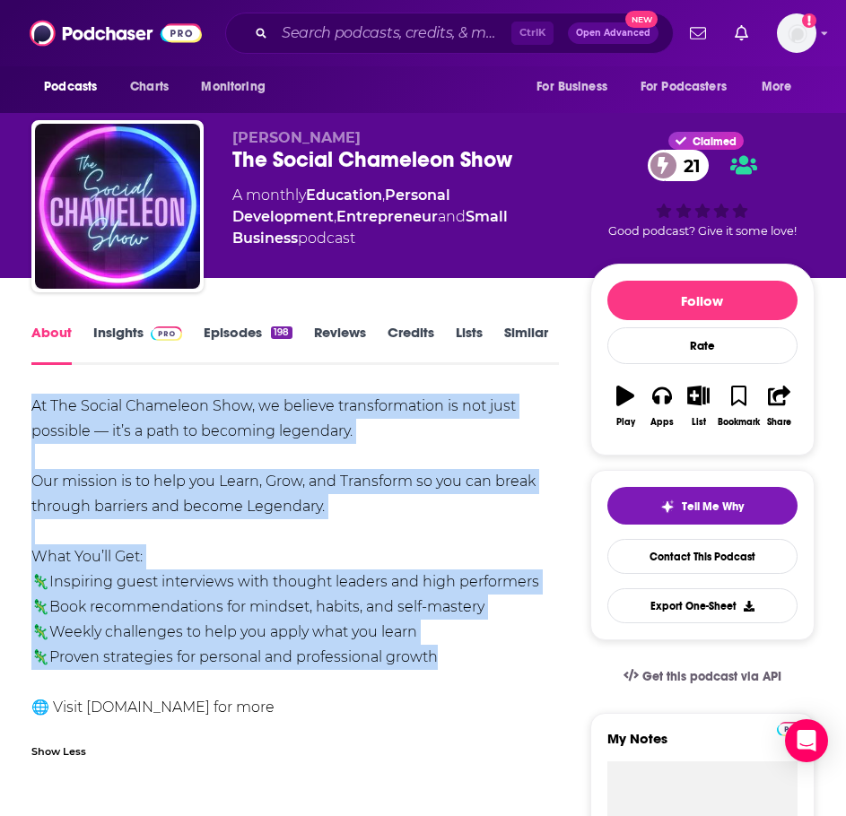
drag, startPoint x: 463, startPoint y: 660, endPoint x: 25, endPoint y: 403, distance: 507.9
click at [135, 344] on link "Insights" at bounding box center [137, 344] width 89 height 41
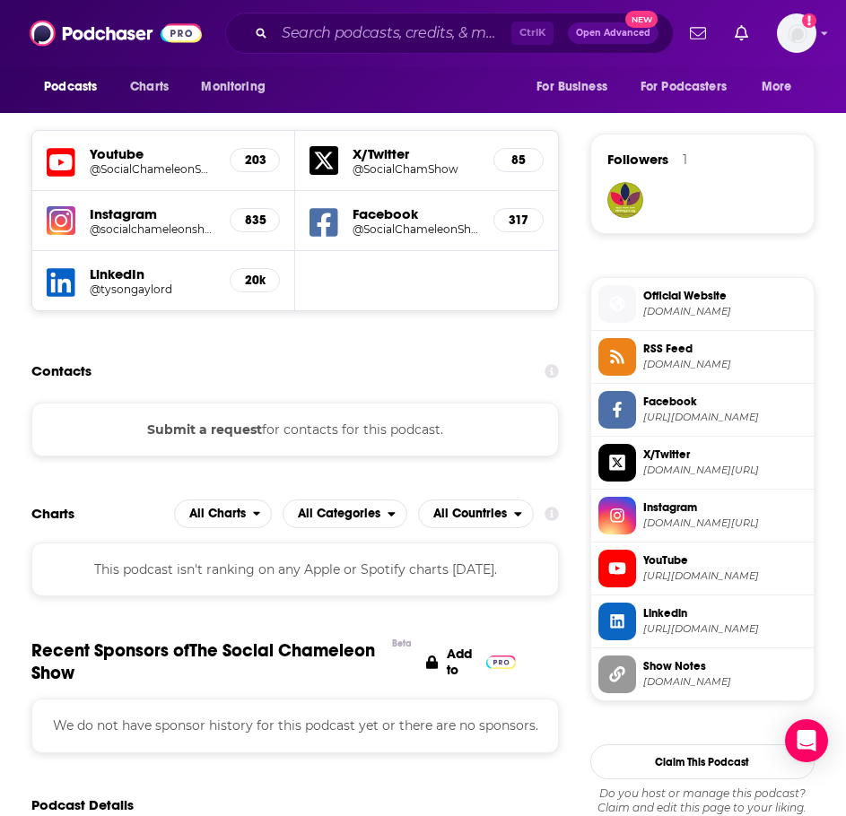
scroll to position [1076, 0]
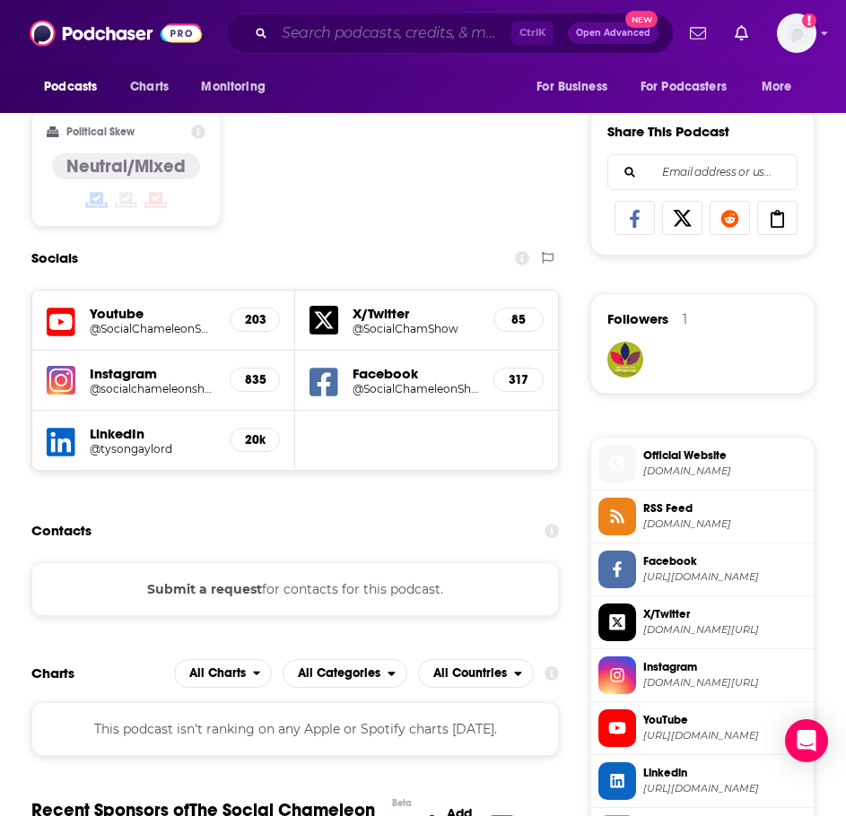
click at [344, 31] on input "Search podcasts, credits, & more..." at bounding box center [393, 33] width 237 height 29
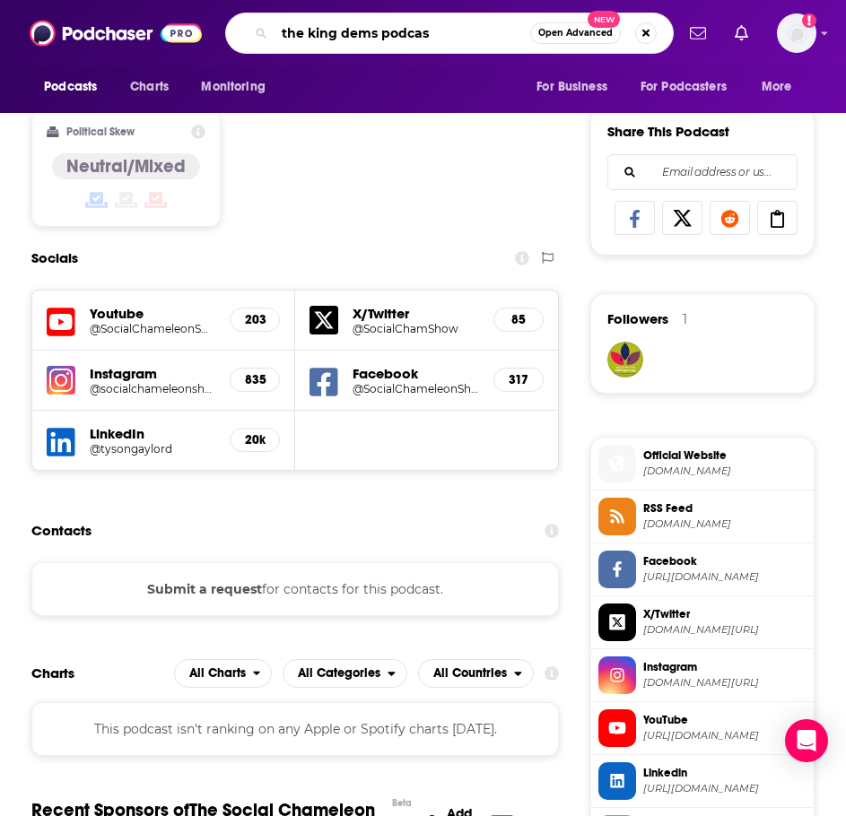
type input "the king dems podcast"
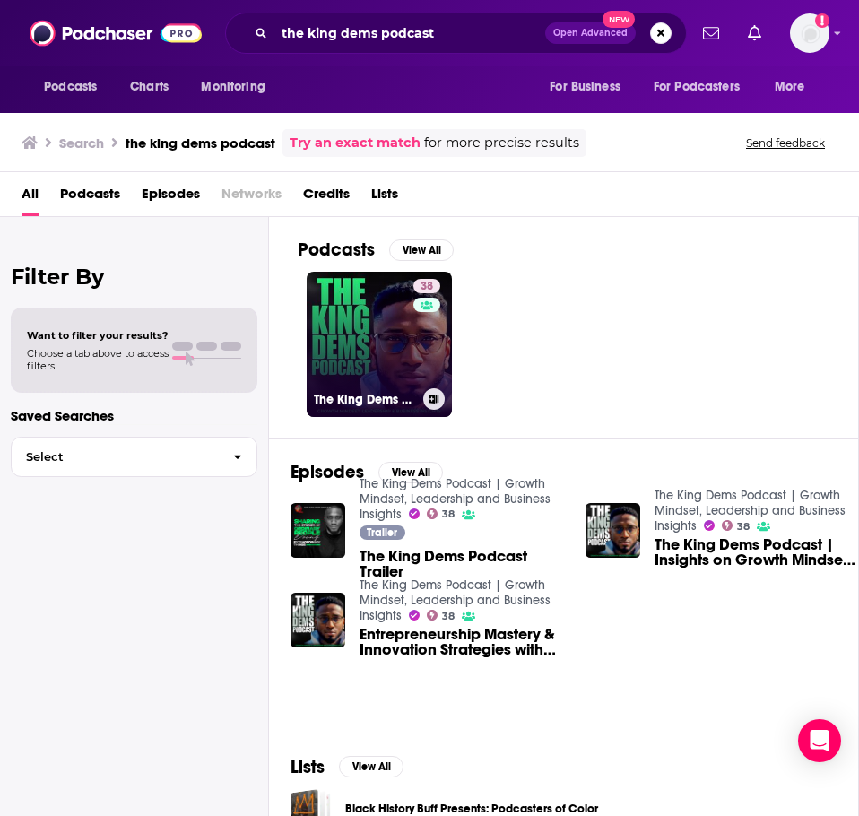
click at [329, 327] on link "38 The King Dems Podcast | Growth Mindset, Leadership and Business Insights" at bounding box center [379, 344] width 145 height 145
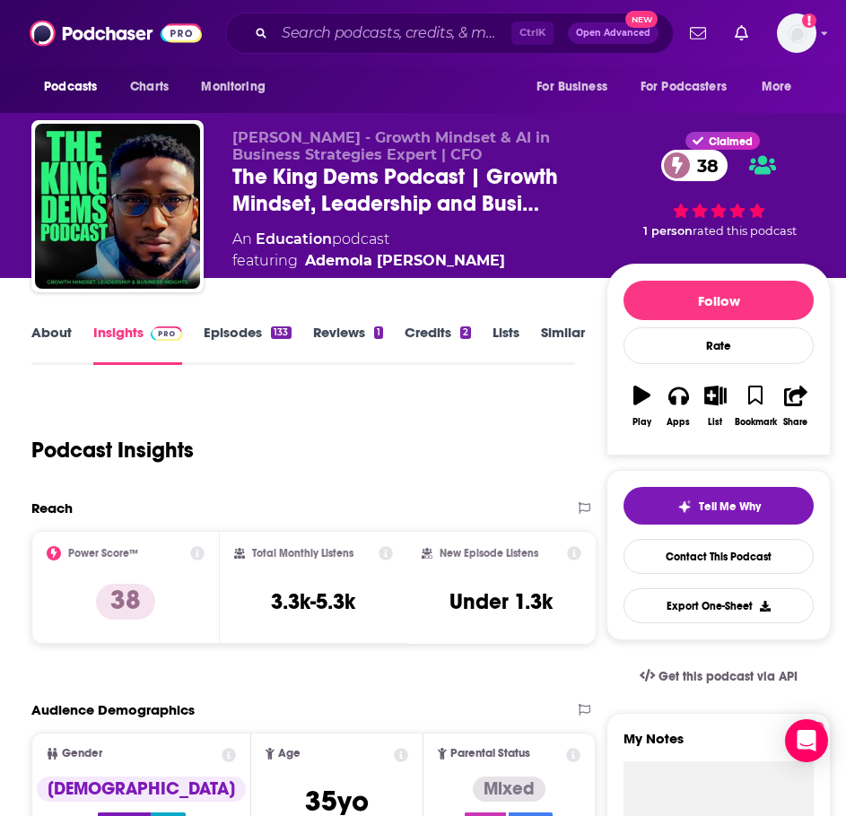
click at [36, 323] on div "About Insights Episodes 133 Reviews 1 Credits 2 Lists Similar" at bounding box center [302, 343] width 543 height 44
click at [41, 336] on link "About" at bounding box center [51, 344] width 40 height 41
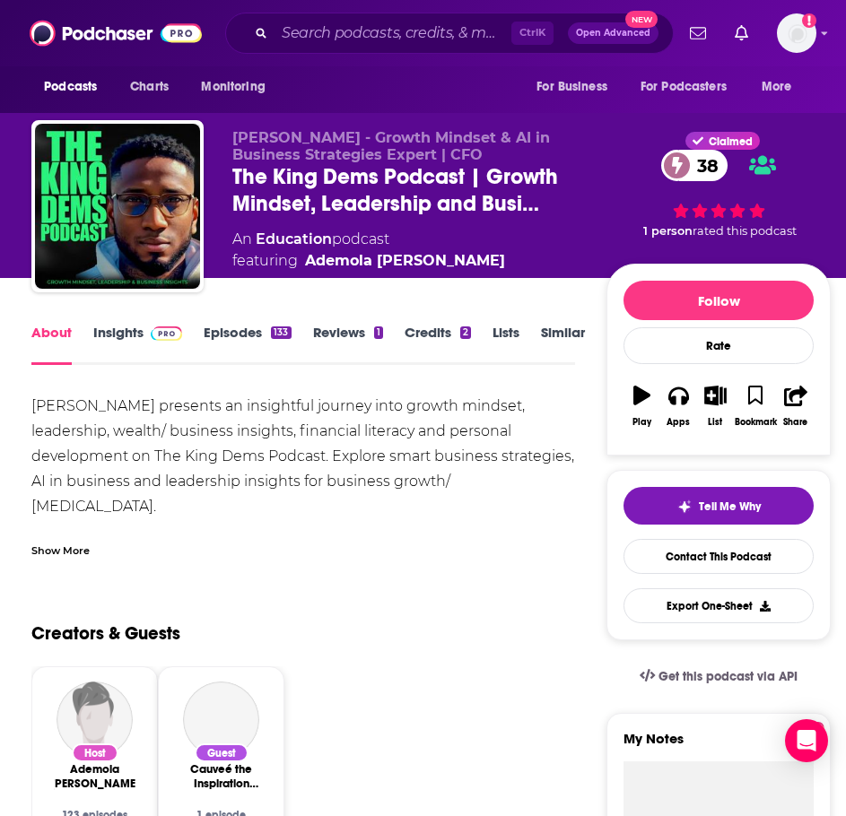
click at [77, 526] on div "Ademola Odewade presents an insightful journey into growth mindset, leadership,…" at bounding box center [302, 476] width 543 height 164
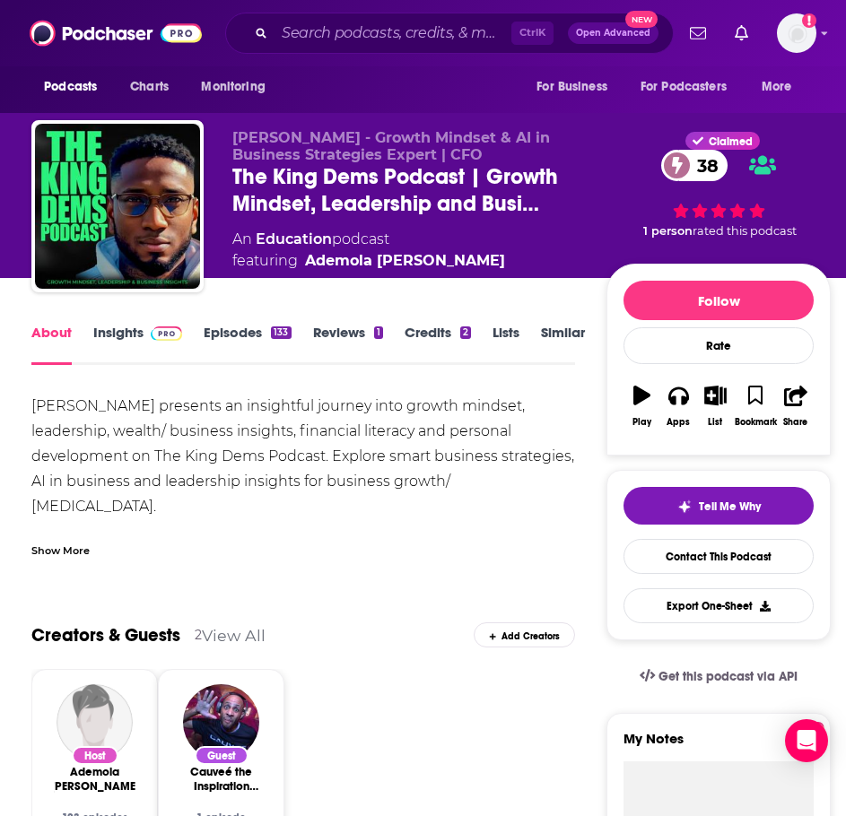
click at [77, 553] on div "Show More" at bounding box center [60, 549] width 58 height 17
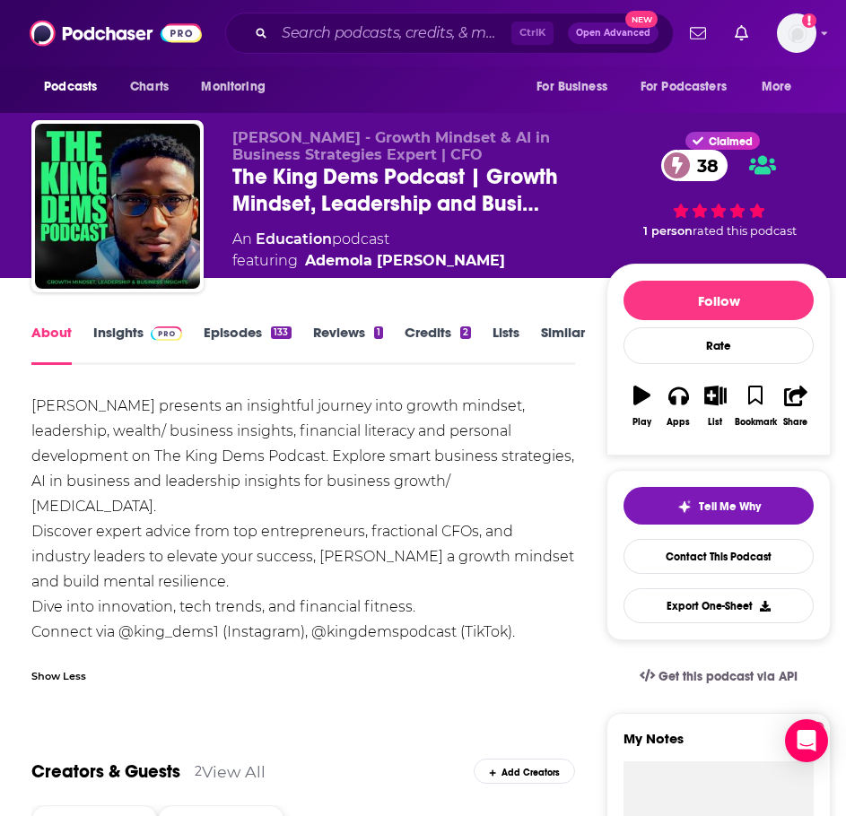
drag, startPoint x: 172, startPoint y: 501, endPoint x: 27, endPoint y: 381, distance: 188.6
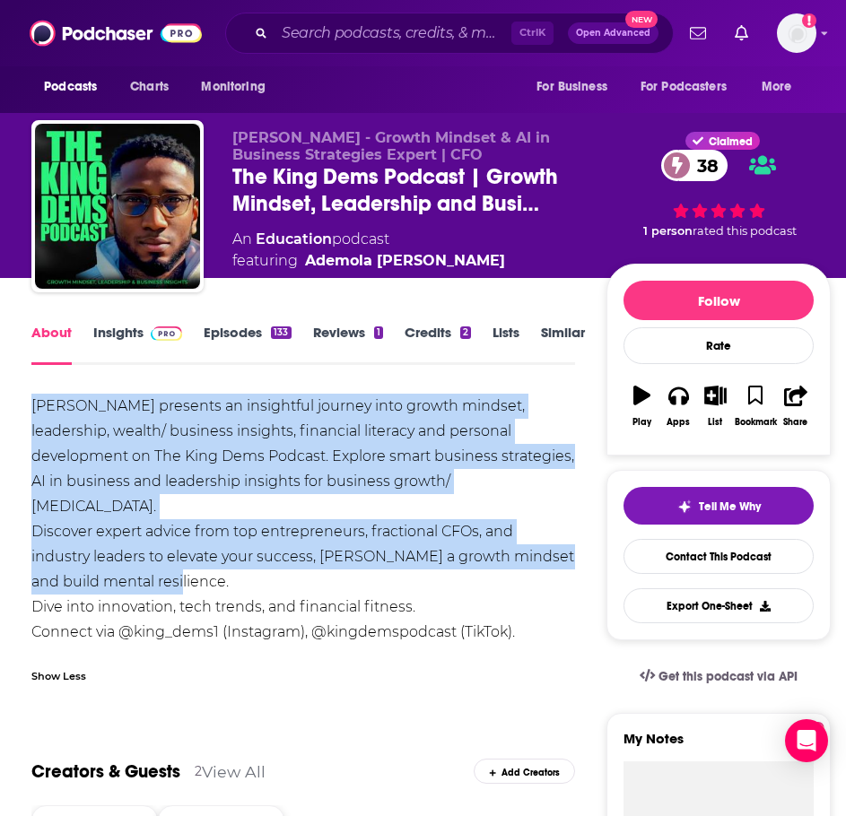
drag, startPoint x: 164, startPoint y: 579, endPoint x: 22, endPoint y: 399, distance: 228.6
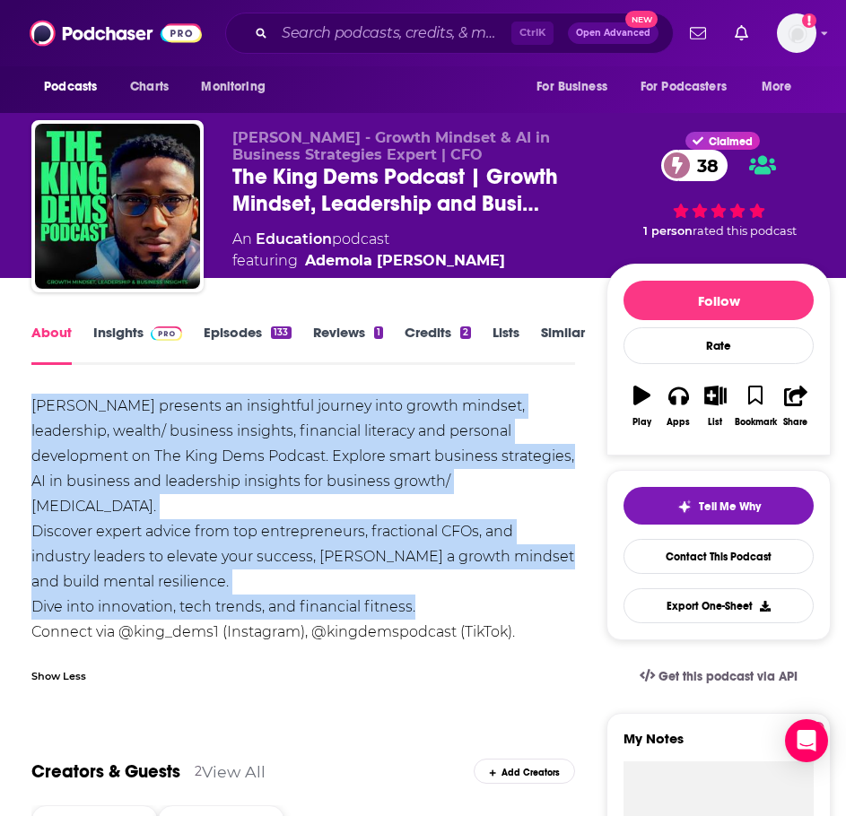
drag, startPoint x: 431, startPoint y: 610, endPoint x: 24, endPoint y: 403, distance: 456.2
copy div "Ademola Odewade presents an insightful journey into growth mindset, leadership,…"
click at [141, 336] on link "Insights" at bounding box center [137, 344] width 89 height 41
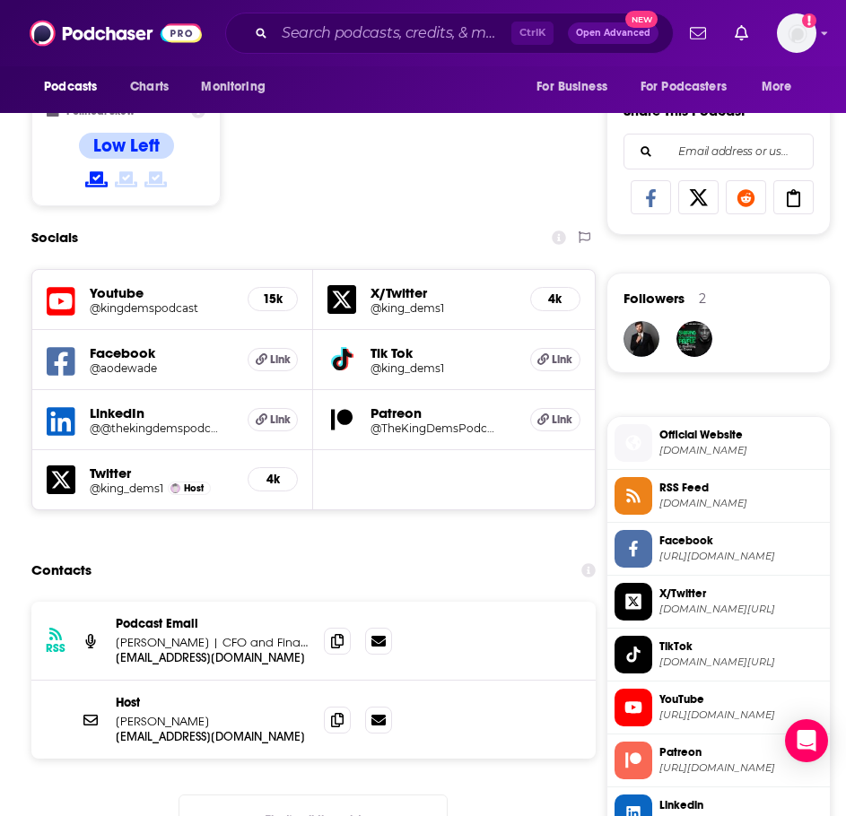
scroll to position [1256, 0]
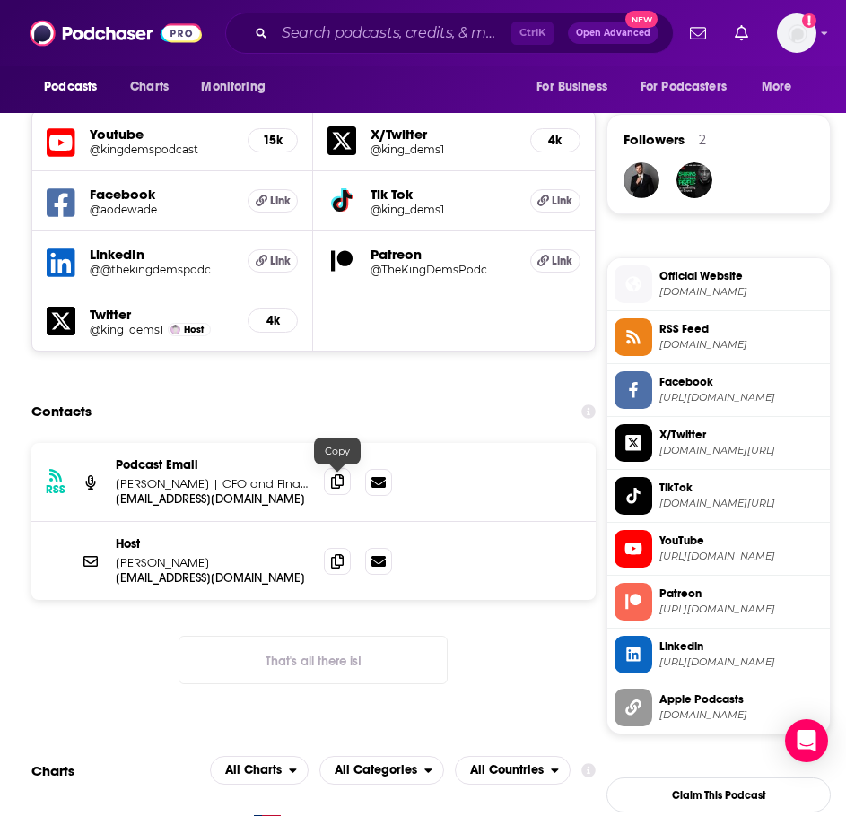
click at [341, 484] on icon at bounding box center [337, 482] width 13 height 14
click at [330, 558] on span at bounding box center [337, 560] width 27 height 27
click at [304, 33] on input "Search podcasts, credits, & more..." at bounding box center [393, 33] width 237 height 29
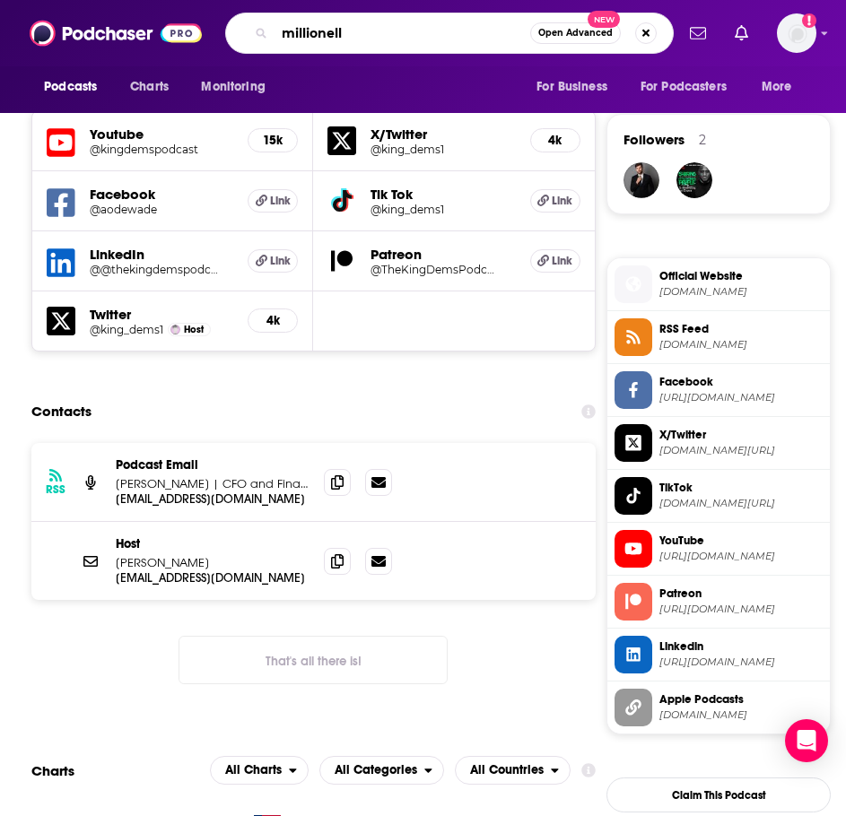
type input "millionelle"
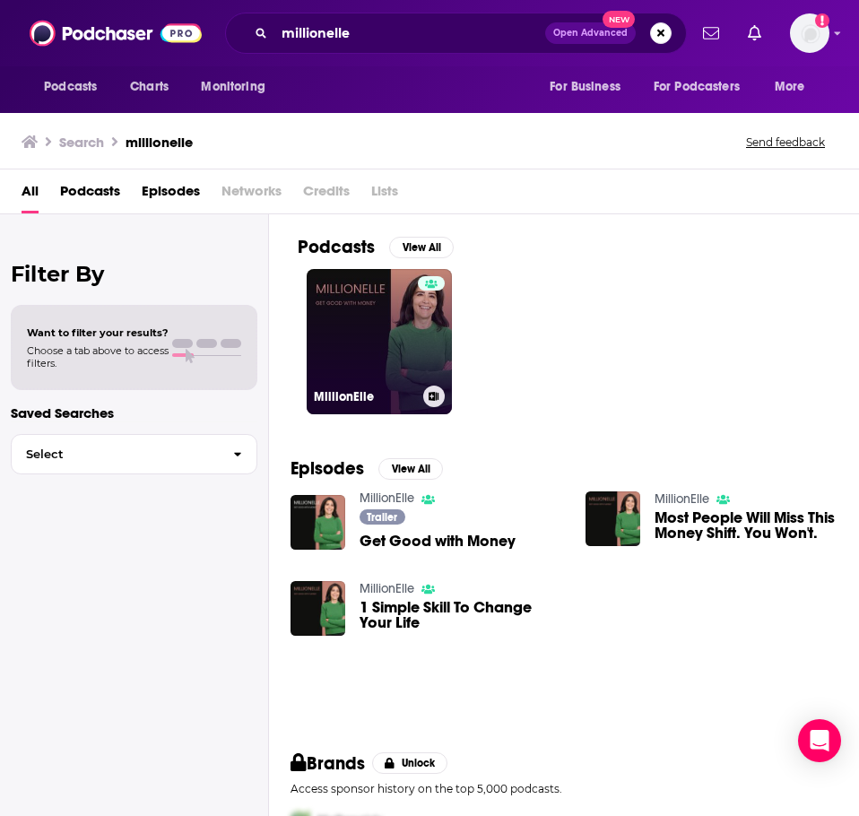
click at [326, 311] on link "MillionElle" at bounding box center [379, 341] width 145 height 145
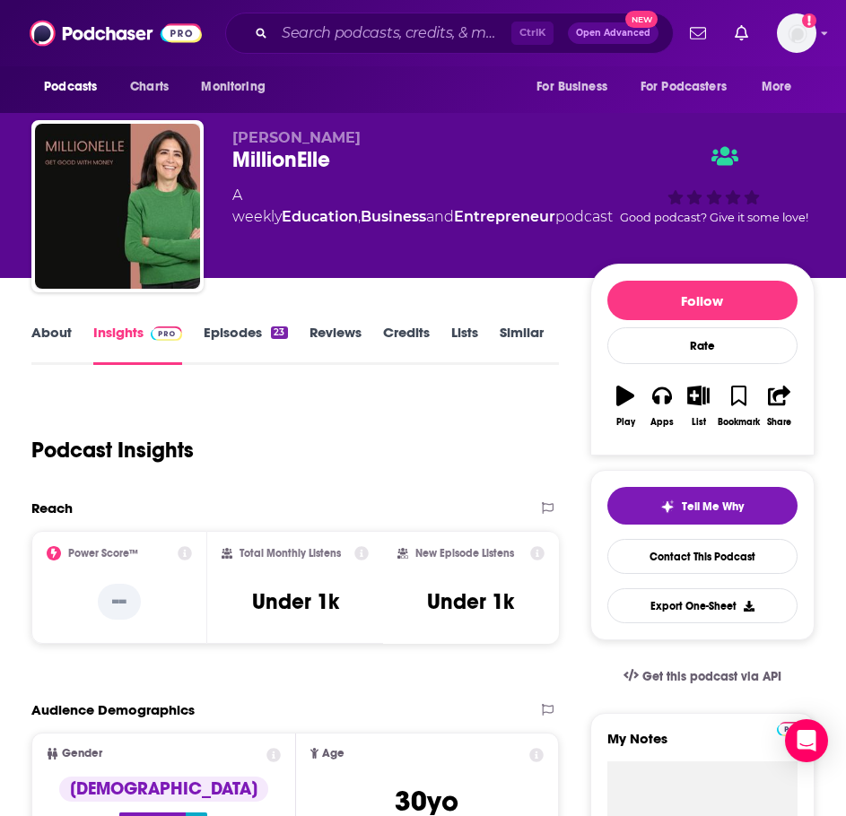
click at [57, 340] on link "About" at bounding box center [51, 344] width 40 height 41
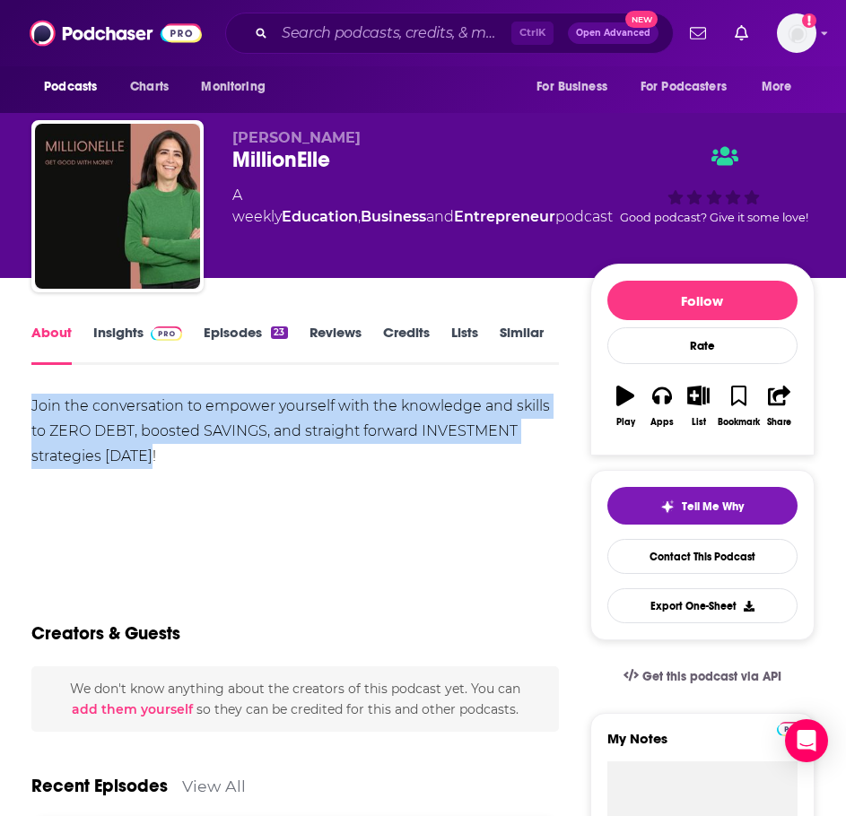
drag, startPoint x: 202, startPoint y: 461, endPoint x: 25, endPoint y: 404, distance: 185.8
copy div "Join the conversation to empower yourself with the knowledge and skills to ZERO…"
click at [132, 329] on link "Insights" at bounding box center [137, 344] width 89 height 41
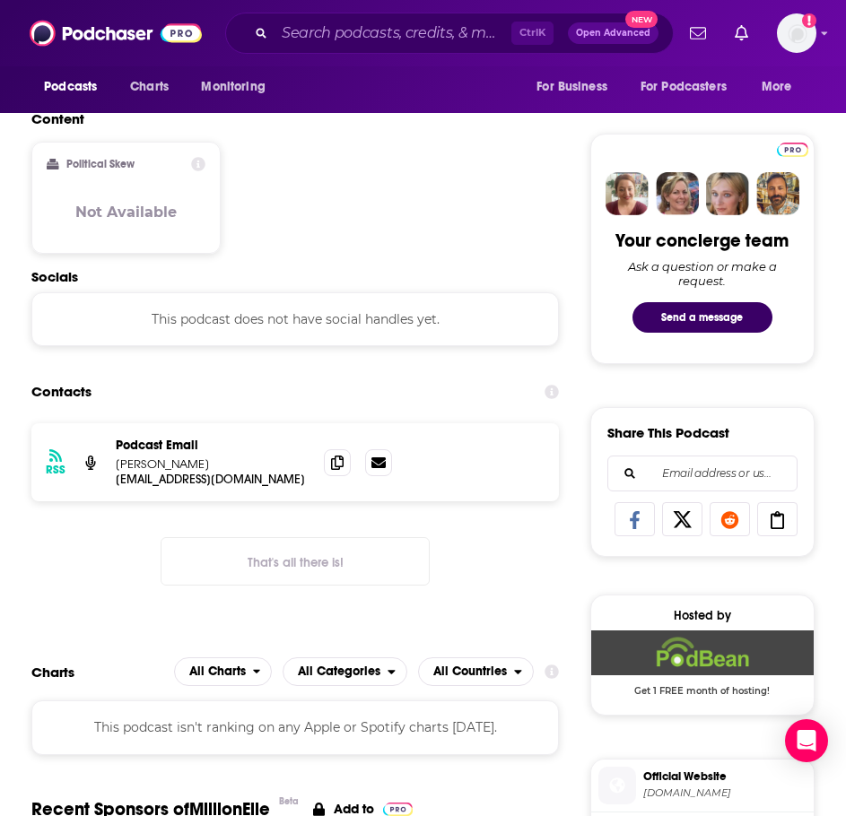
scroll to position [807, 0]
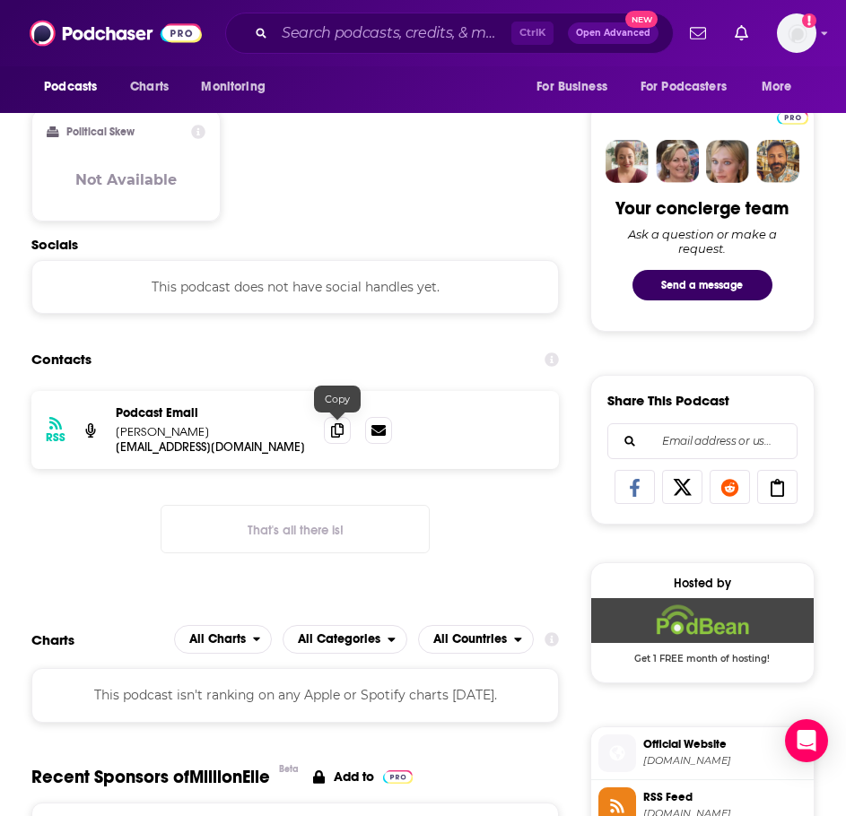
drag, startPoint x: 332, startPoint y: 432, endPoint x: 214, endPoint y: 435, distance: 118.4
click at [332, 432] on icon at bounding box center [337, 430] width 13 height 14
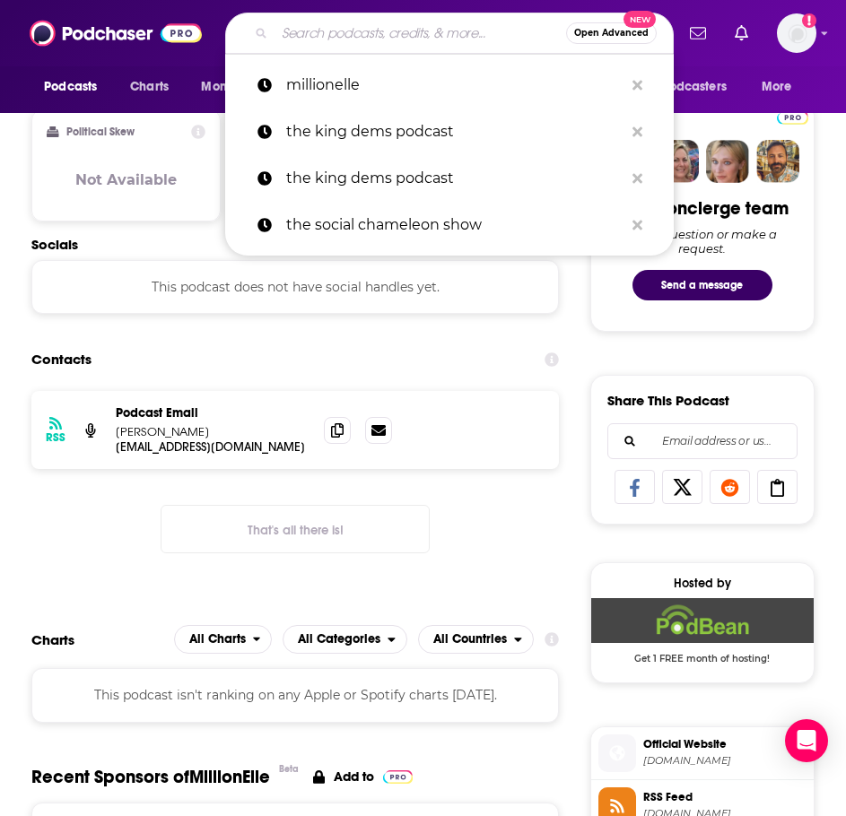
click at [458, 34] on input "Search podcasts, credits, & more..." at bounding box center [421, 33] width 292 height 29
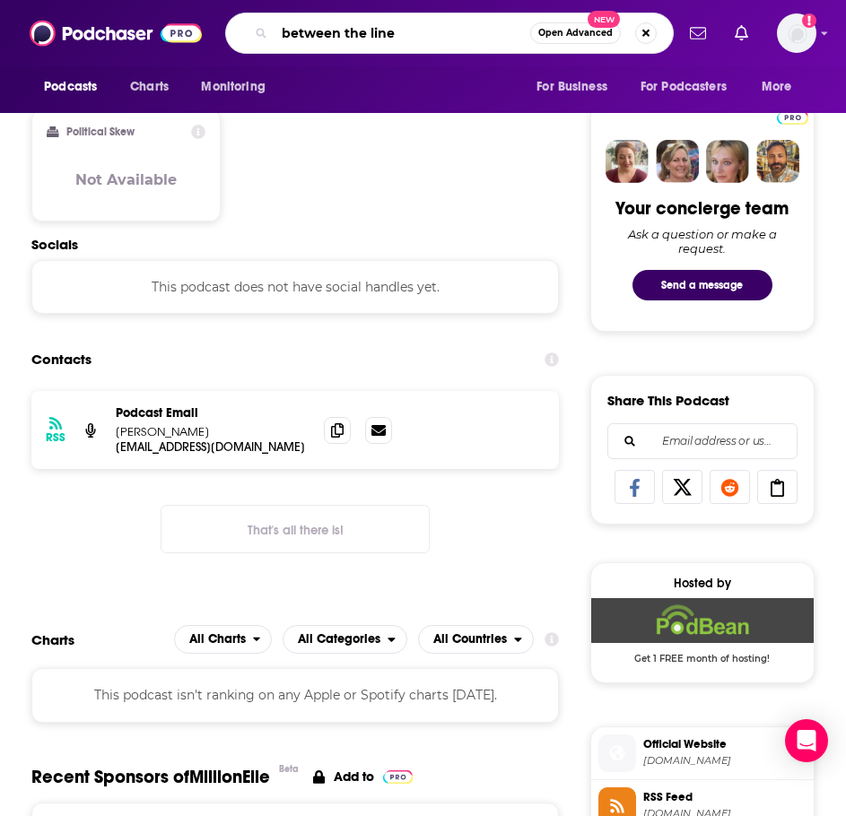
type input "between the lines"
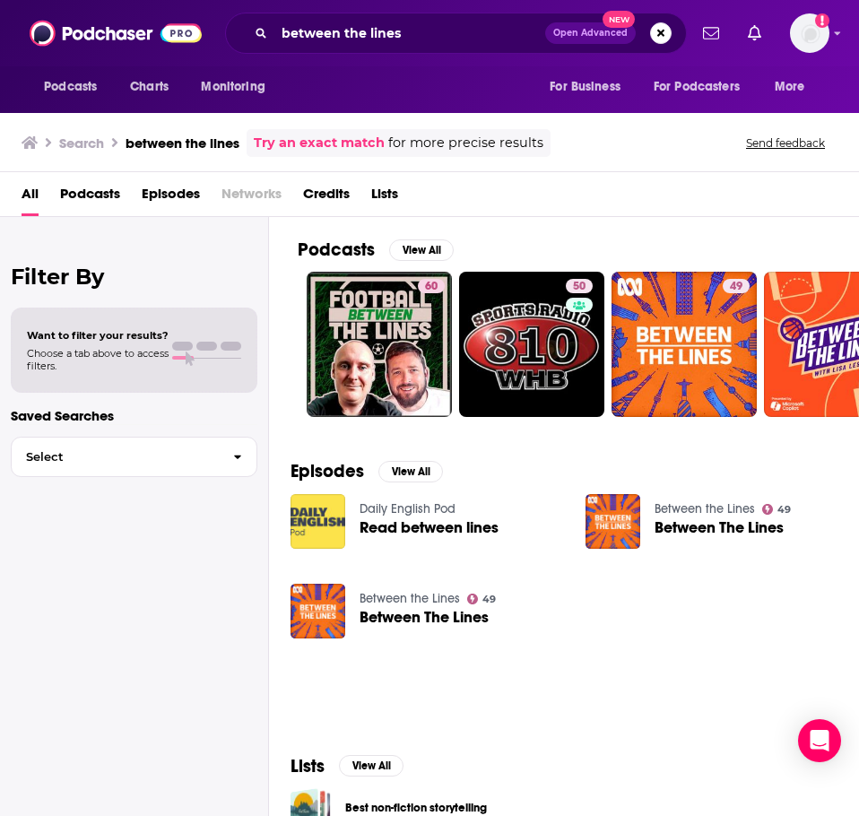
click at [408, 597] on link "Between the Lines" at bounding box center [410, 598] width 100 height 15
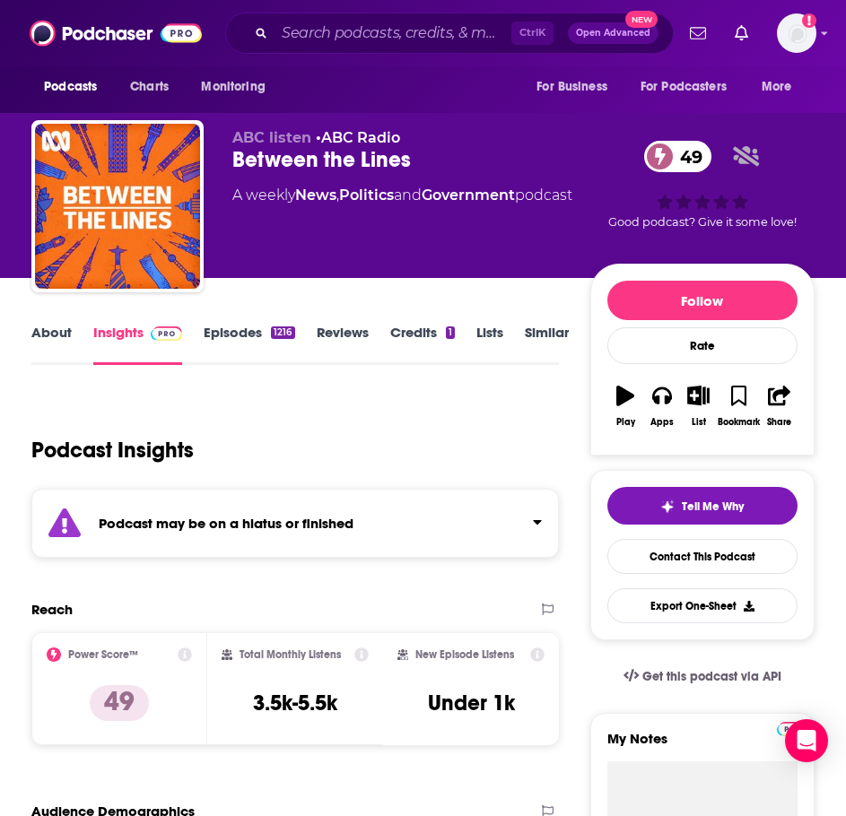
click at [55, 337] on link "About" at bounding box center [51, 344] width 40 height 41
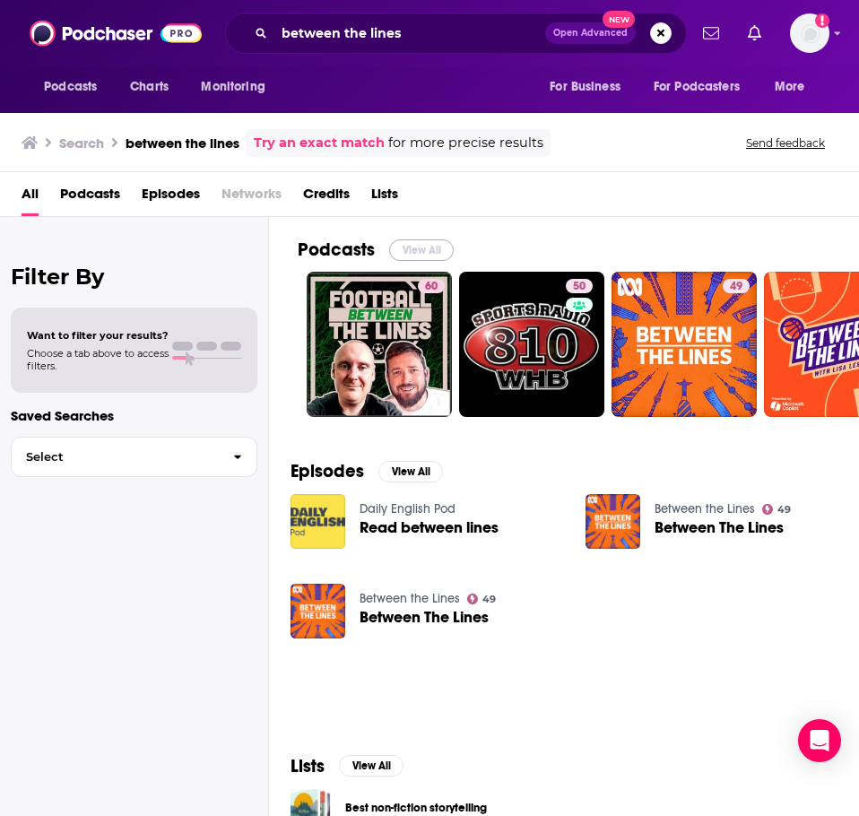
click at [402, 249] on button "View All" at bounding box center [421, 251] width 65 height 22
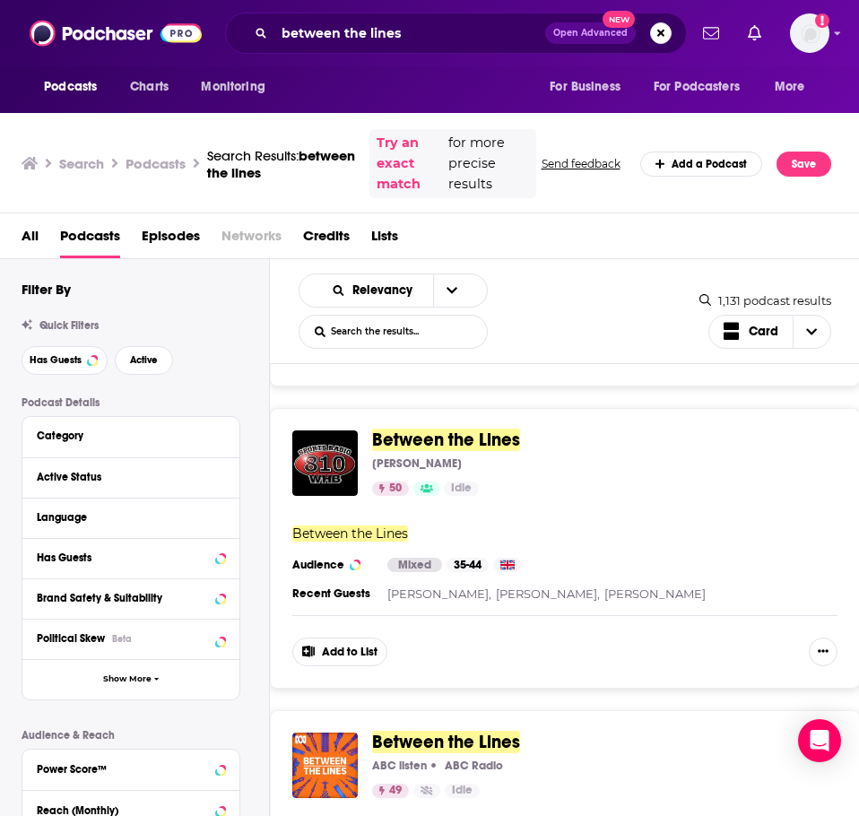
scroll to position [359, 0]
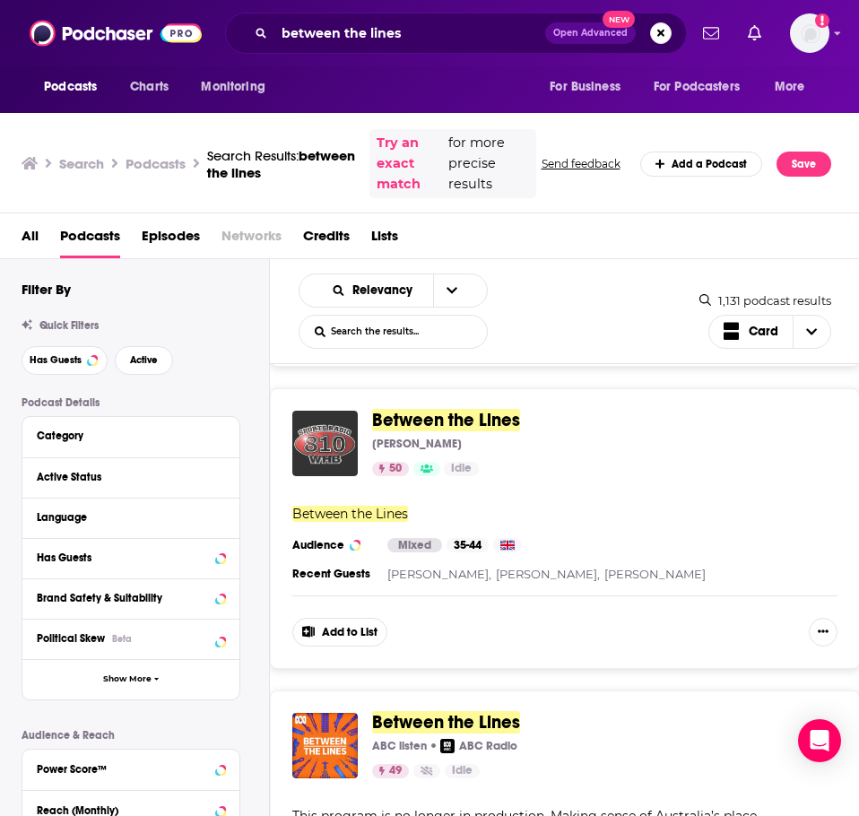
click at [317, 427] on img "Between the Lines" at bounding box center [324, 443] width 65 height 65
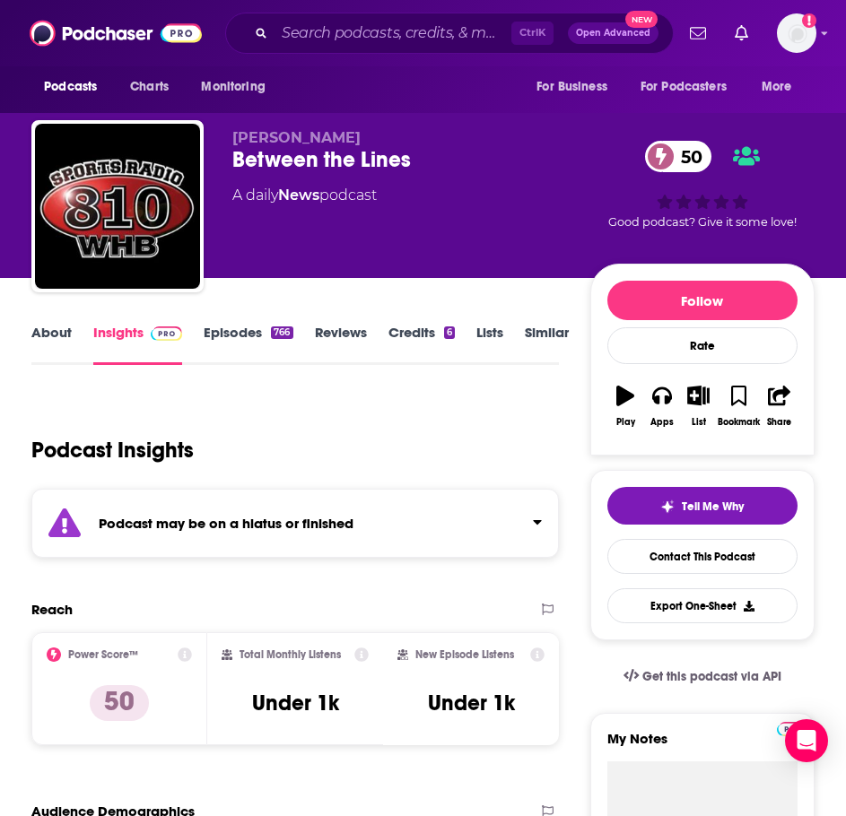
click at [60, 339] on link "About" at bounding box center [51, 344] width 40 height 41
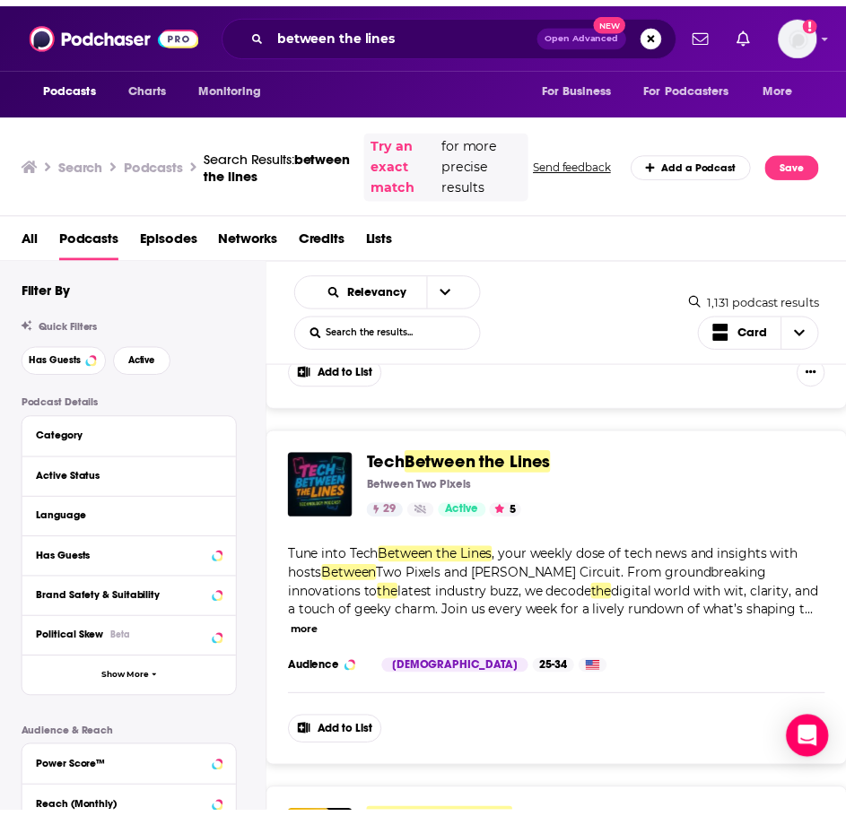
scroll to position [2871, 0]
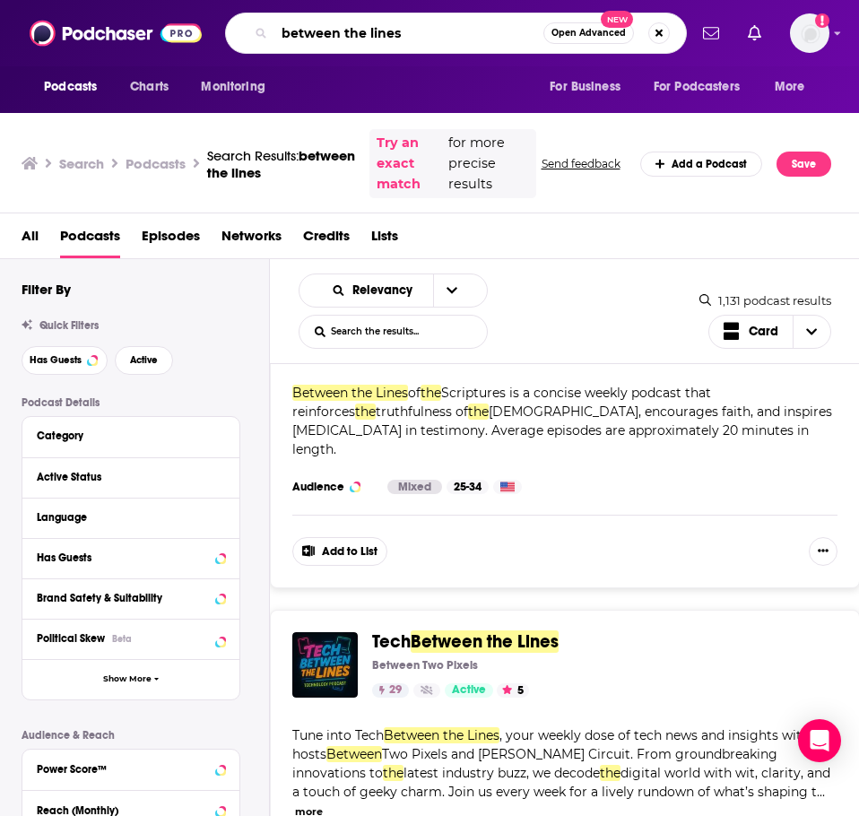
click at [354, 25] on input "between the lines" at bounding box center [409, 33] width 269 height 29
type input "the freely YOU podcast"
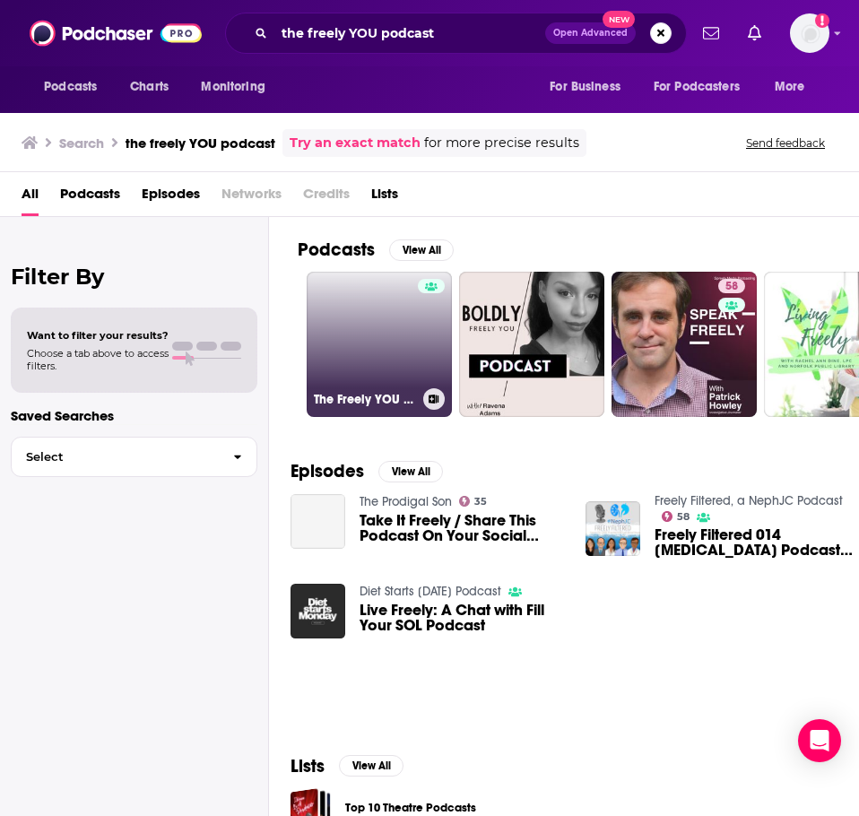
click at [333, 322] on link "The Freely YOU Podcast" at bounding box center [379, 344] width 145 height 145
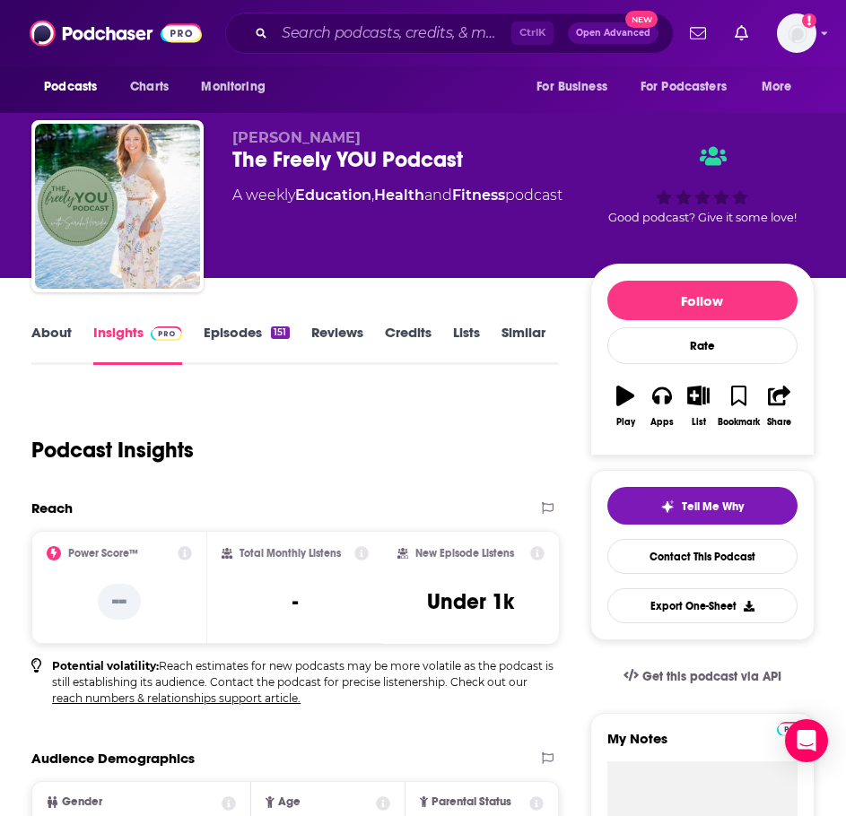
click at [46, 351] on link "About" at bounding box center [51, 344] width 40 height 41
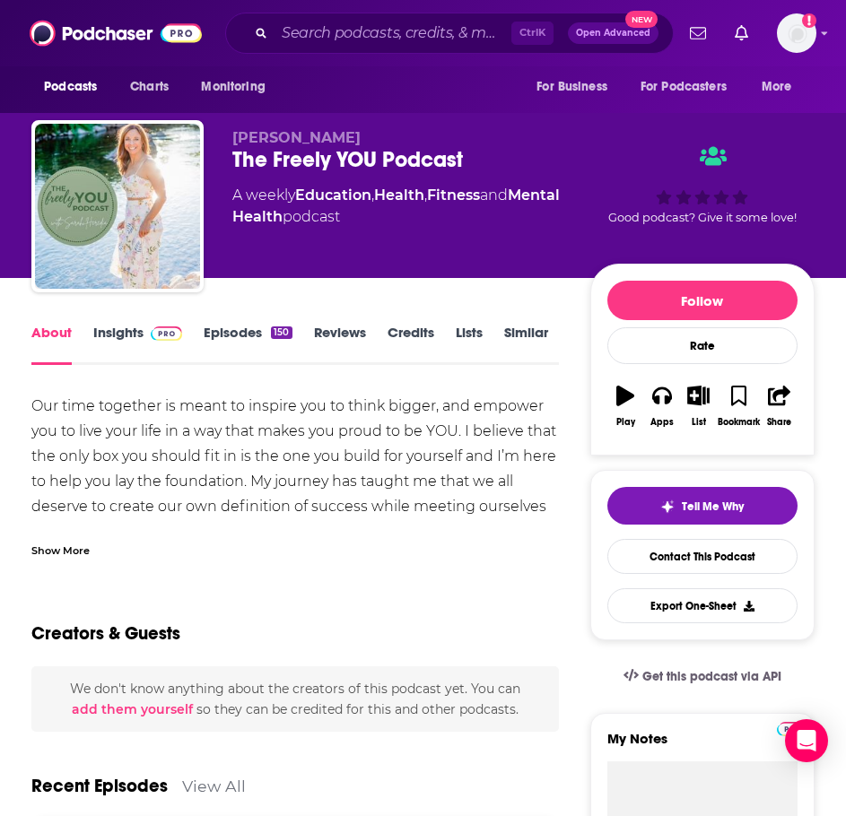
click at [91, 558] on div "Show More" at bounding box center [294, 543] width 527 height 31
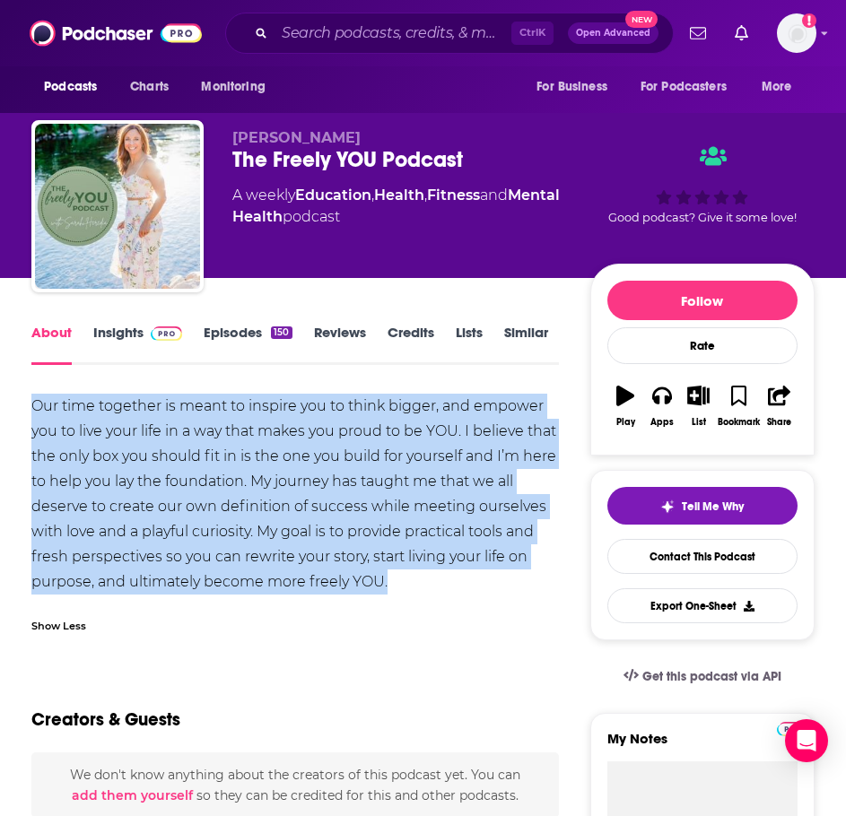
drag, startPoint x: 397, startPoint y: 576, endPoint x: 30, endPoint y: 406, distance: 405.0
copy div "Our time together is meant to inspire you to think bigger, and empower you to l…"
click at [148, 337] on span at bounding box center [163, 332] width 39 height 17
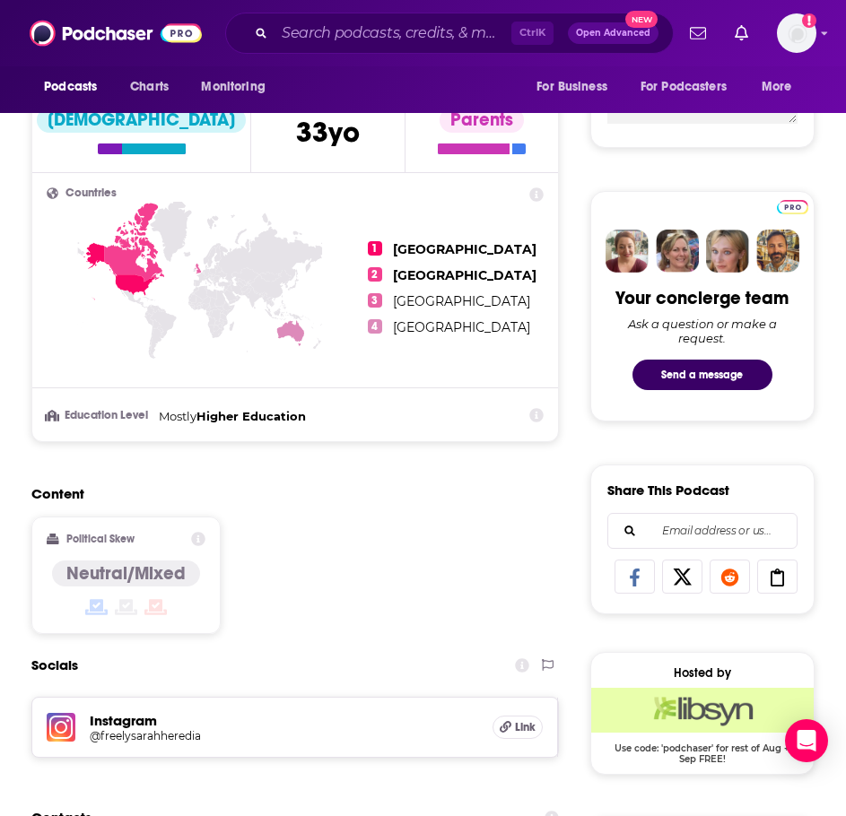
scroll to position [987, 0]
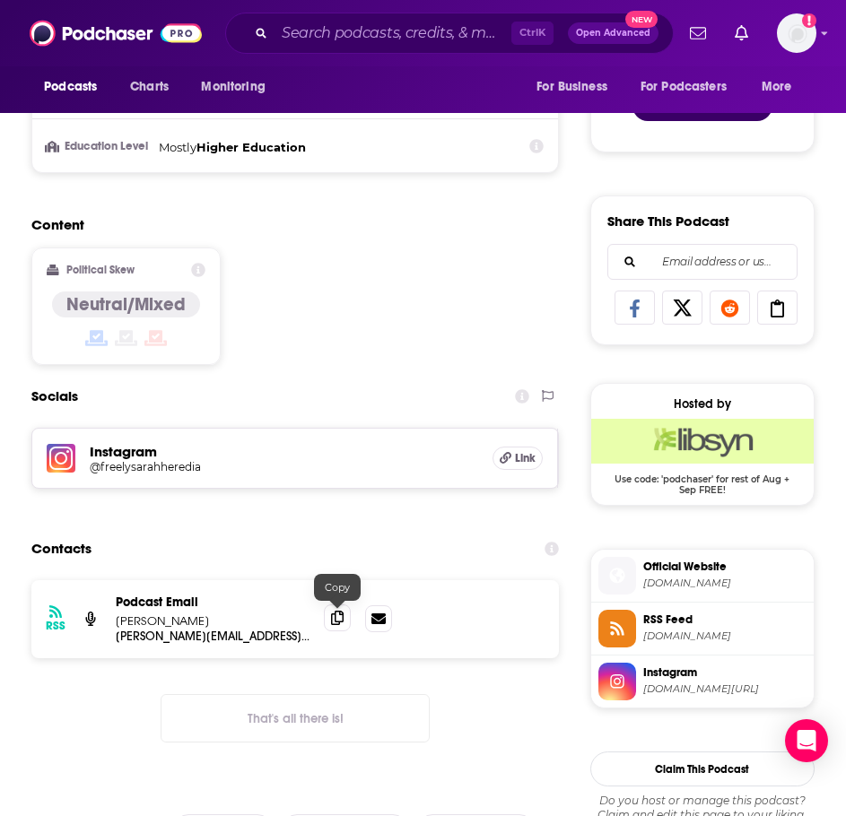
click at [338, 621] on icon at bounding box center [337, 618] width 13 height 14
click at [341, 40] on input "Search podcasts, credits, & more..." at bounding box center [393, 33] width 237 height 29
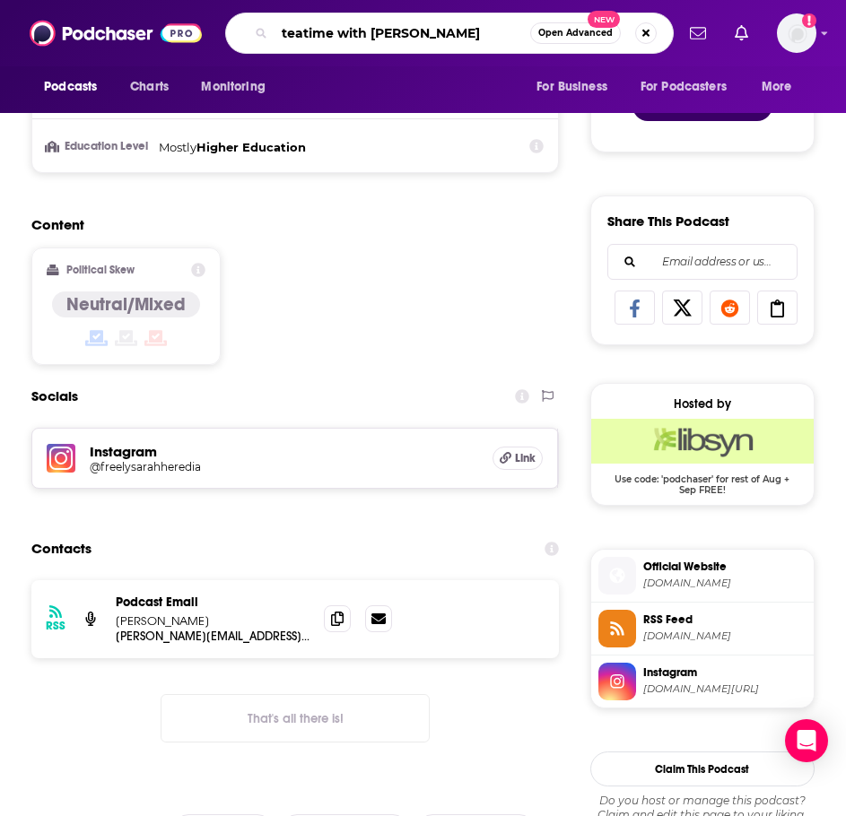
type input "teatime with miss liz"
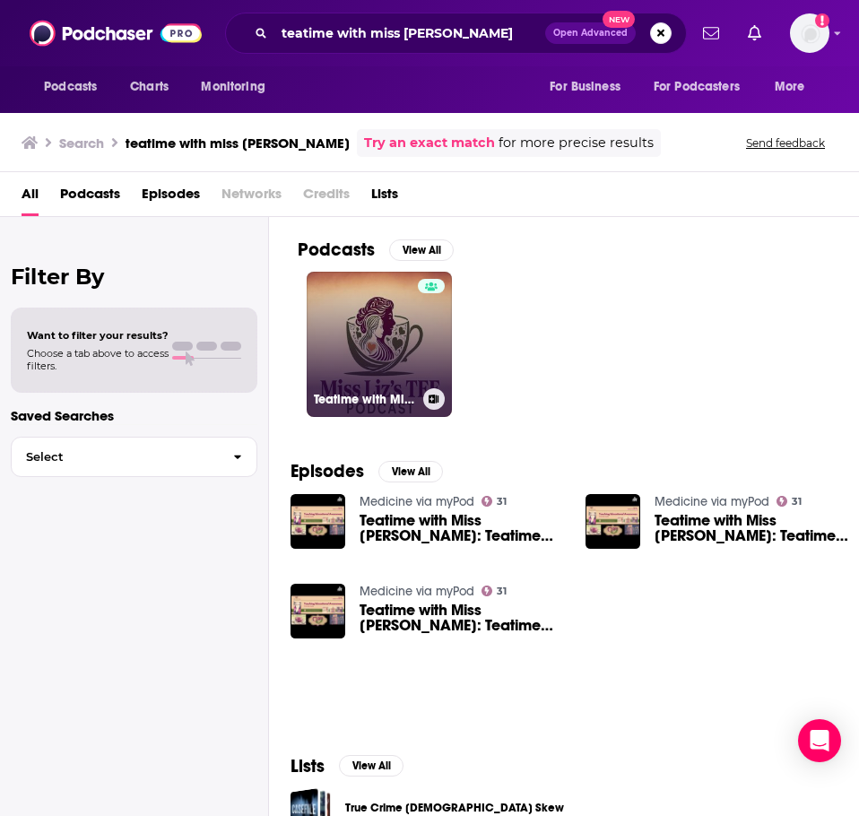
click at [362, 331] on link "Teatime with Miss Liz" at bounding box center [379, 344] width 145 height 145
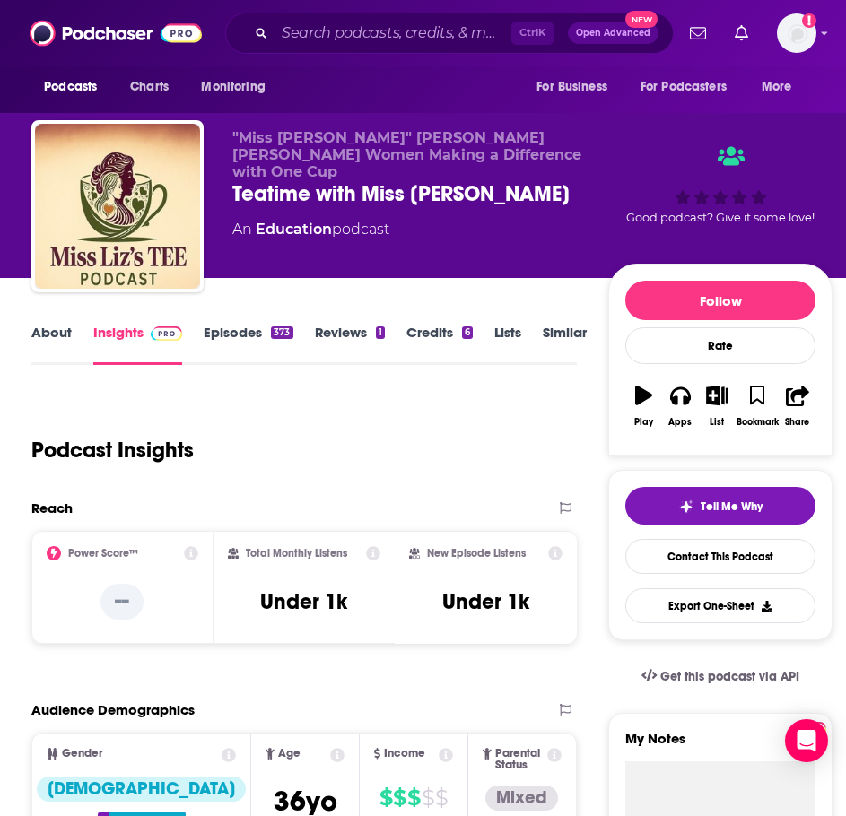
click at [61, 338] on link "About" at bounding box center [51, 344] width 40 height 41
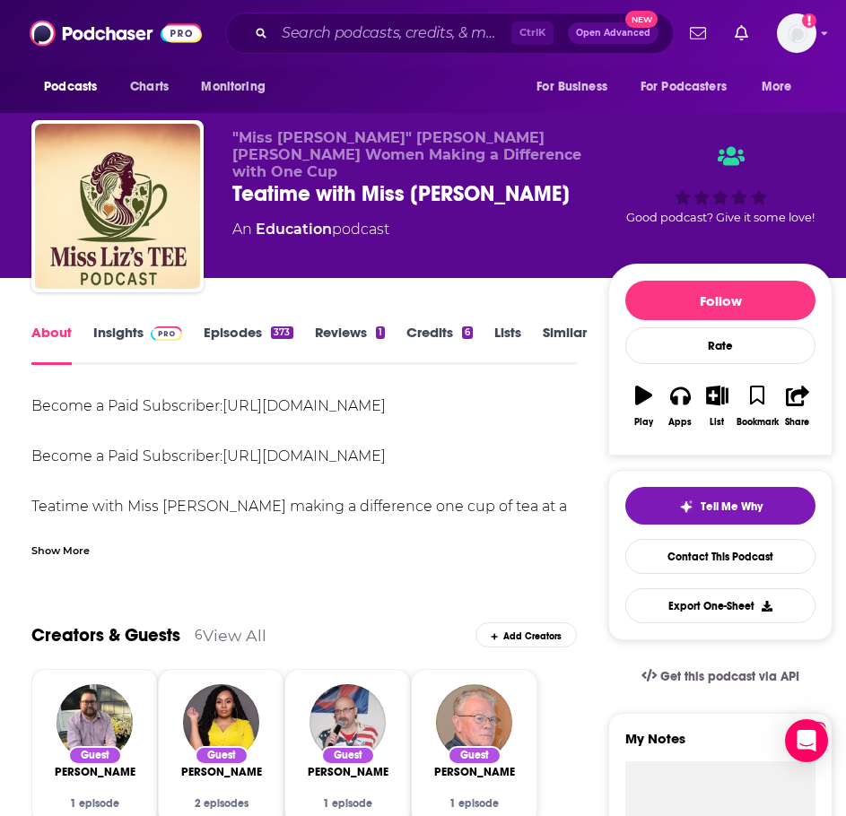
click at [65, 548] on div "Show More" at bounding box center [60, 549] width 58 height 17
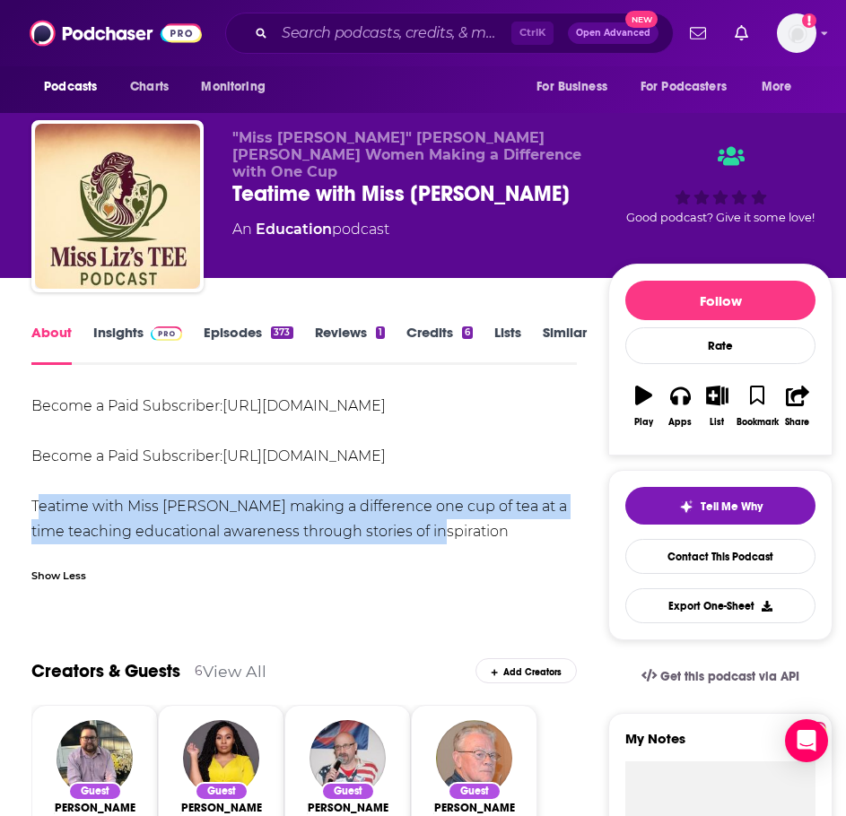
drag, startPoint x: 451, startPoint y: 526, endPoint x: 27, endPoint y: 504, distance: 424.9
copy div "Teatime with Miss Liz making a difference one cup of tea at a time teaching edu…"
click at [139, 339] on link "Insights" at bounding box center [137, 344] width 89 height 41
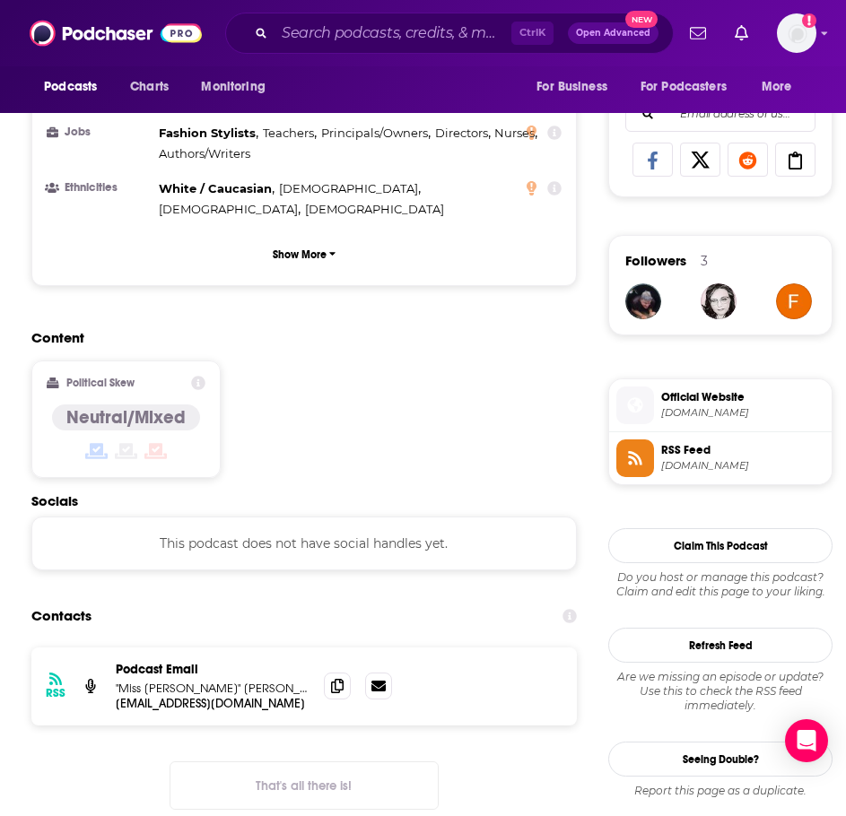
scroll to position [1166, 0]
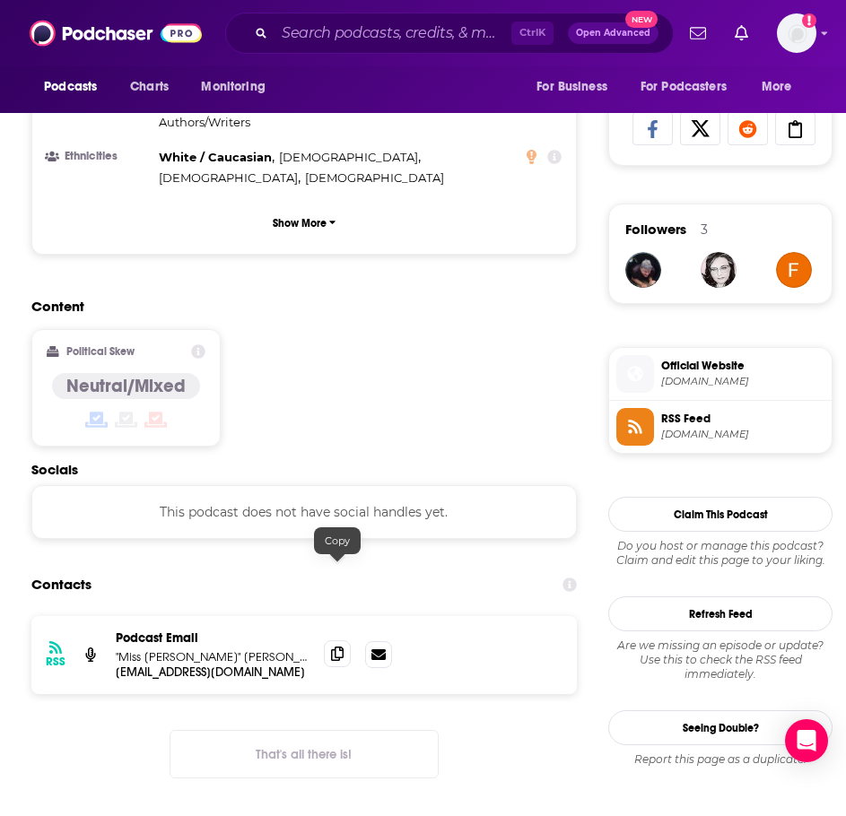
click at [326, 641] on span at bounding box center [337, 654] width 27 height 27
click at [785, 30] on img "Logged in as ILATeam" at bounding box center [796, 32] width 39 height 39
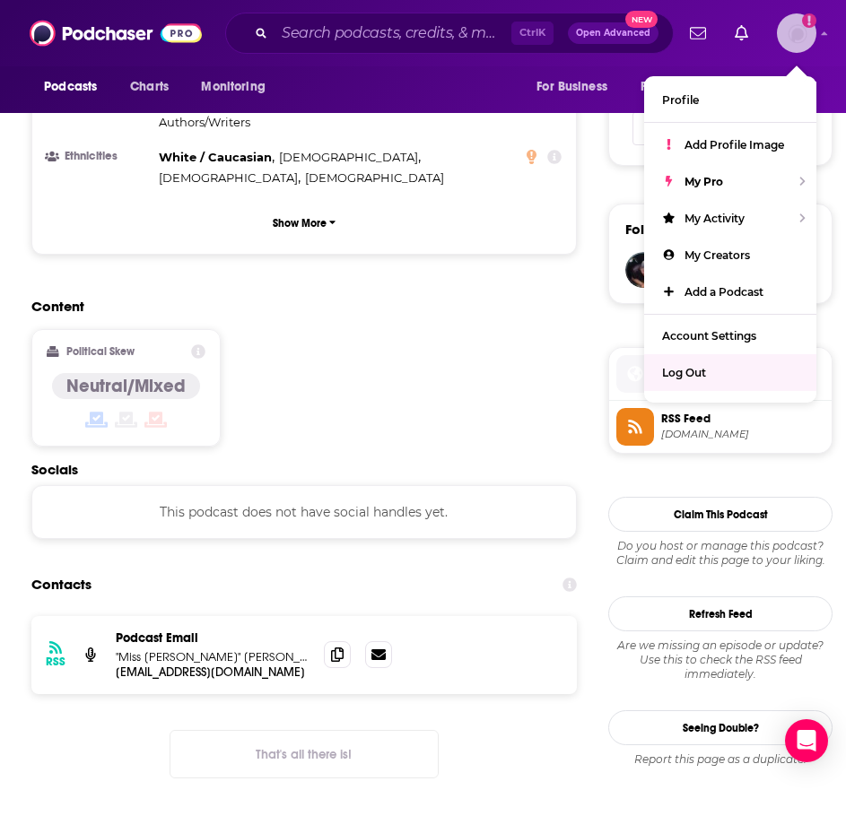
click at [702, 370] on span "Log Out" at bounding box center [684, 372] width 44 height 13
